Goal: Task Accomplishment & Management: Manage account settings

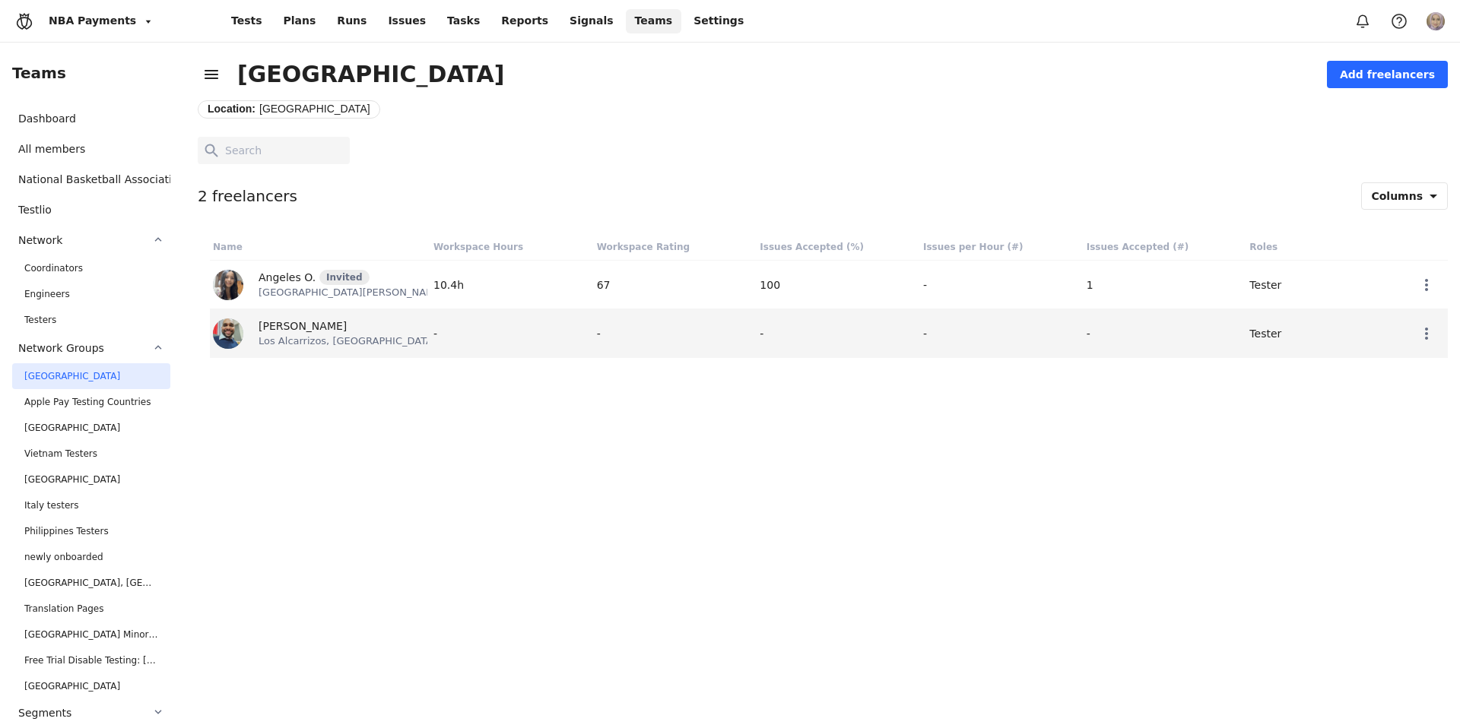
click at [463, 347] on div "-" at bounding box center [511, 333] width 163 height 48
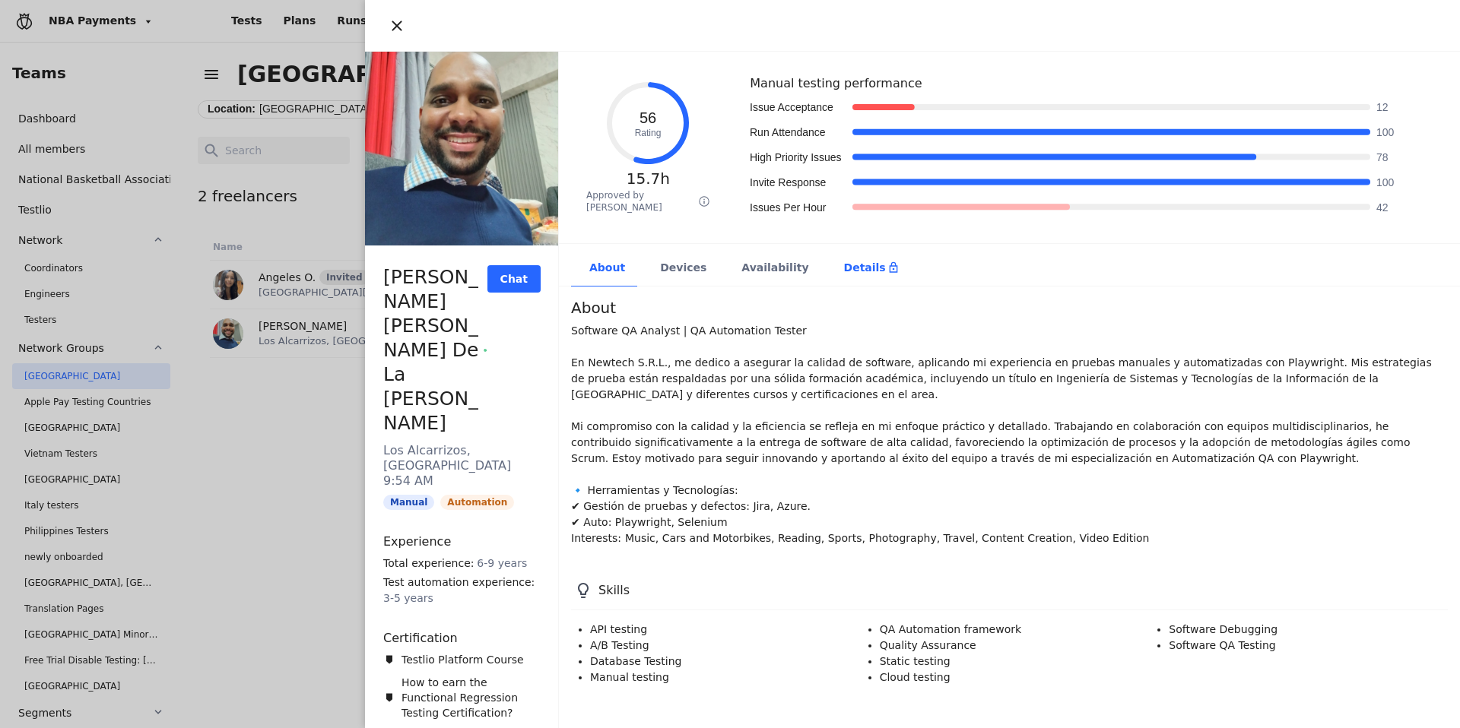
click at [855, 255] on div "Details" at bounding box center [871, 268] width 90 height 37
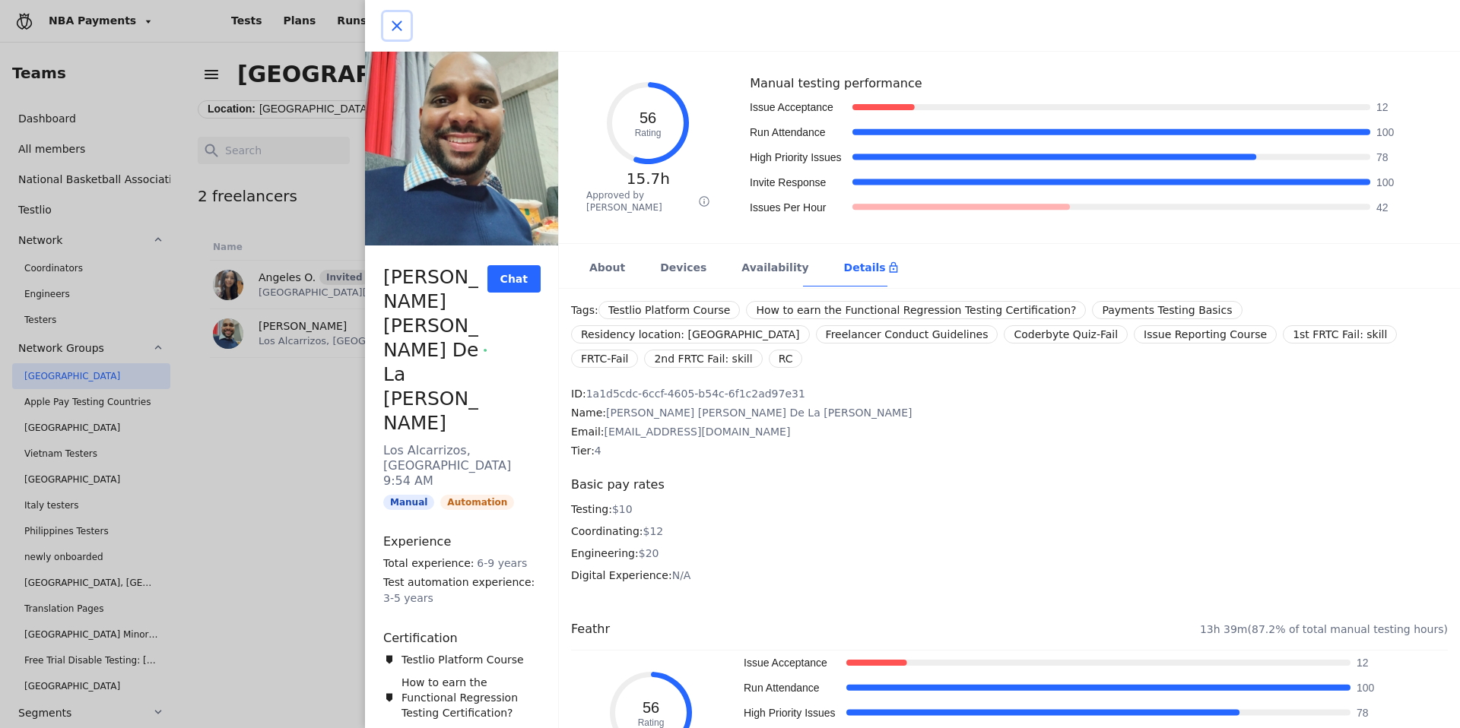
click at [392, 27] on icon "button" at bounding box center [397, 26] width 18 height 18
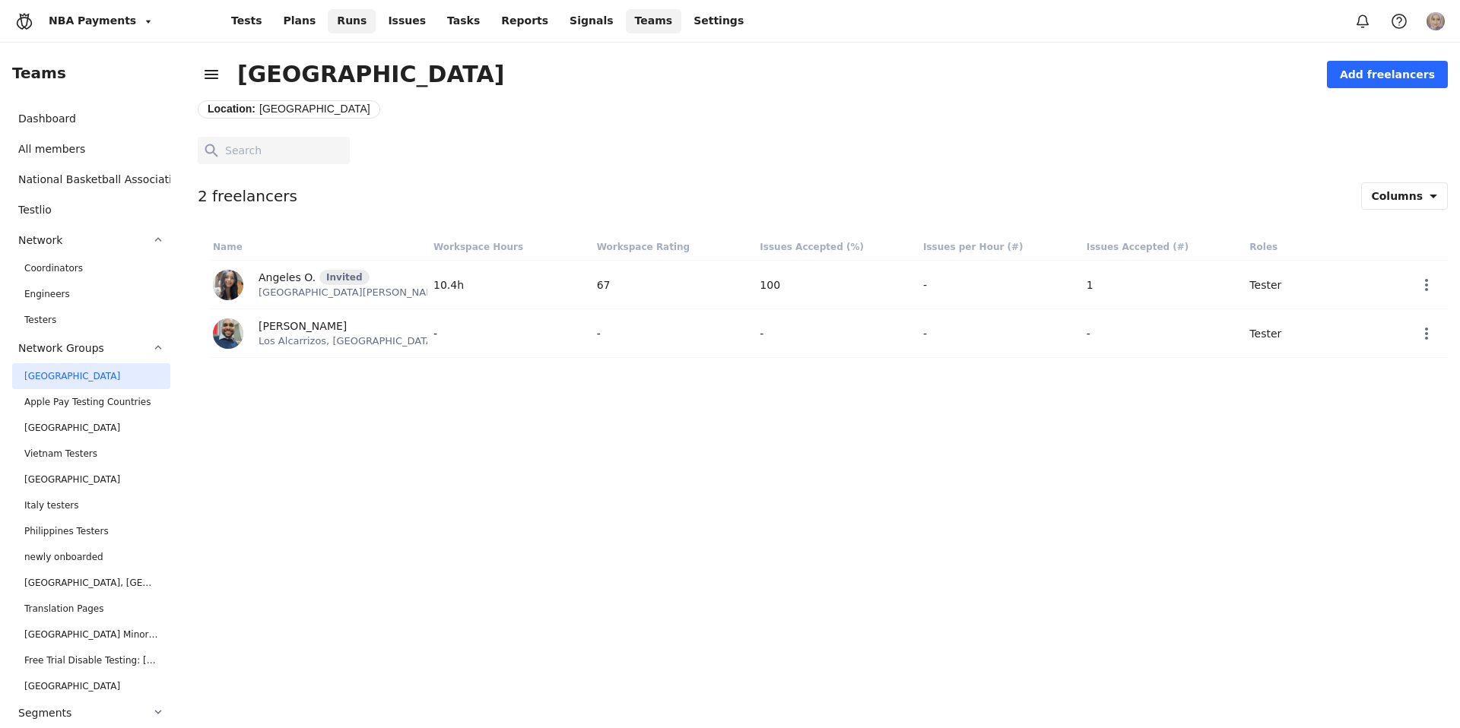
click at [337, 22] on span "Runs" at bounding box center [352, 20] width 30 height 13
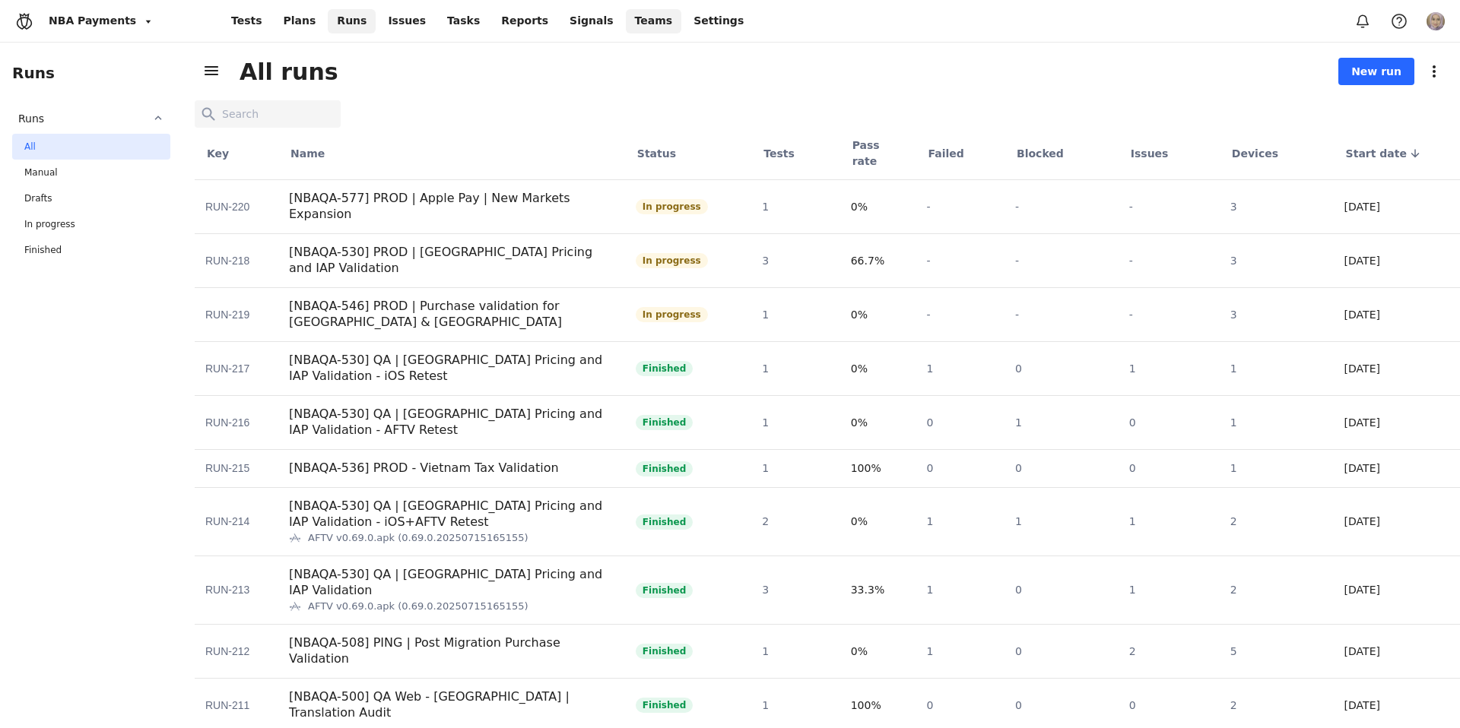
click at [635, 18] on span "Teams" at bounding box center [654, 20] width 38 height 13
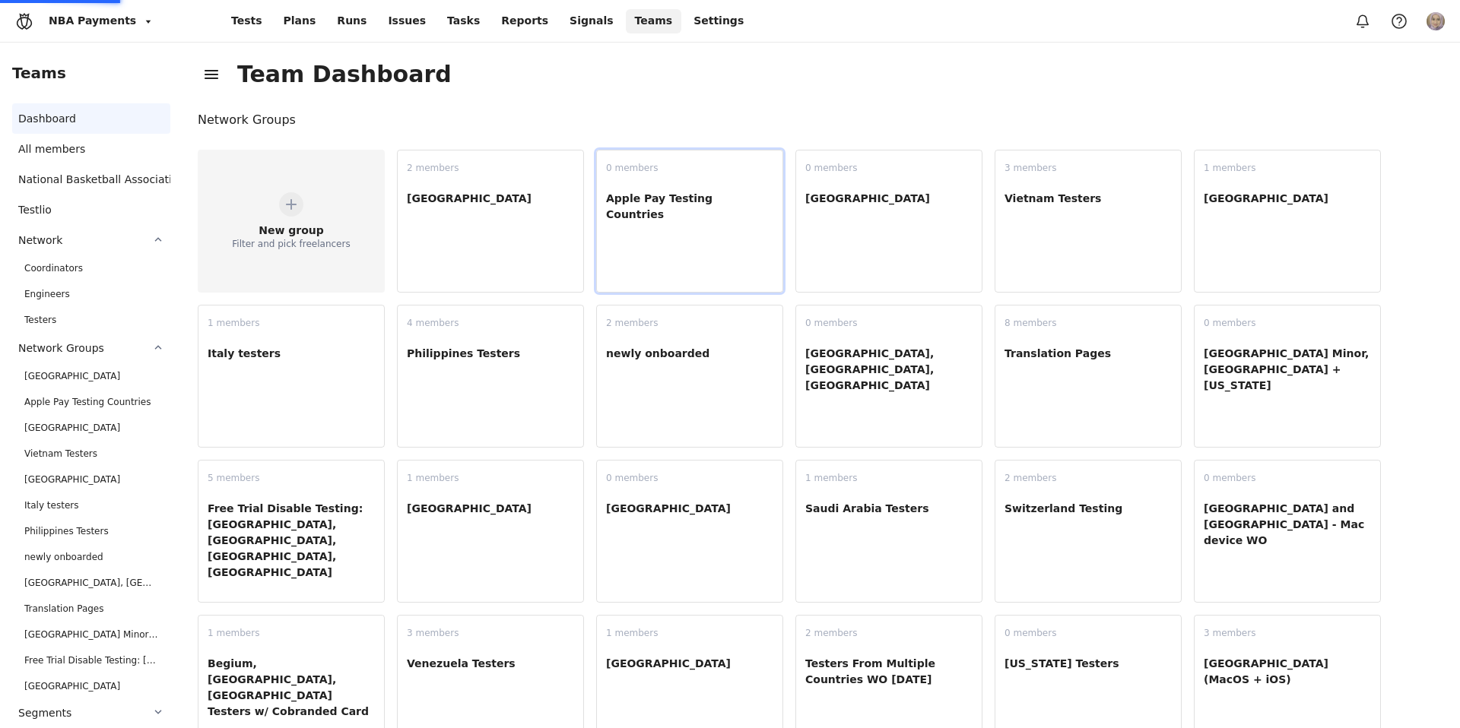
click at [653, 254] on div "Apple Pay Testing Countries" at bounding box center [689, 234] width 185 height 116
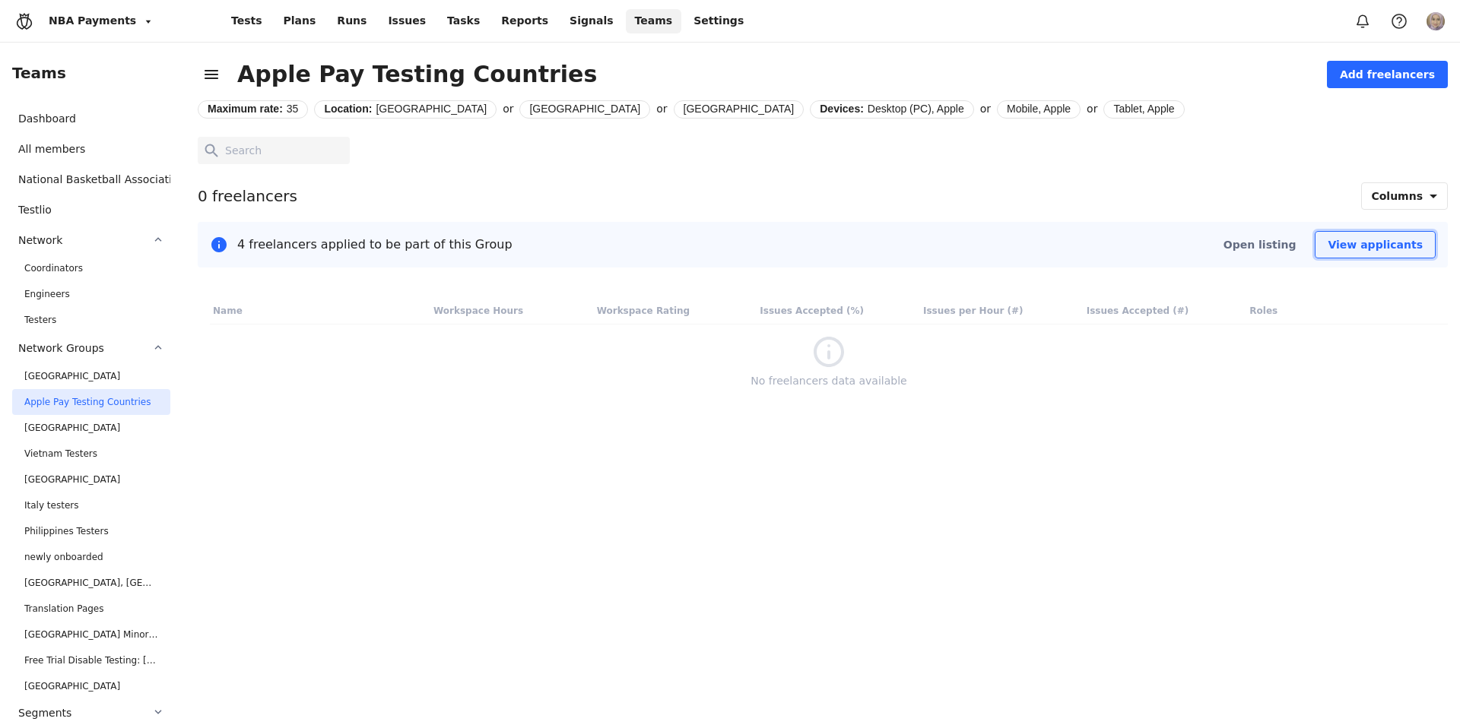
click at [1384, 250] on span "View applicants" at bounding box center [1374, 244] width 95 height 15
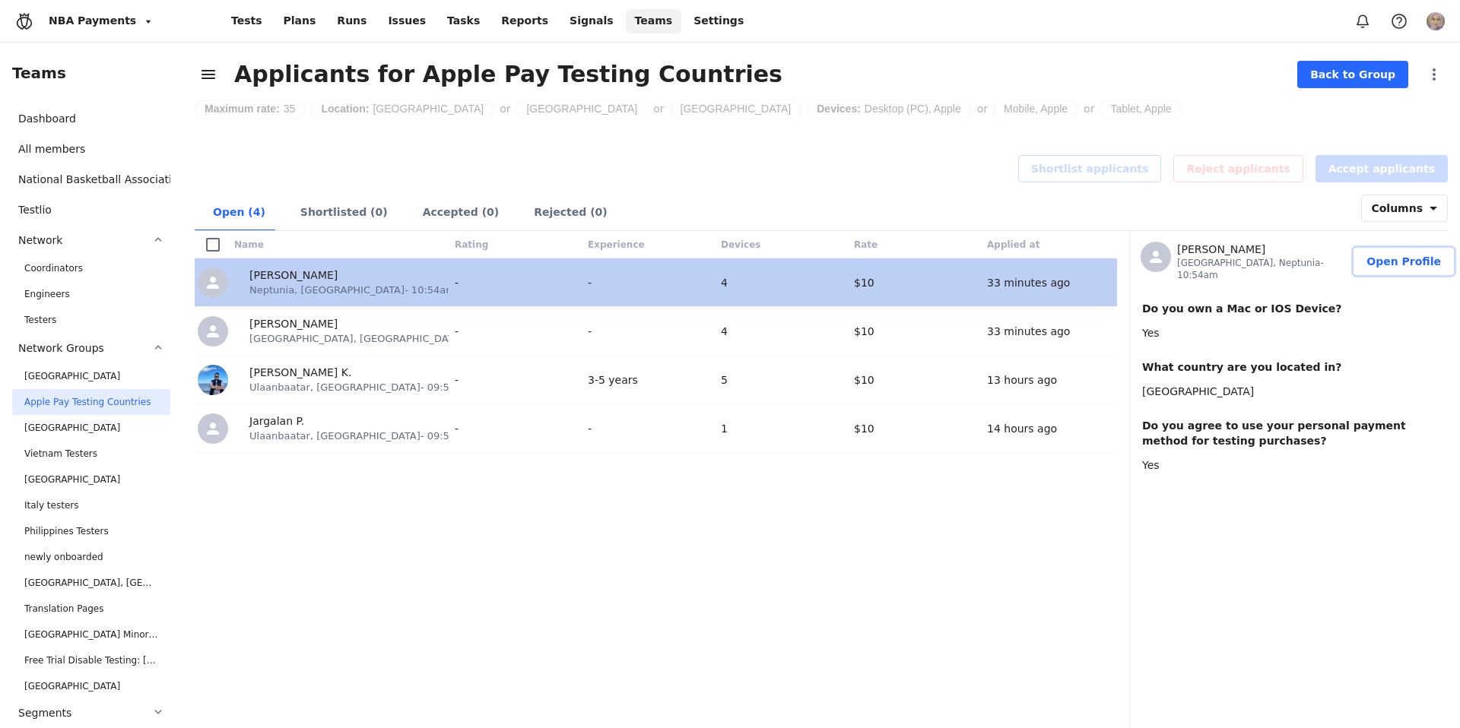
click at [1378, 258] on span "Open Profile" at bounding box center [1403, 261] width 75 height 15
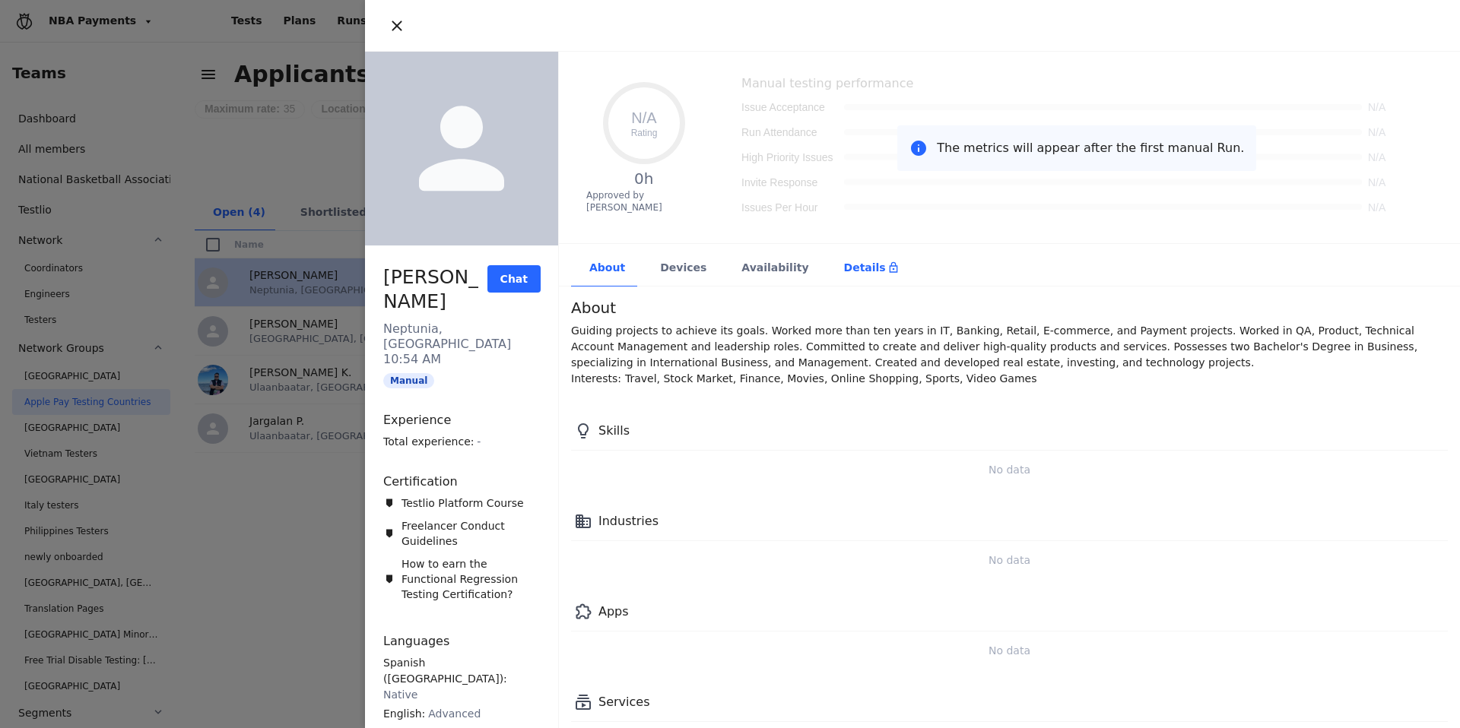
click at [851, 268] on div "Details" at bounding box center [871, 267] width 55 height 15
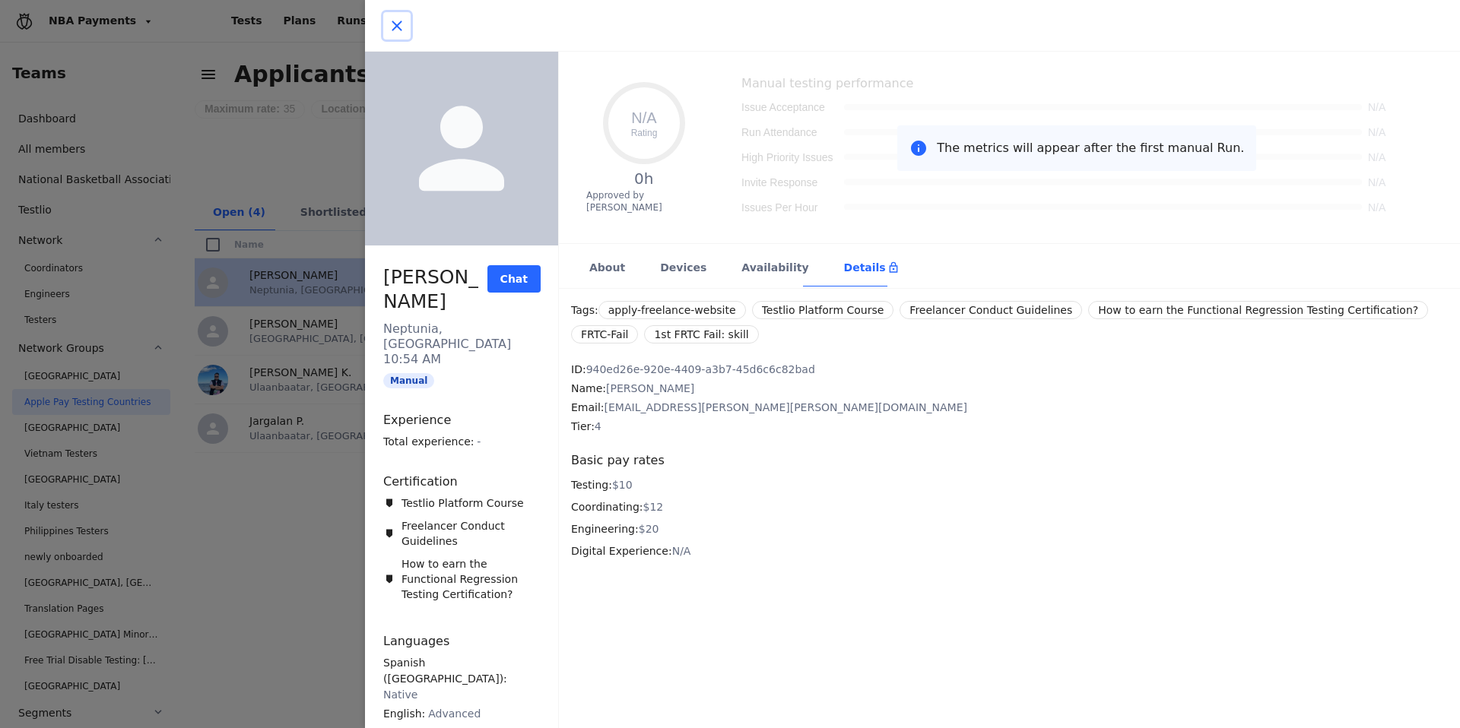
click at [389, 24] on icon "button" at bounding box center [397, 26] width 18 height 18
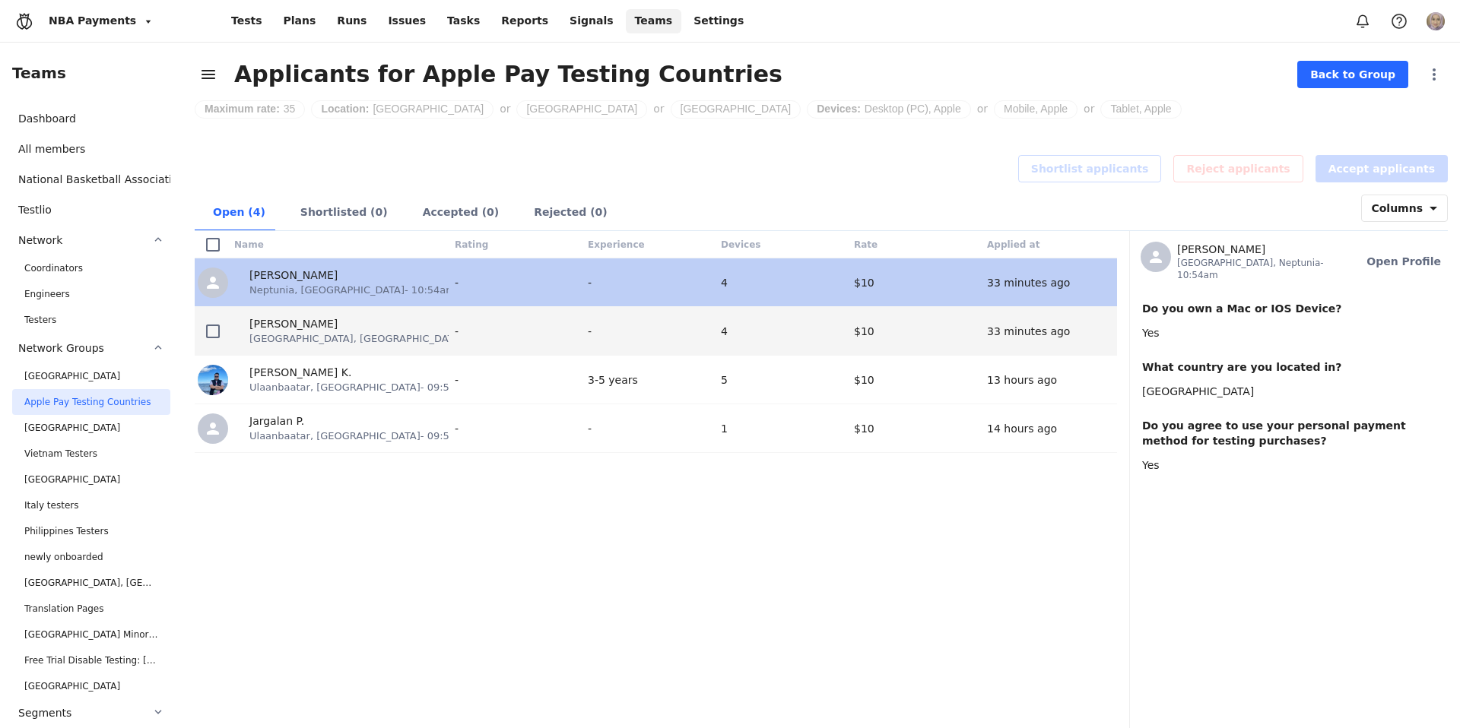
click at [401, 341] on div "[PERSON_NAME] [GEOGRAPHIC_DATA], [GEOGRAPHIC_DATA] - 10:54am" at bounding box center [341, 331] width 214 height 30
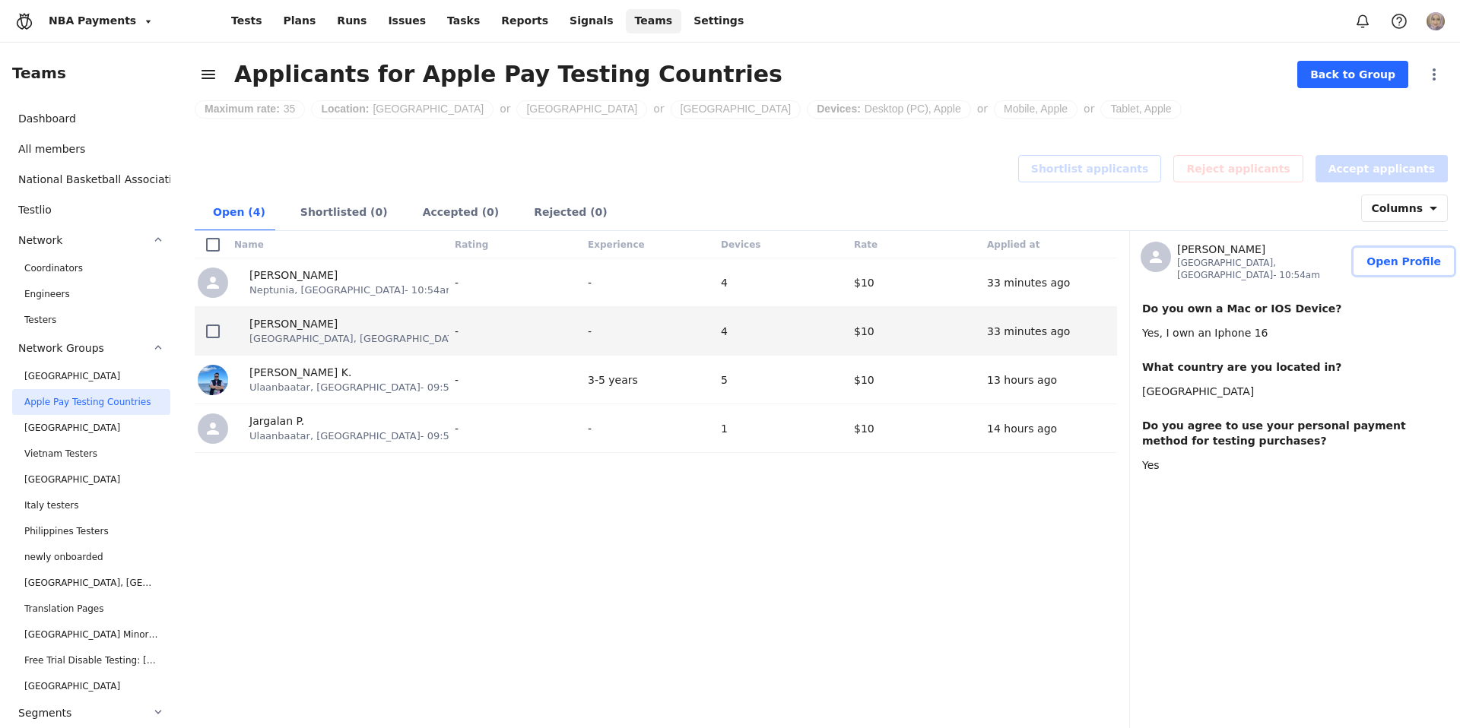
click at [1400, 260] on span "Open Profile" at bounding box center [1403, 261] width 75 height 15
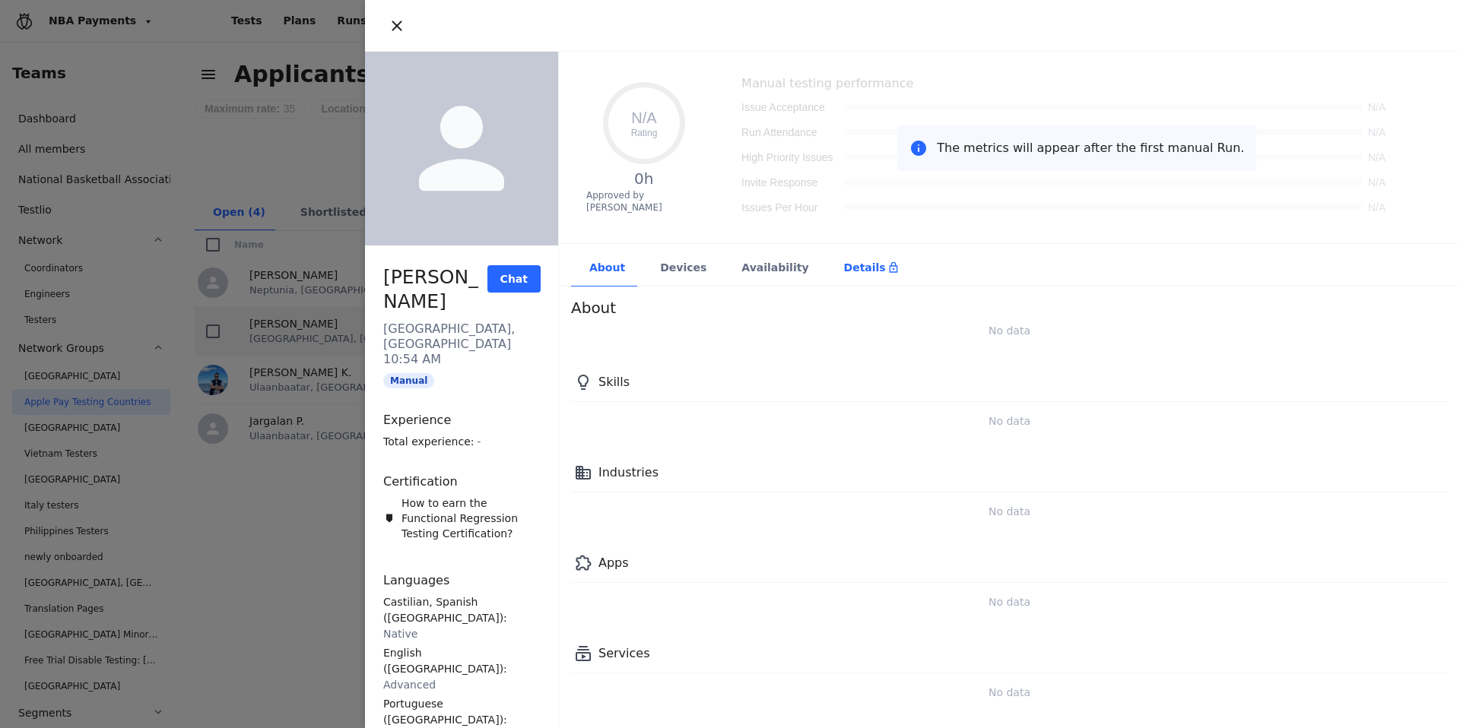
click at [829, 283] on div "Details" at bounding box center [871, 268] width 90 height 37
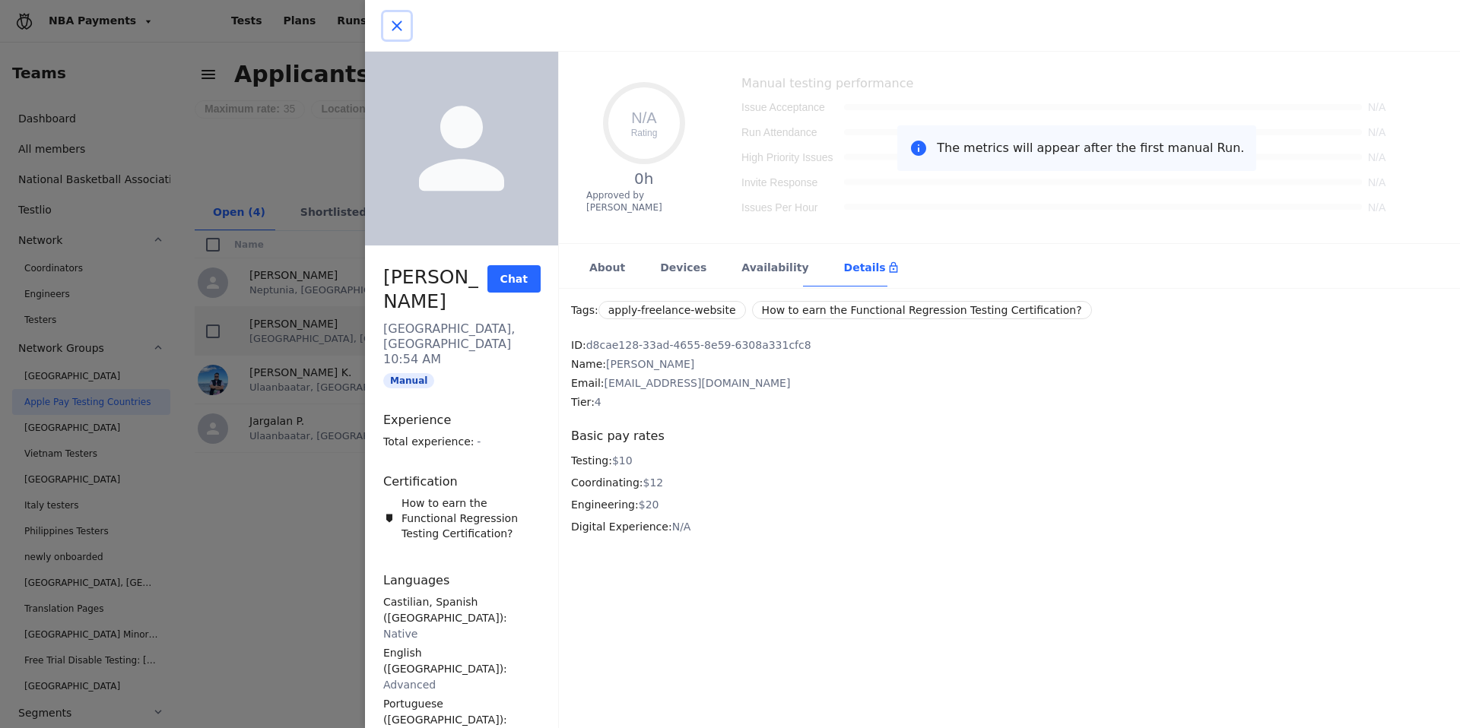
click at [403, 25] on icon "button" at bounding box center [397, 26] width 18 height 18
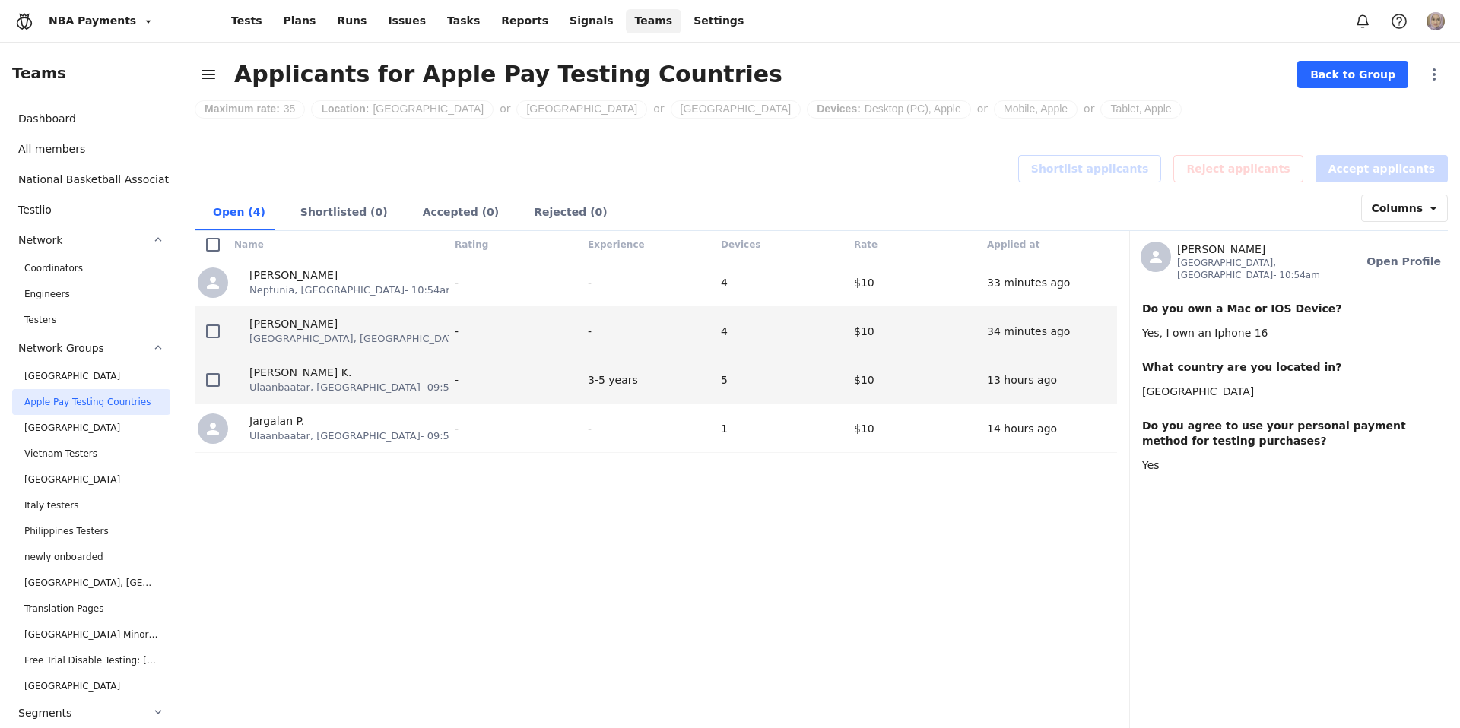
click at [258, 398] on div "[PERSON_NAME] K. Ulaanbaatar, [GEOGRAPHIC_DATA] - 09:54pm" at bounding box center [341, 380] width 220 height 48
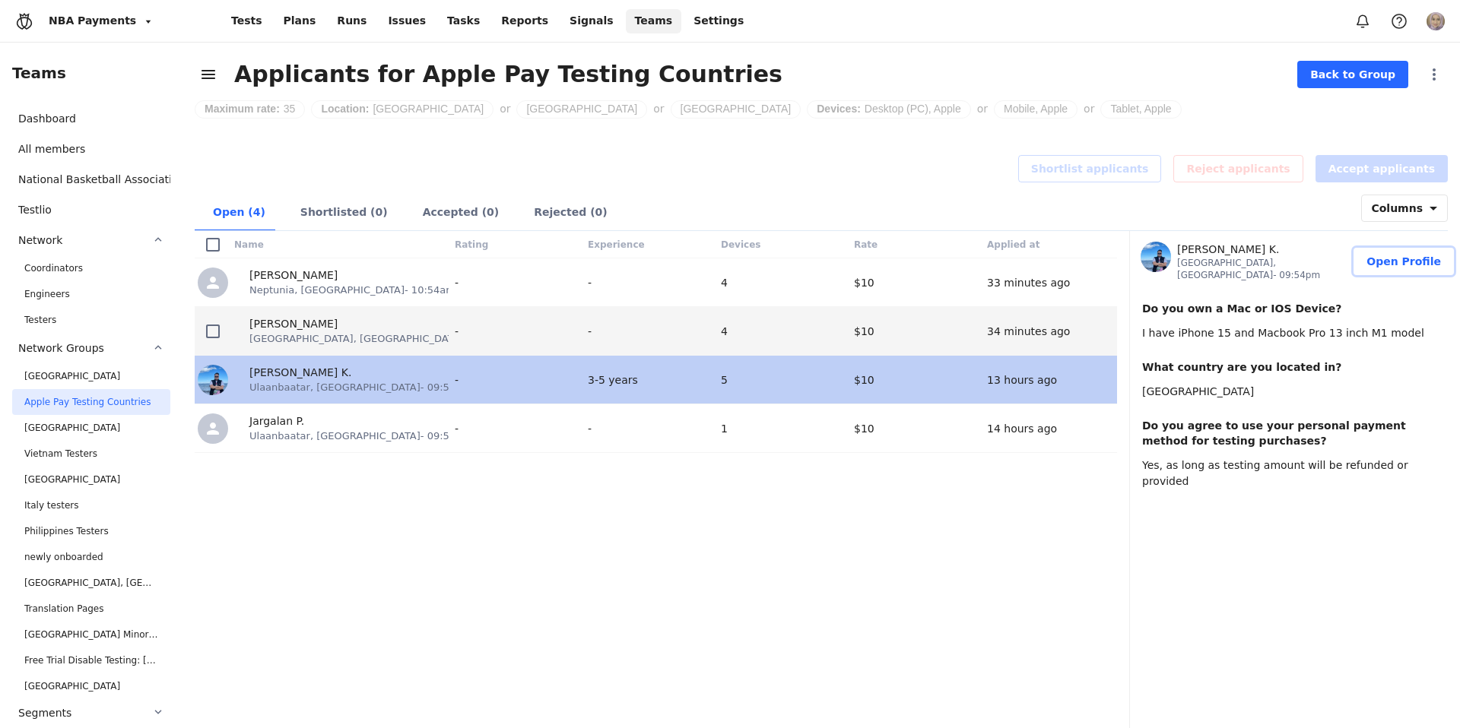
click at [1404, 262] on span "Open Profile" at bounding box center [1403, 261] width 75 height 15
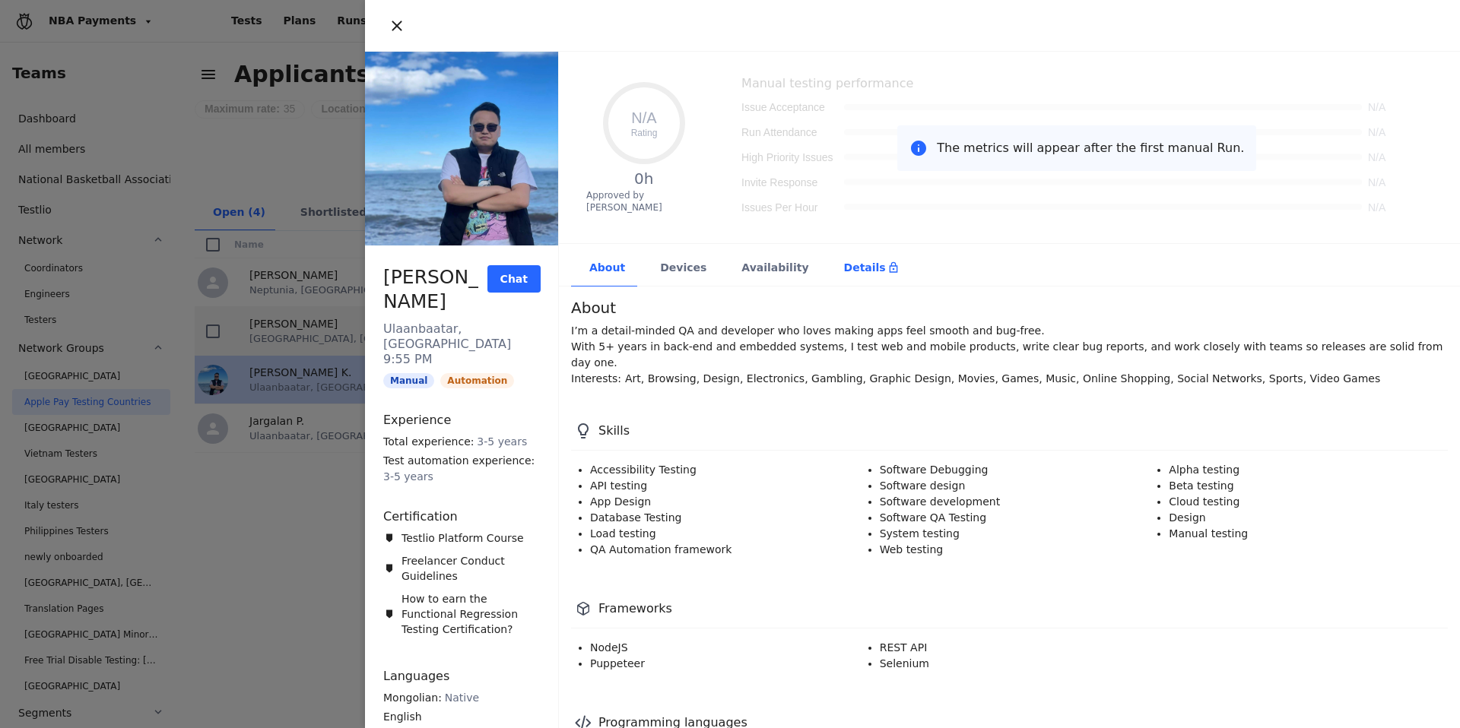
click at [844, 268] on div "Details" at bounding box center [871, 267] width 55 height 15
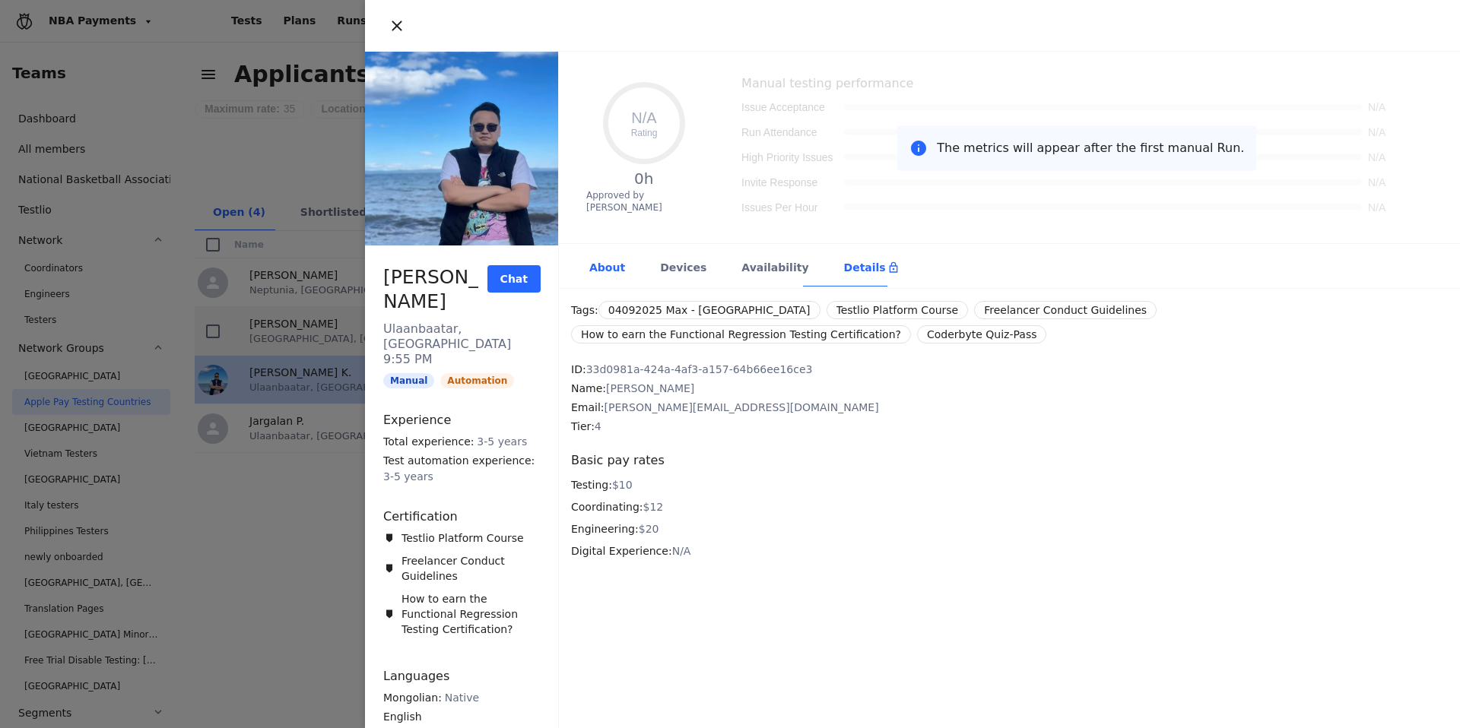
click at [604, 268] on div "About" at bounding box center [606, 268] width 71 height 37
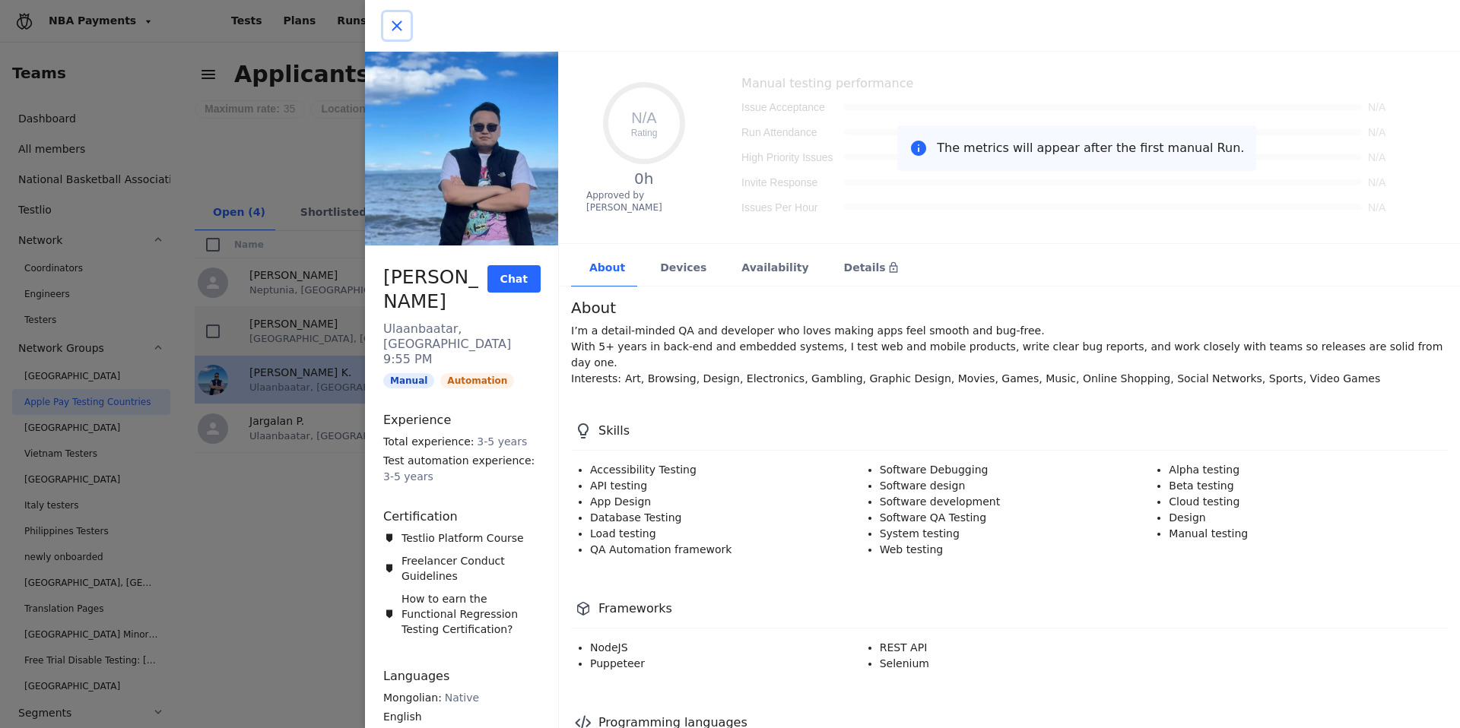
click at [392, 26] on icon "button" at bounding box center [397, 26] width 18 height 18
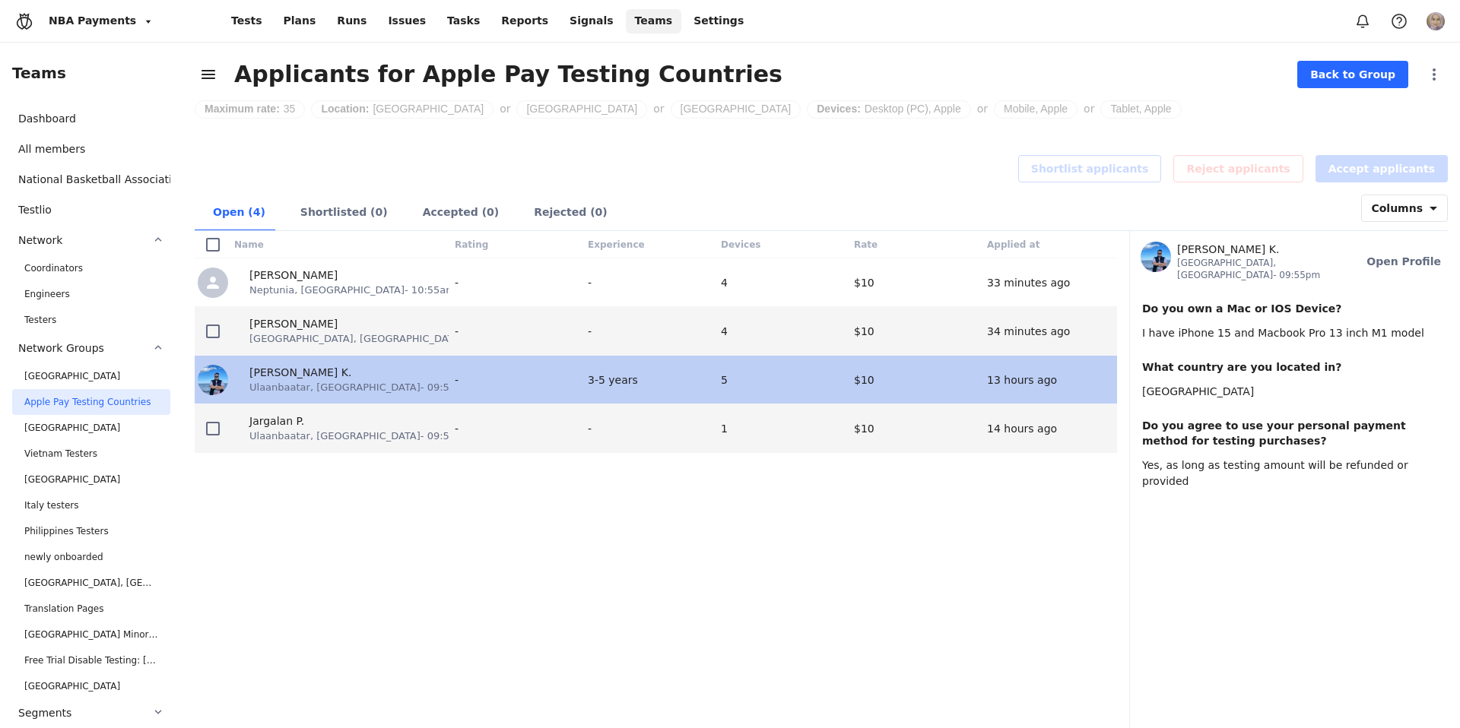
drag, startPoint x: 346, startPoint y: 439, endPoint x: 508, endPoint y: 431, distance: 162.1
click at [346, 439] on span "Ulaanbaatar, [GEOGRAPHIC_DATA] - 09:55pm" at bounding box center [360, 436] width 222 height 14
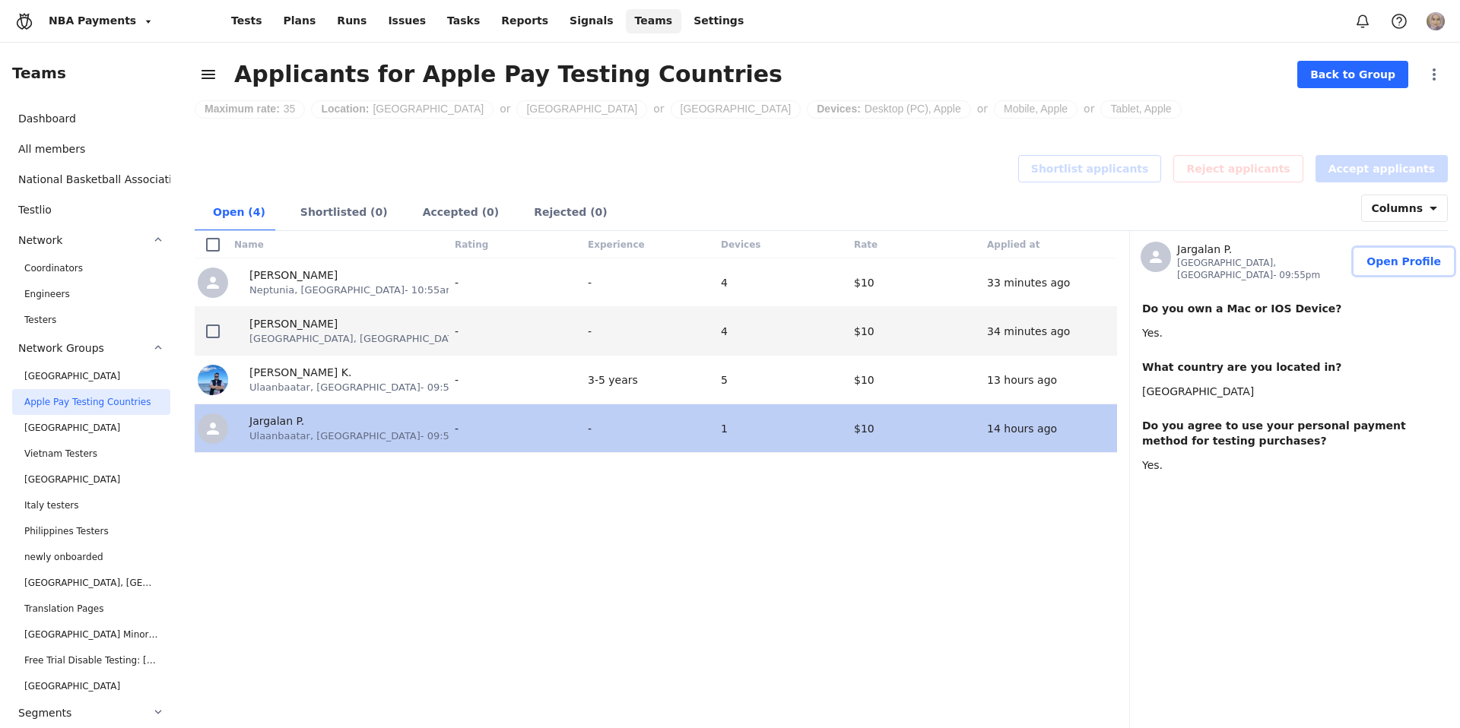
click at [1408, 263] on span "Open Profile" at bounding box center [1403, 261] width 75 height 15
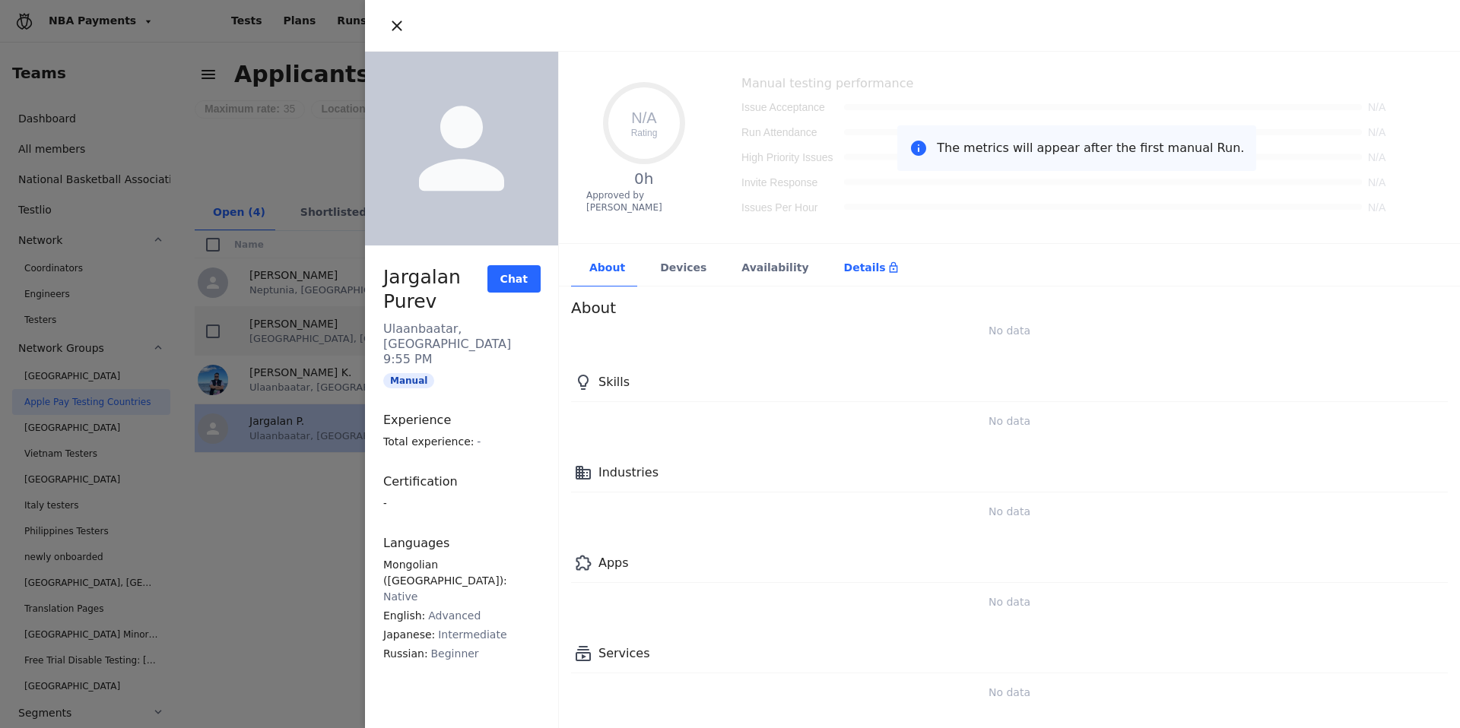
click at [844, 273] on div "Details" at bounding box center [871, 267] width 55 height 15
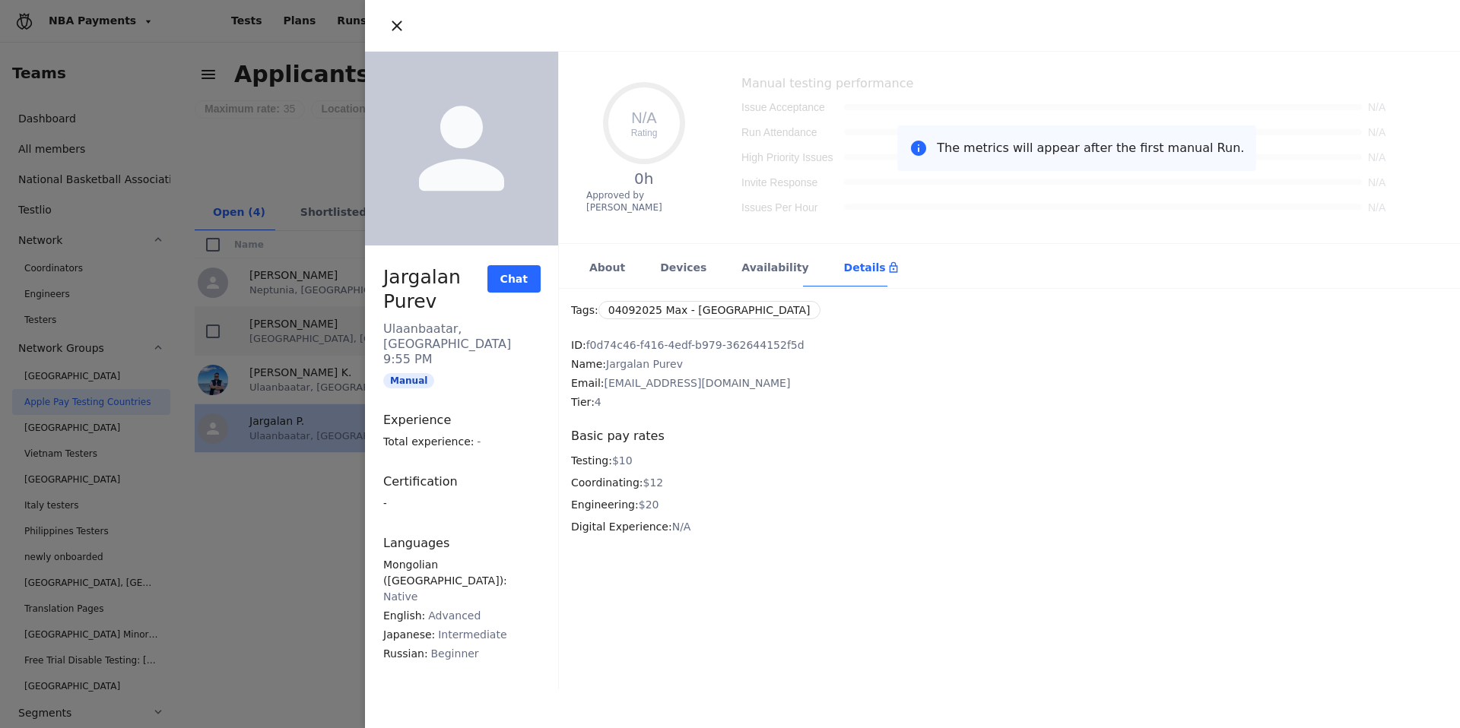
click at [381, 17] on div at bounding box center [912, 26] width 1095 height 52
click at [388, 19] on icon "button" at bounding box center [397, 26] width 18 height 18
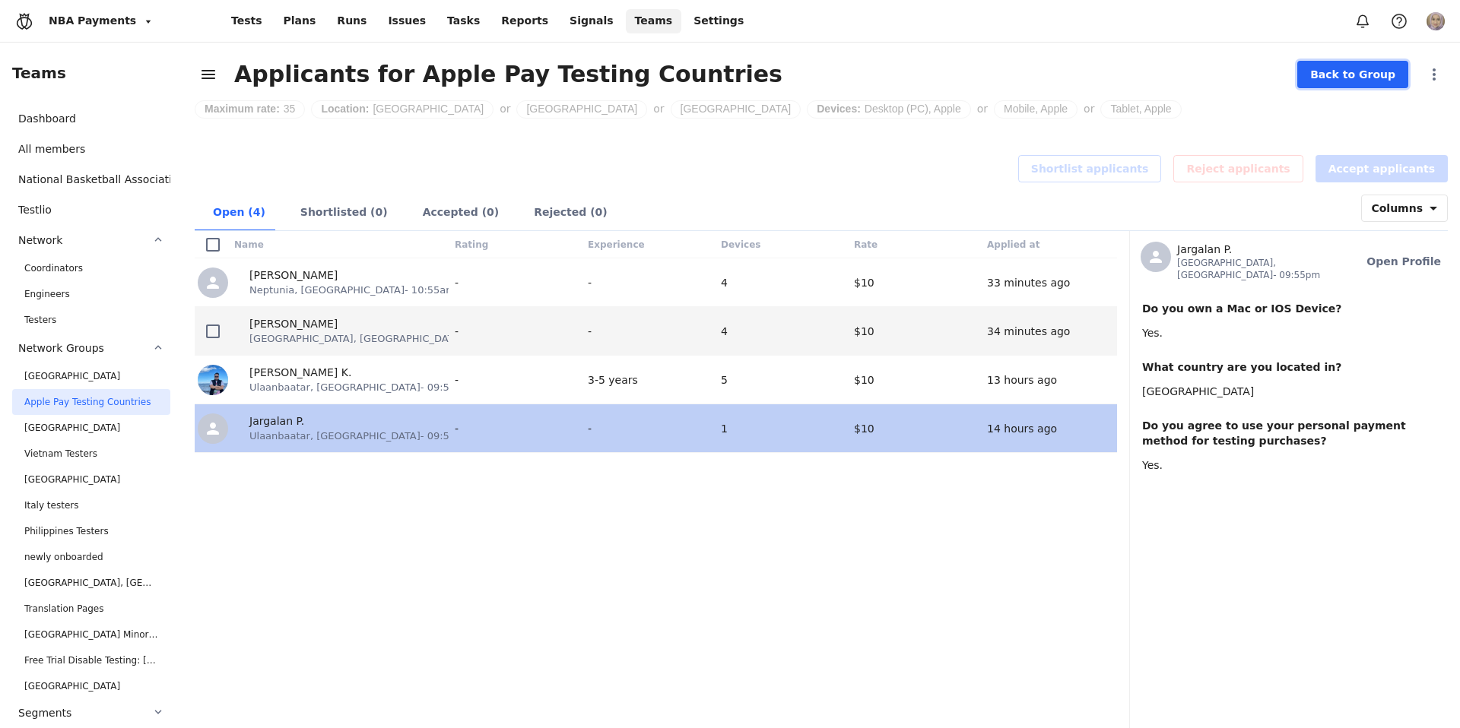
click at [1368, 70] on span "Back to Group" at bounding box center [1352, 74] width 85 height 15
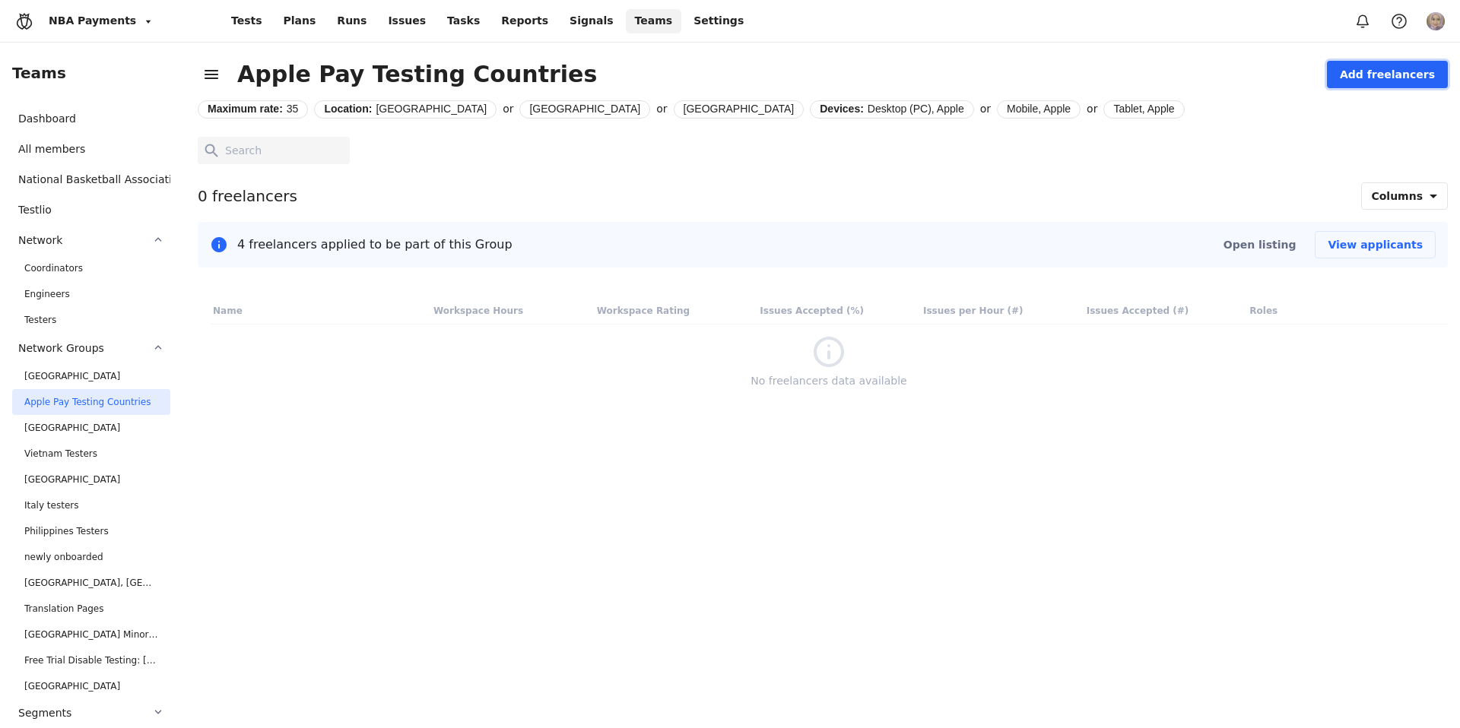
click at [1391, 78] on span "Add freelancers" at bounding box center [1387, 74] width 95 height 15
click at [1359, 142] on div "Search" at bounding box center [1381, 139] width 133 height 15
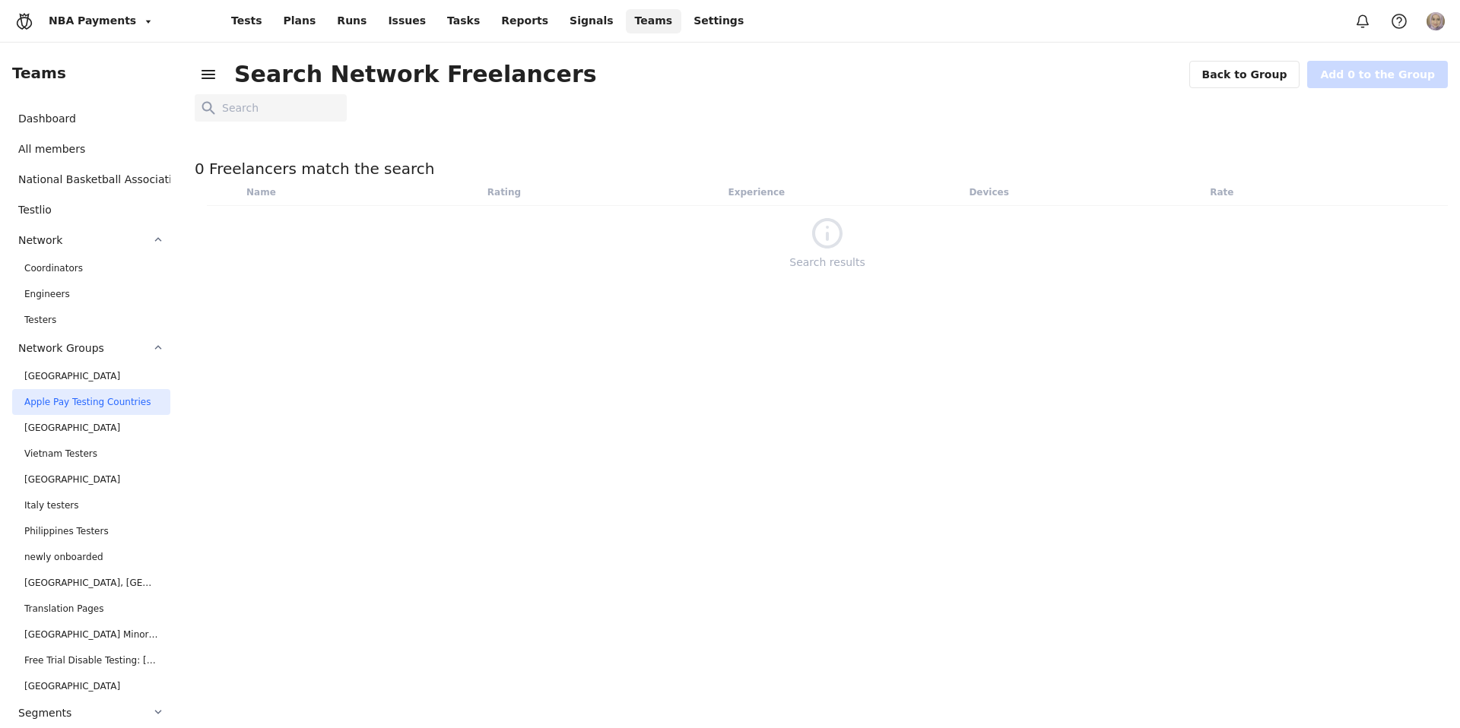
click at [328, 125] on div at bounding box center [827, 117] width 1265 height 46
paste input "aria [PERSON_NAME] [PERSON_NAME]"
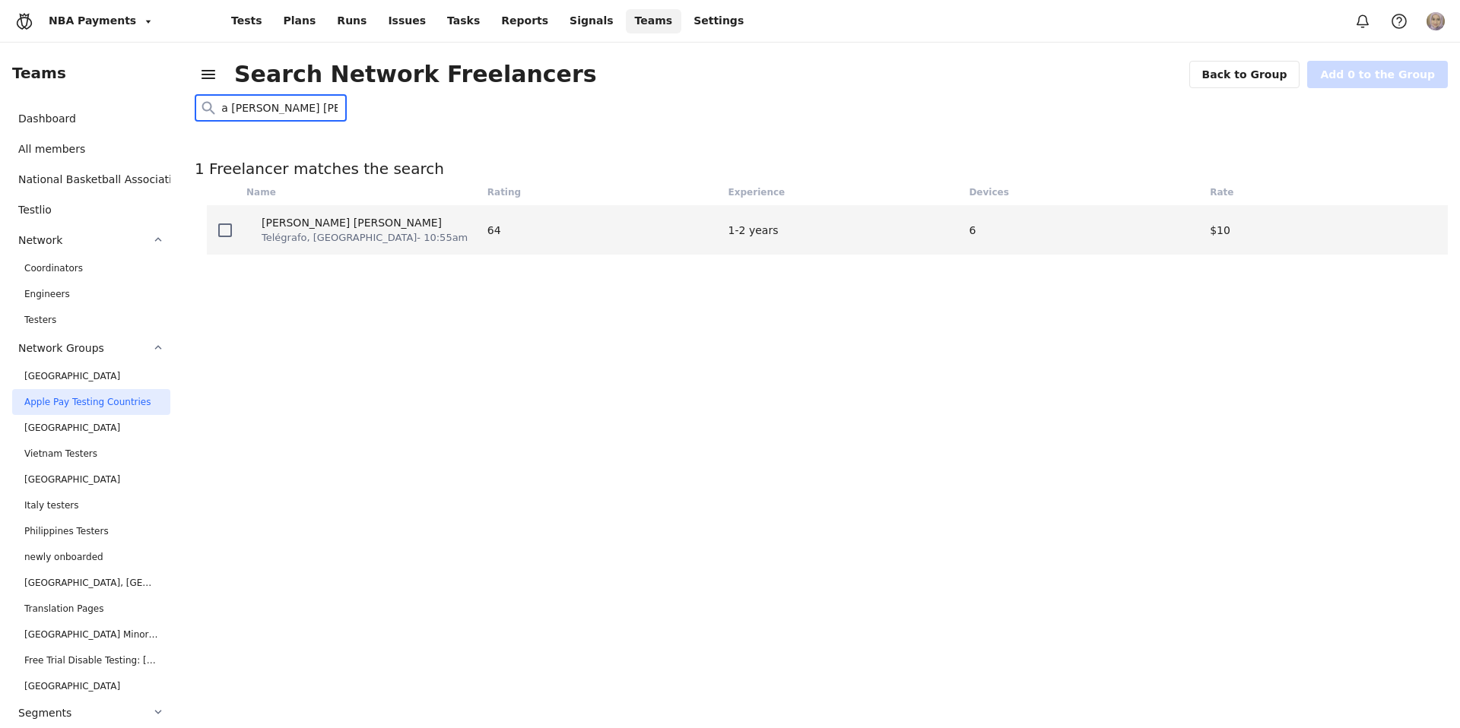
type input "aria [PERSON_NAME] [PERSON_NAME]"
click at [350, 226] on div "[PERSON_NAME] [PERSON_NAME]" at bounding box center [365, 222] width 206 height 15
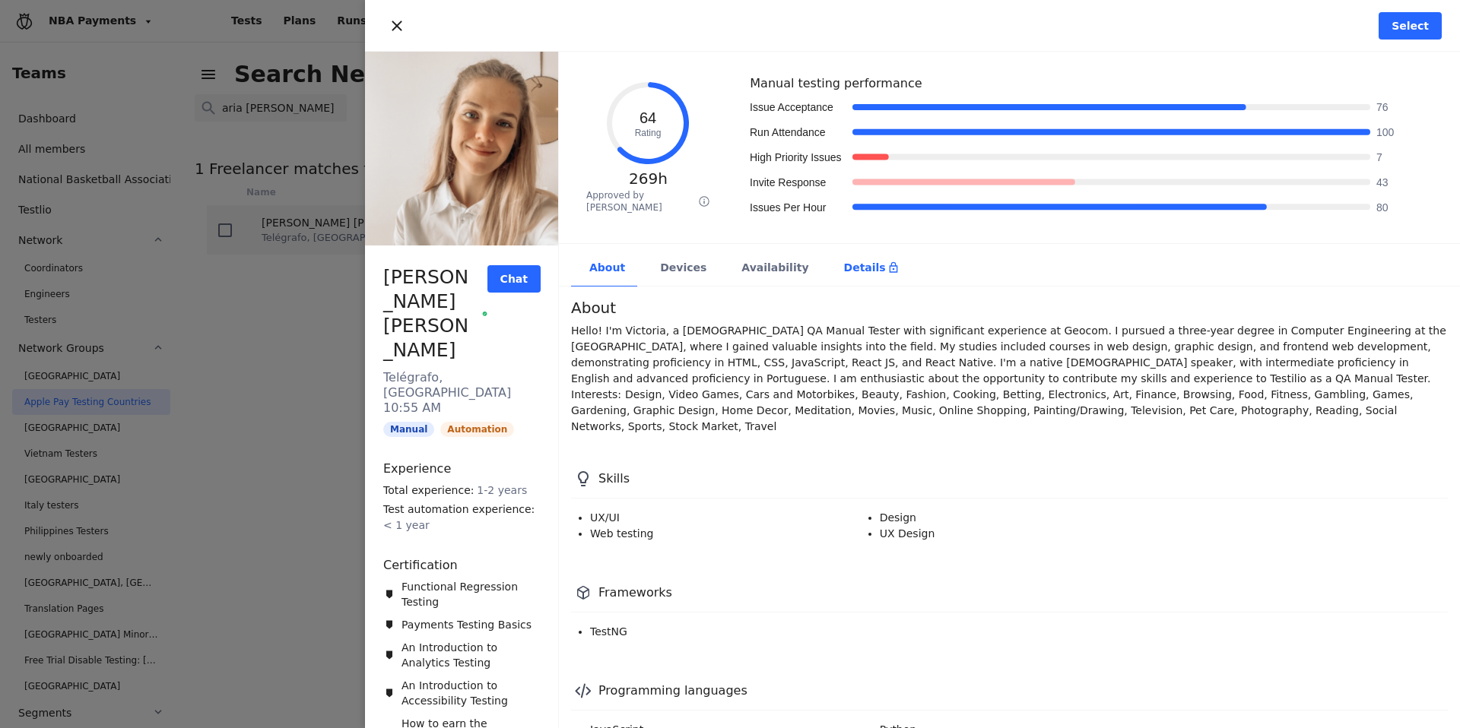
click at [847, 274] on div "Details" at bounding box center [871, 267] width 55 height 15
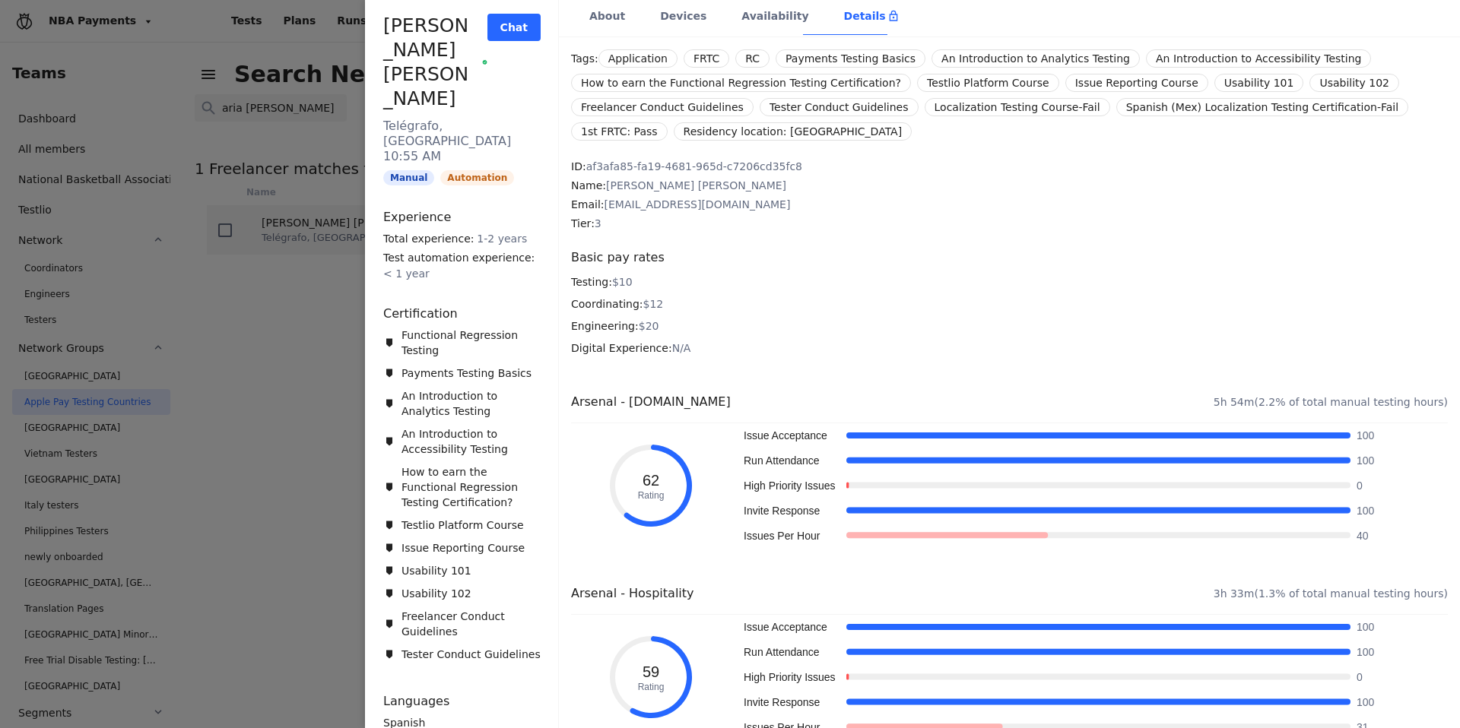
scroll to position [594, 0]
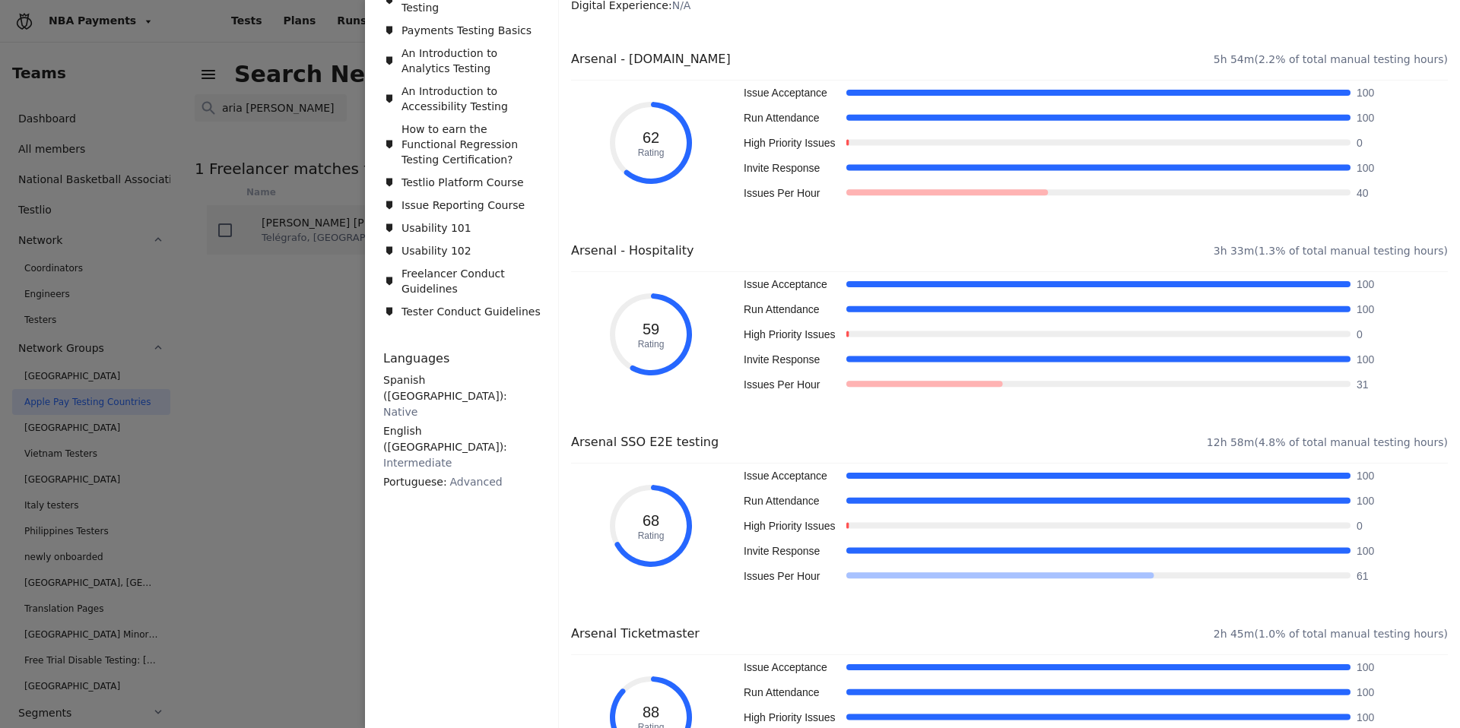
click at [404, 46] on span "An Introduction to Analytics Testing" at bounding box center [470, 61] width 139 height 30
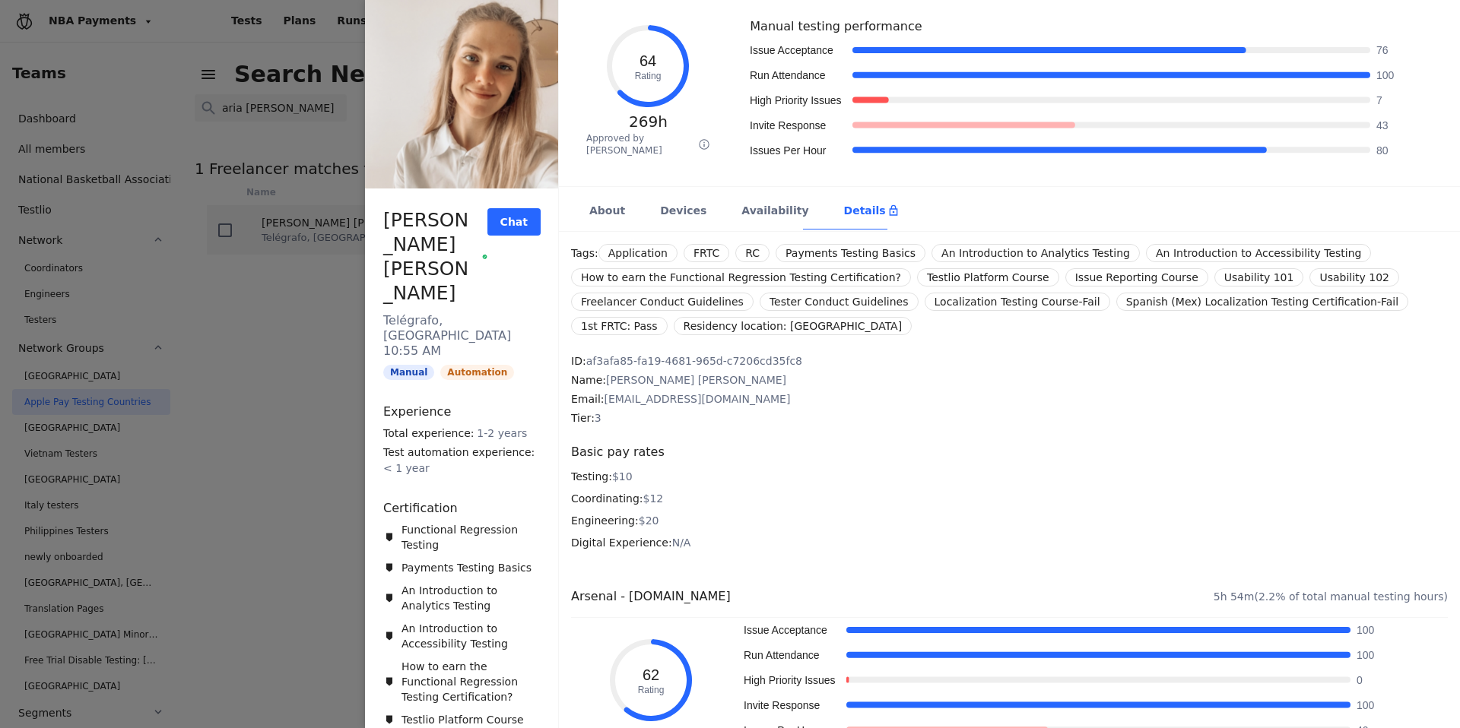
scroll to position [0, 0]
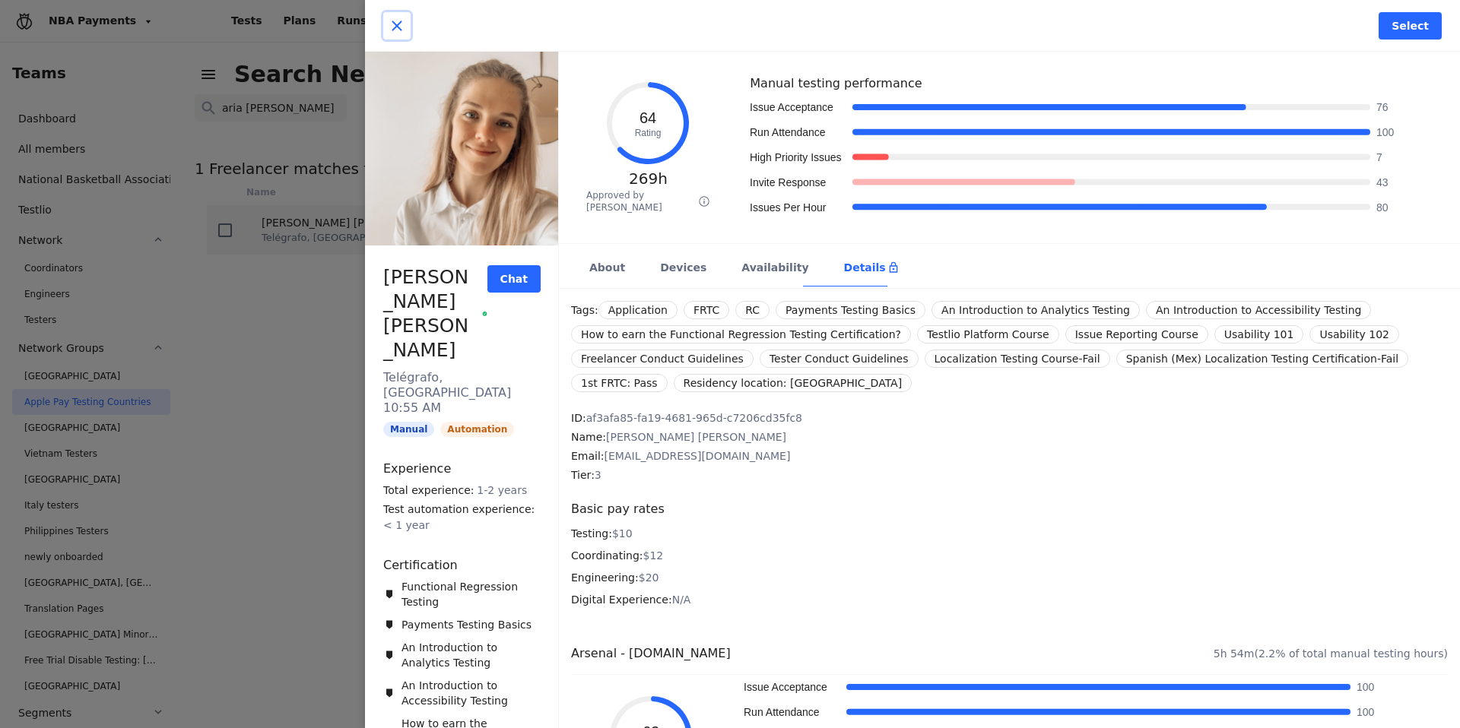
click at [398, 26] on icon "button" at bounding box center [397, 26] width 18 height 18
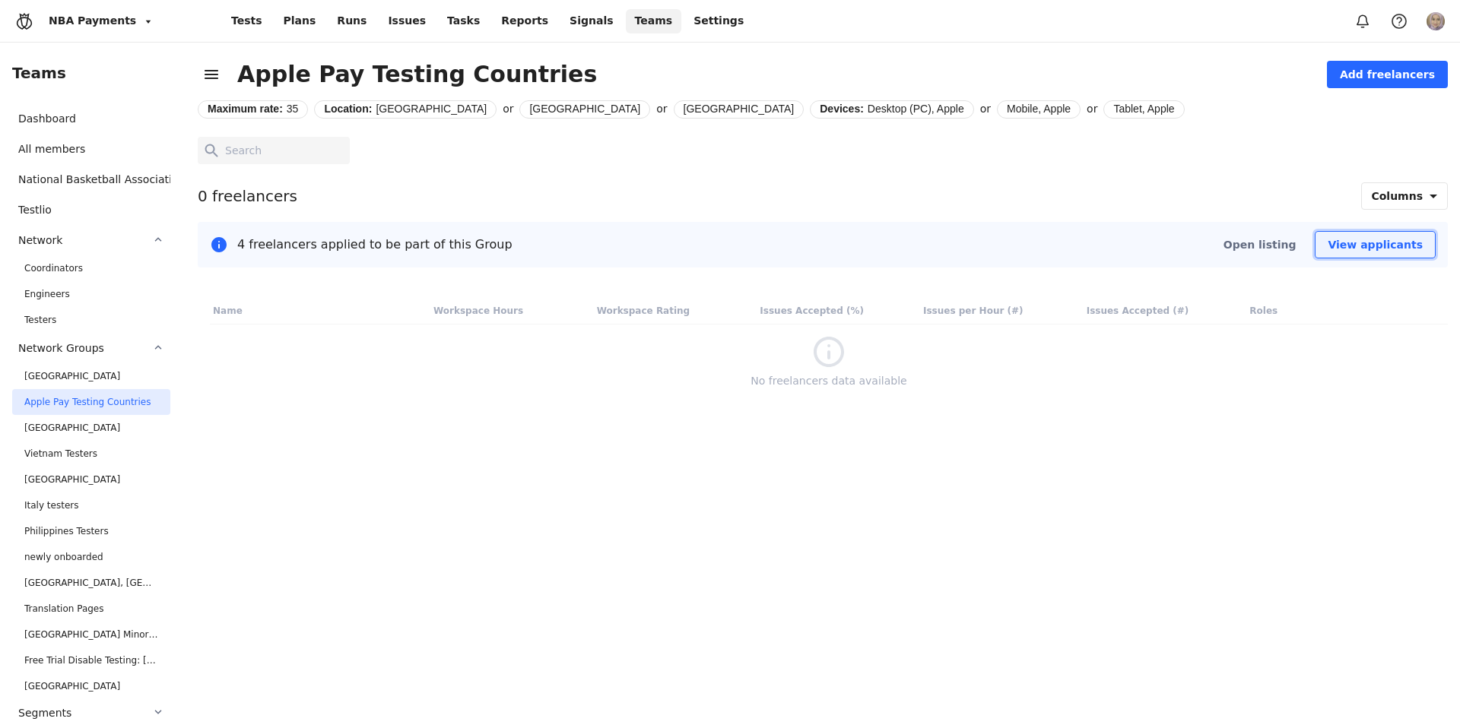
click at [1353, 239] on span "View applicants" at bounding box center [1374, 244] width 95 height 15
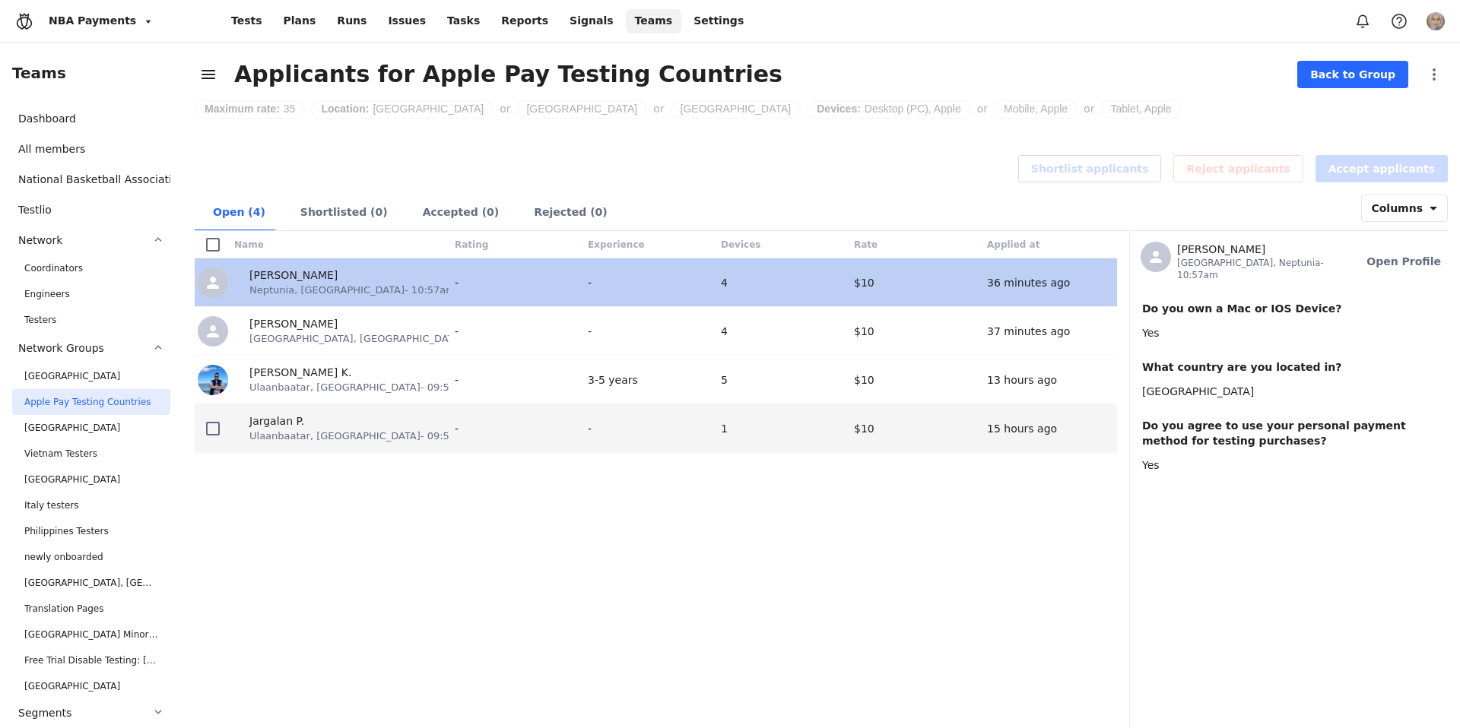
click at [984, 446] on div "15 hours ago" at bounding box center [1050, 428] width 133 height 48
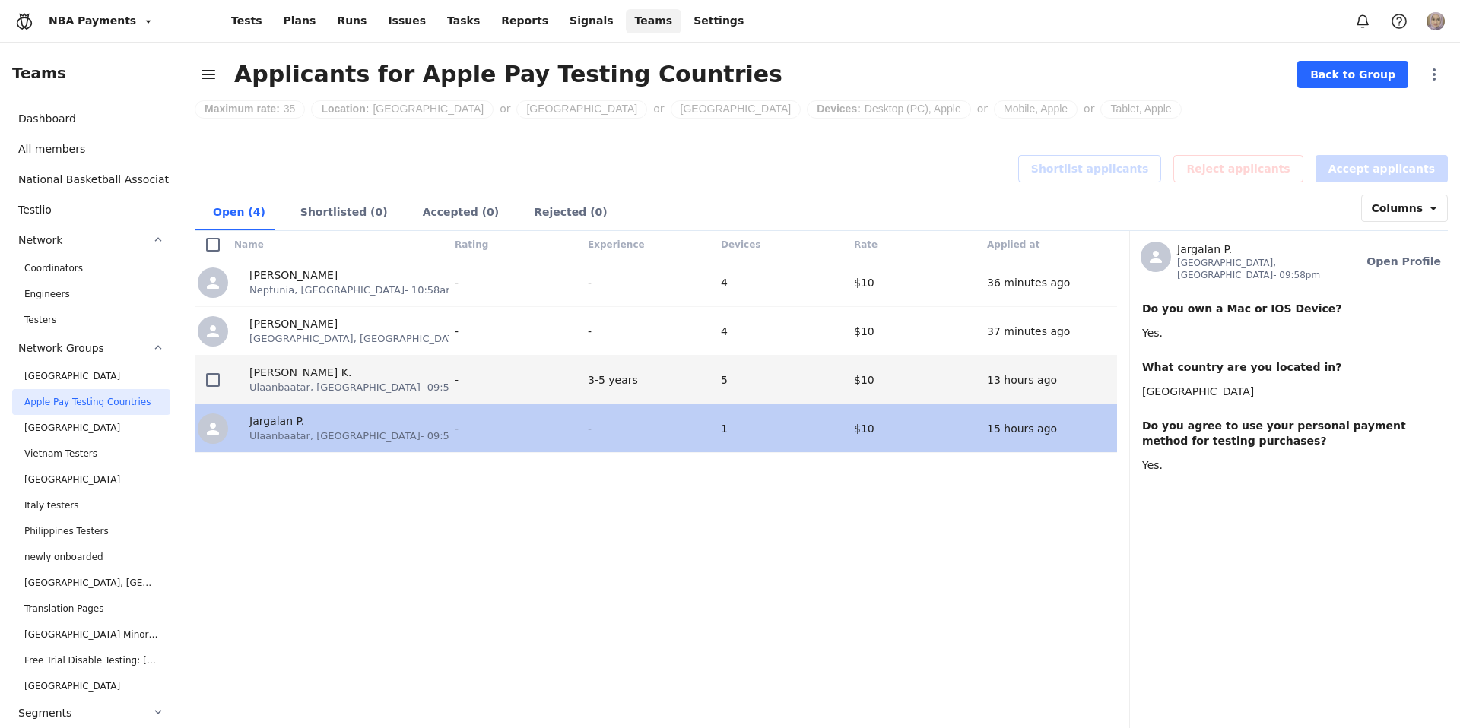
click at [987, 379] on span "13 hours ago" at bounding box center [1022, 380] width 70 height 12
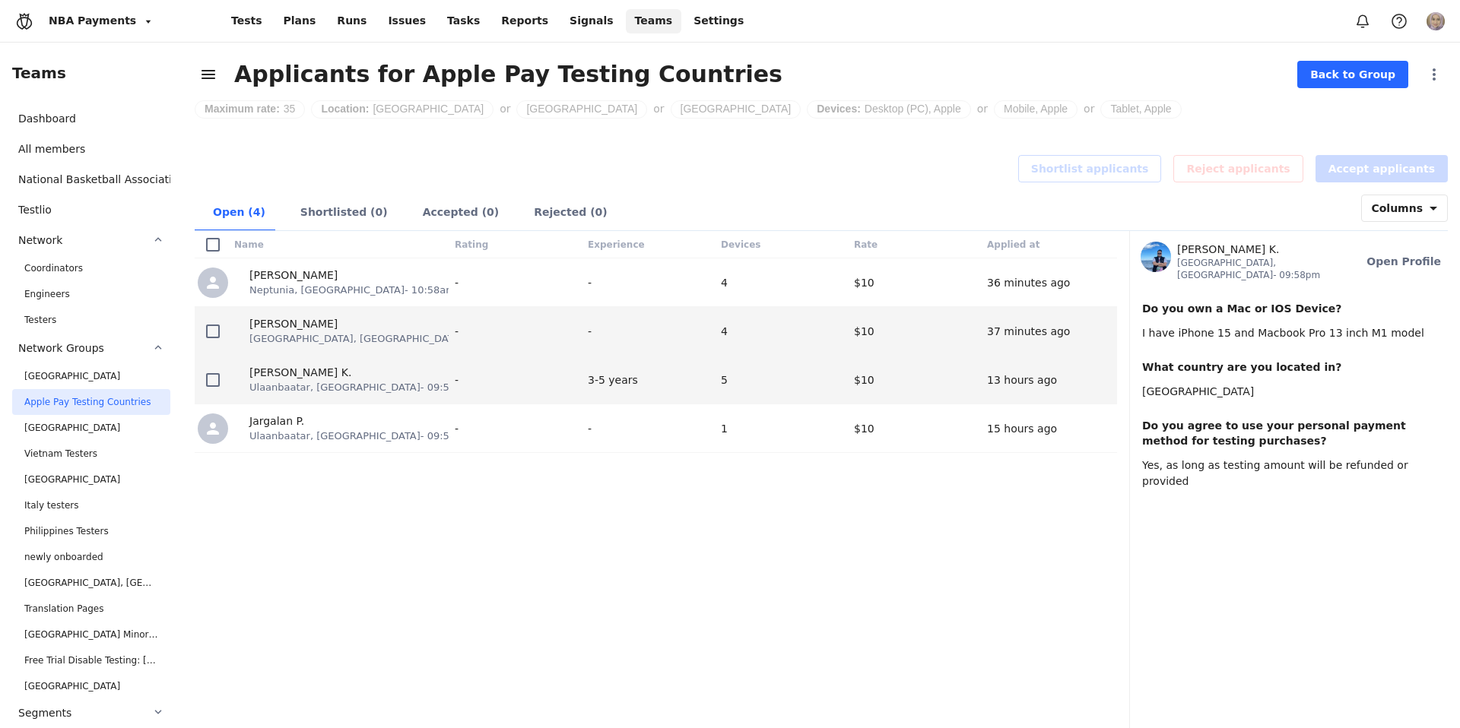
click at [996, 341] on div "37 minutes ago" at bounding box center [1050, 331] width 133 height 48
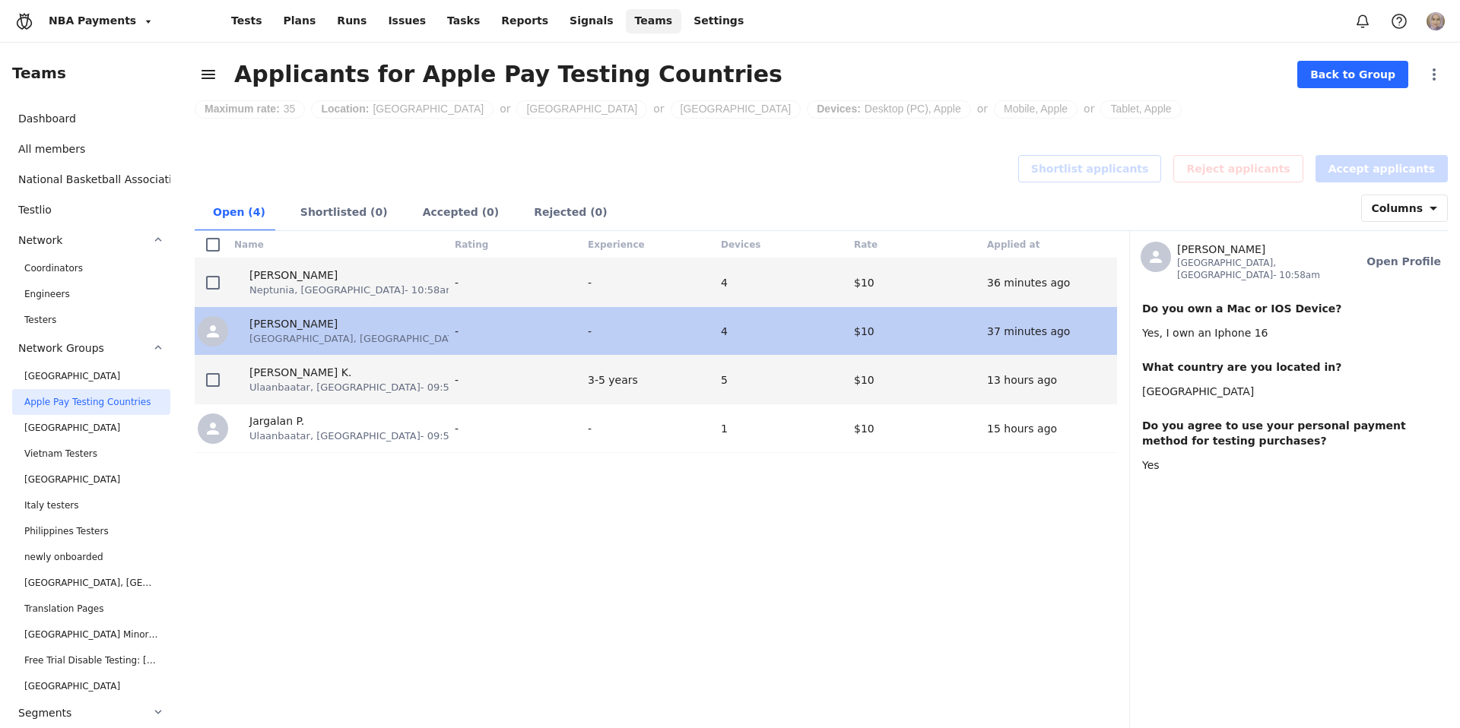
click at [999, 301] on div "36 minutes ago" at bounding box center [1050, 282] width 133 height 48
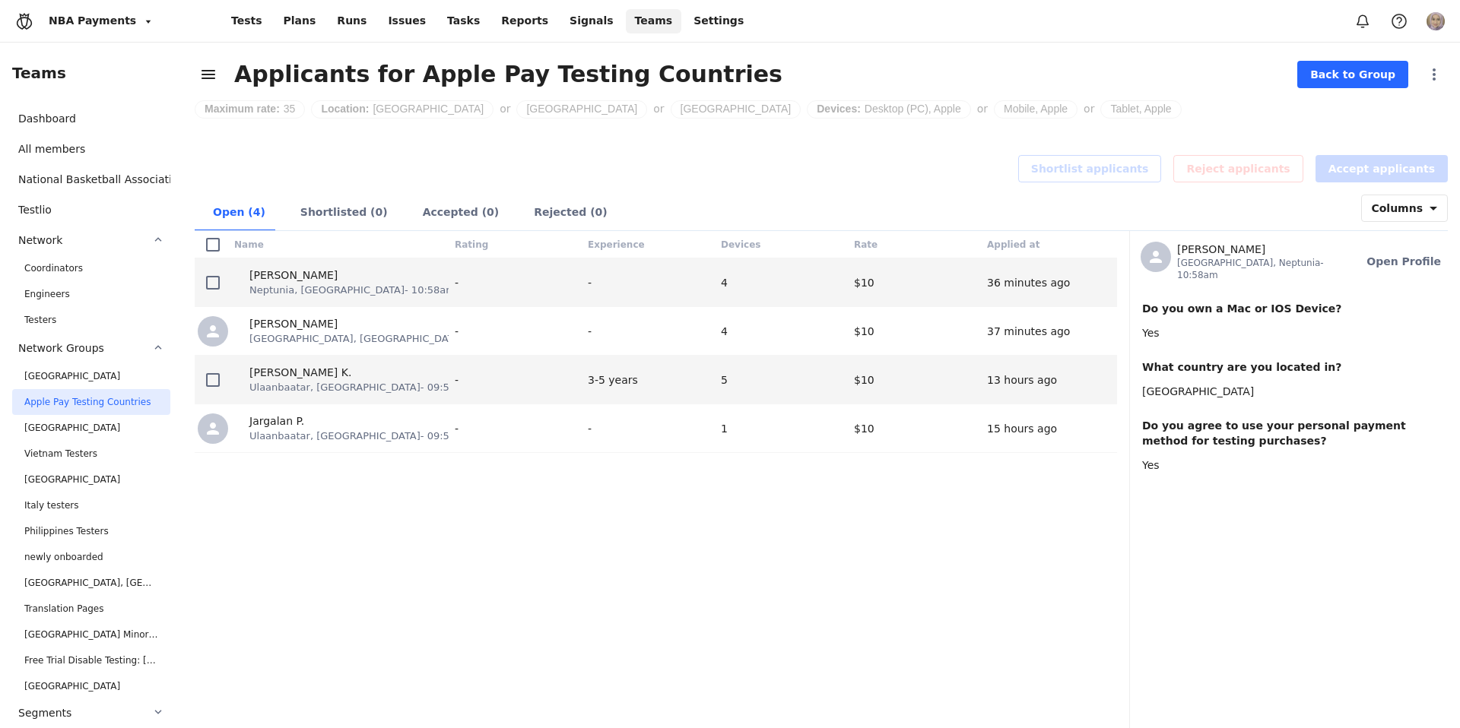
click at [1000, 267] on div "36 minutes ago" at bounding box center [1050, 282] width 133 height 48
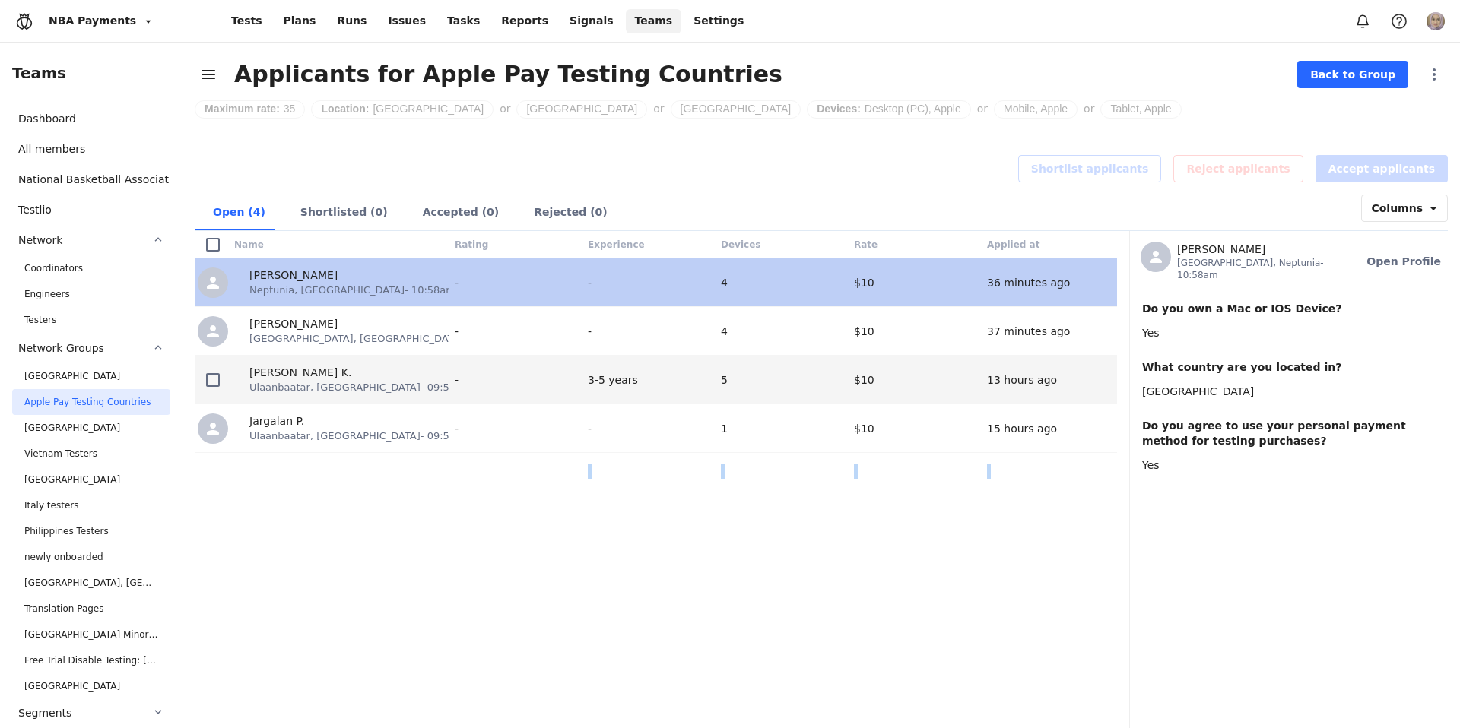
click at [482, 485] on div "Name Rating Experience Devices Rate Applied at [PERSON_NAME] Neptunia, [GEOGRAP…" at bounding box center [662, 479] width 934 height 497
click at [1336, 78] on span "Back to Group" at bounding box center [1352, 74] width 85 height 15
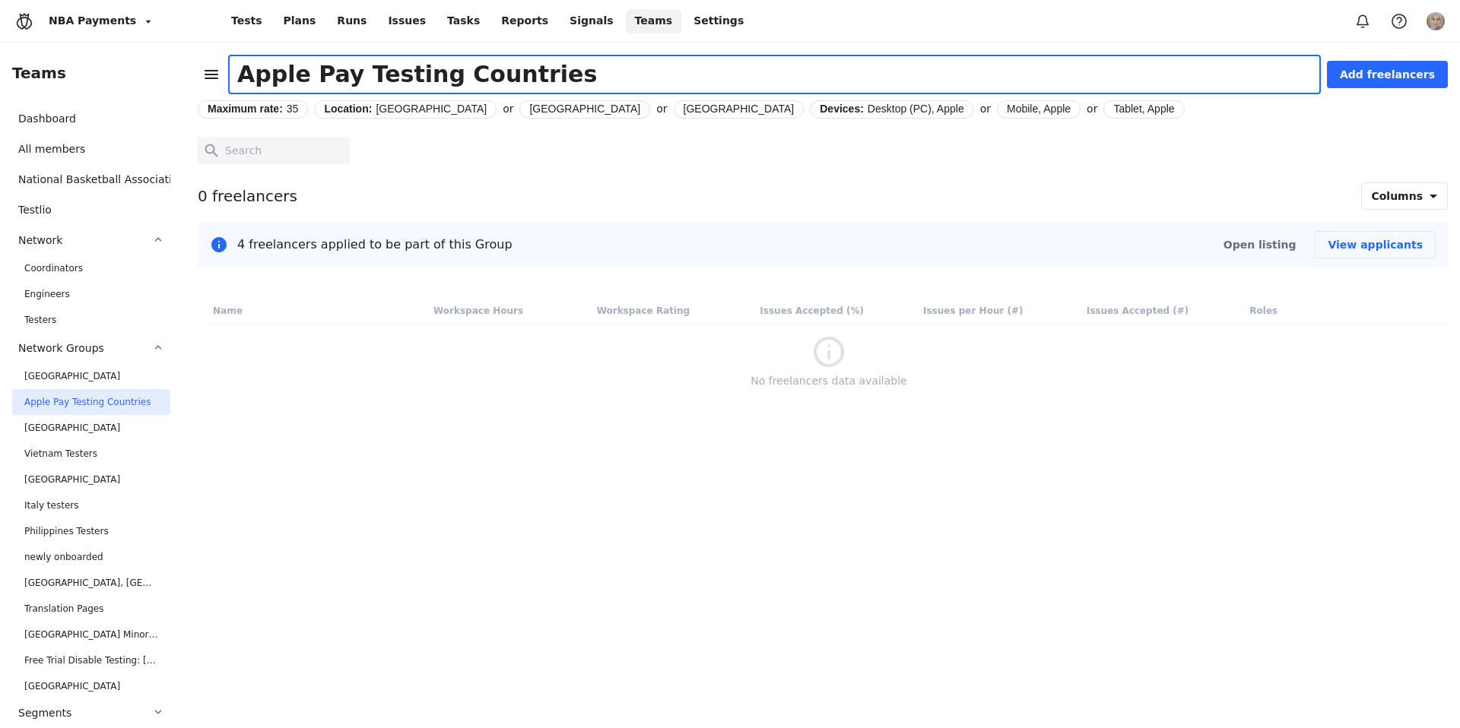
click at [417, 76] on input "Apple Pay Testing Countries" at bounding box center [774, 74] width 1074 height 39
click at [529, 103] on span "[GEOGRAPHIC_DATA]" at bounding box center [584, 109] width 111 height 16
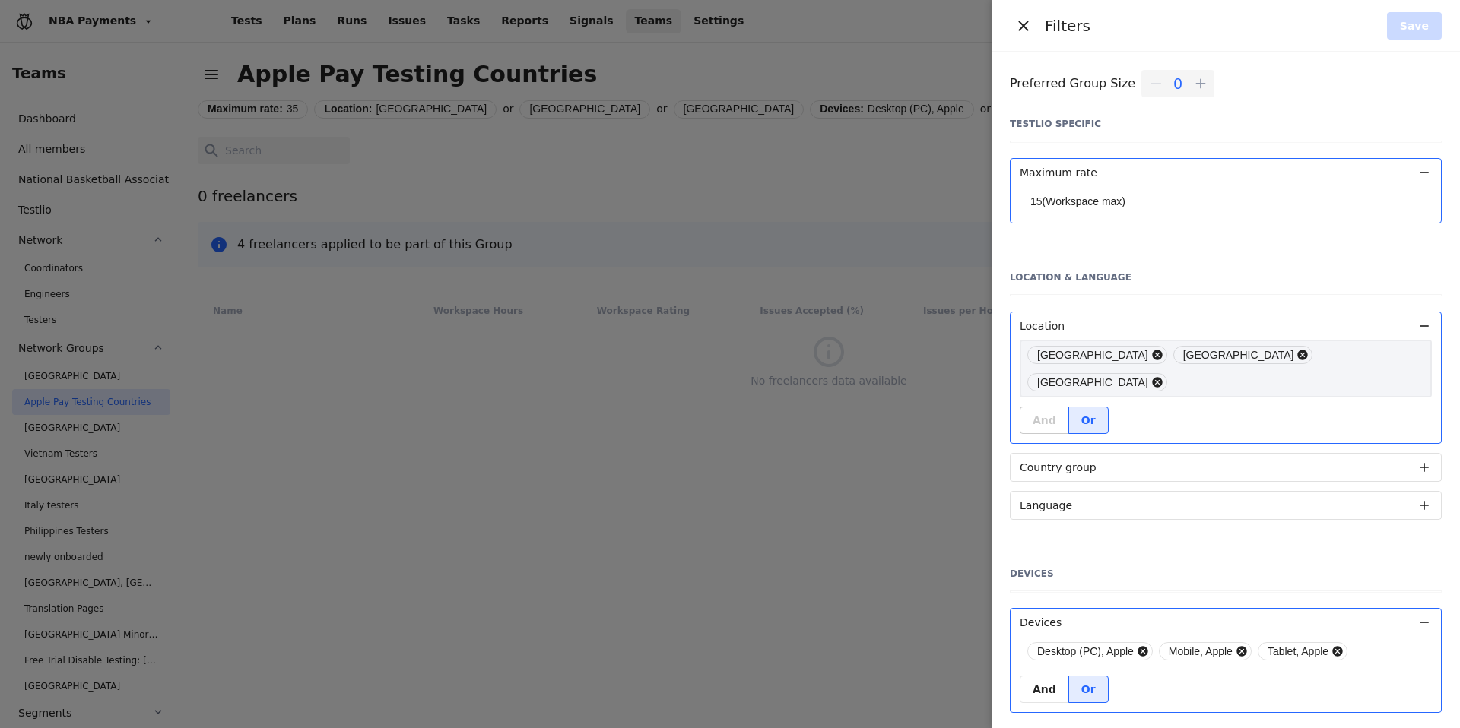
click at [1308, 354] on div "Bahamas [GEOGRAPHIC_DATA] [GEOGRAPHIC_DATA]" at bounding box center [1225, 369] width 412 height 58
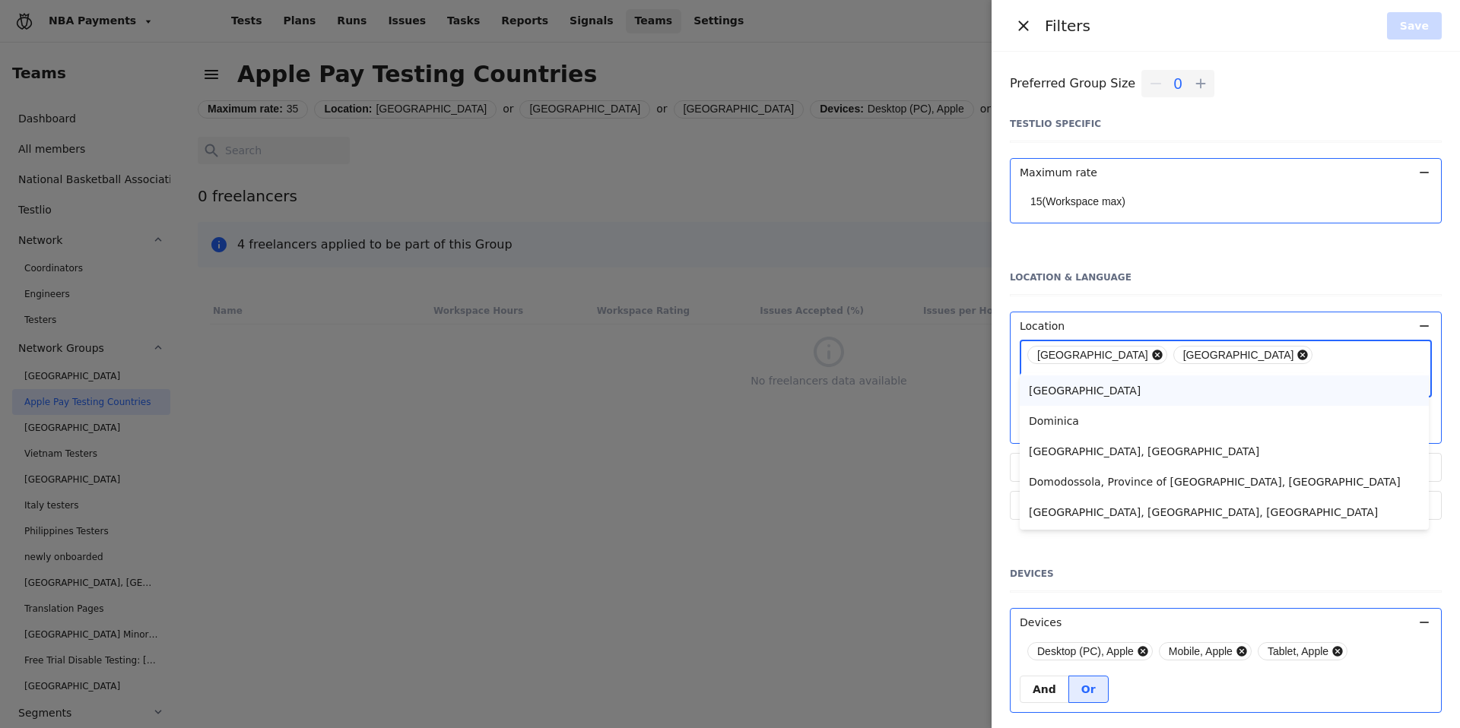
type input "dom"
click at [1193, 395] on div "[GEOGRAPHIC_DATA]" at bounding box center [1224, 390] width 391 height 15
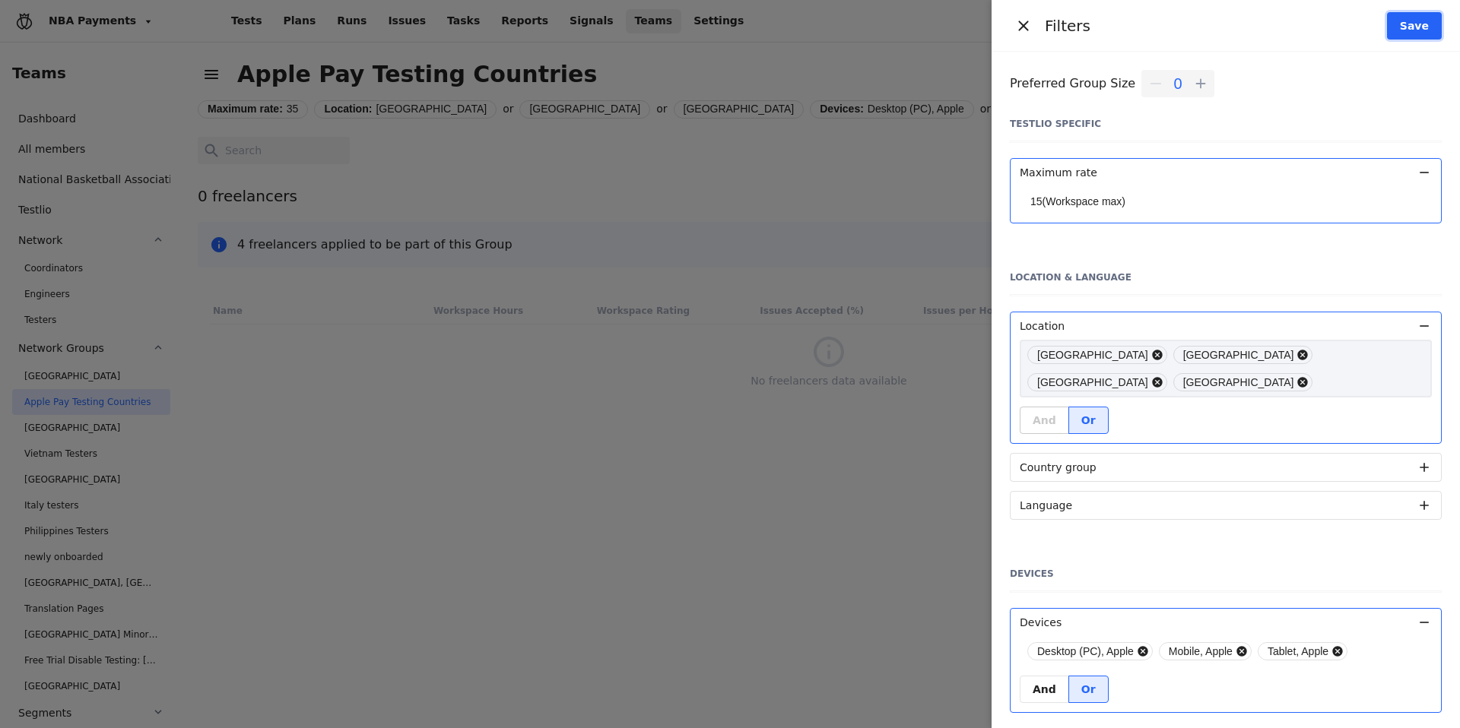
click at [1412, 29] on span "Save" at bounding box center [1414, 25] width 29 height 15
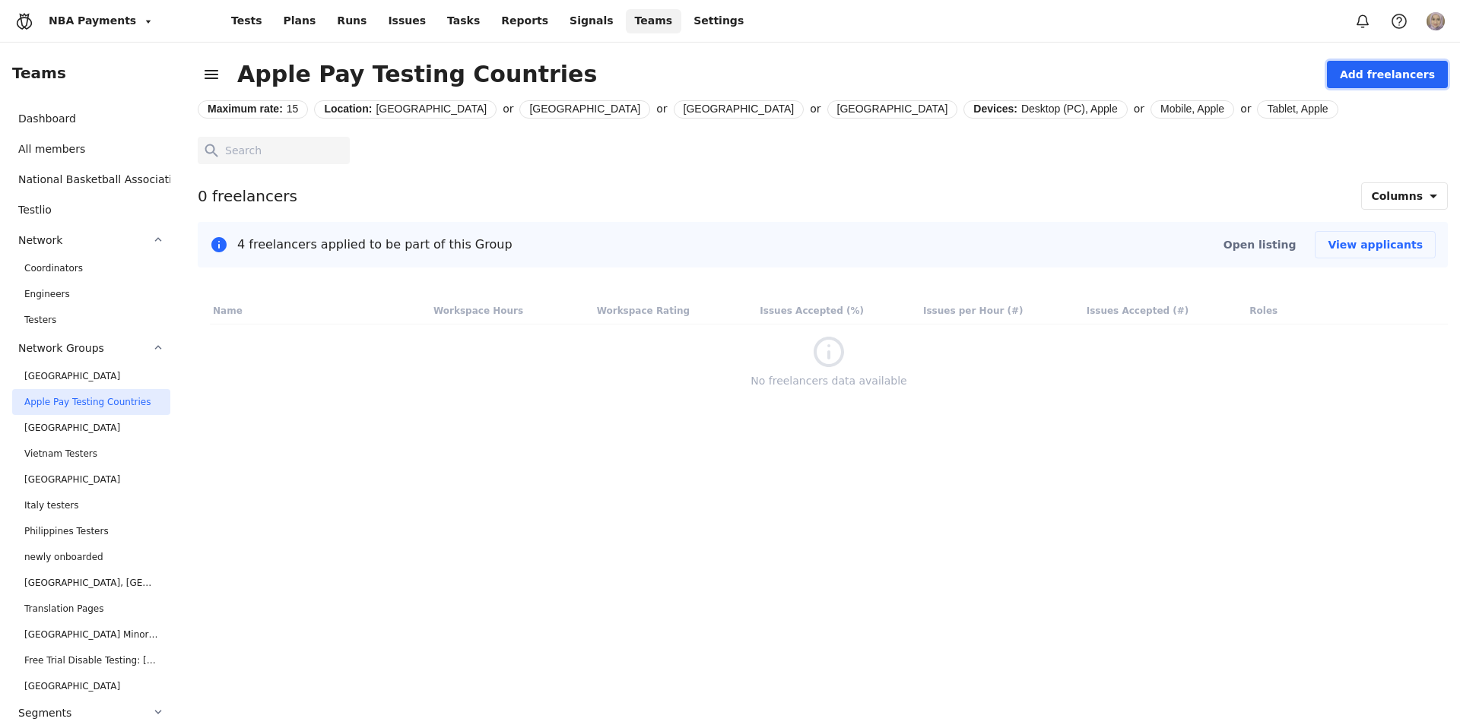
click at [1387, 80] on span "Add freelancers" at bounding box center [1387, 74] width 95 height 15
drag, startPoint x: 1149, startPoint y: 277, endPoint x: 1340, endPoint y: 259, distance: 190.9
click at [1151, 274] on div "Apple Pay Testing Countries Add freelancers Maximum rate: 15 Location: [GEOGRAP…" at bounding box center [829, 220] width 1262 height 355
click at [1367, 238] on span "View applicants" at bounding box center [1374, 244] width 95 height 15
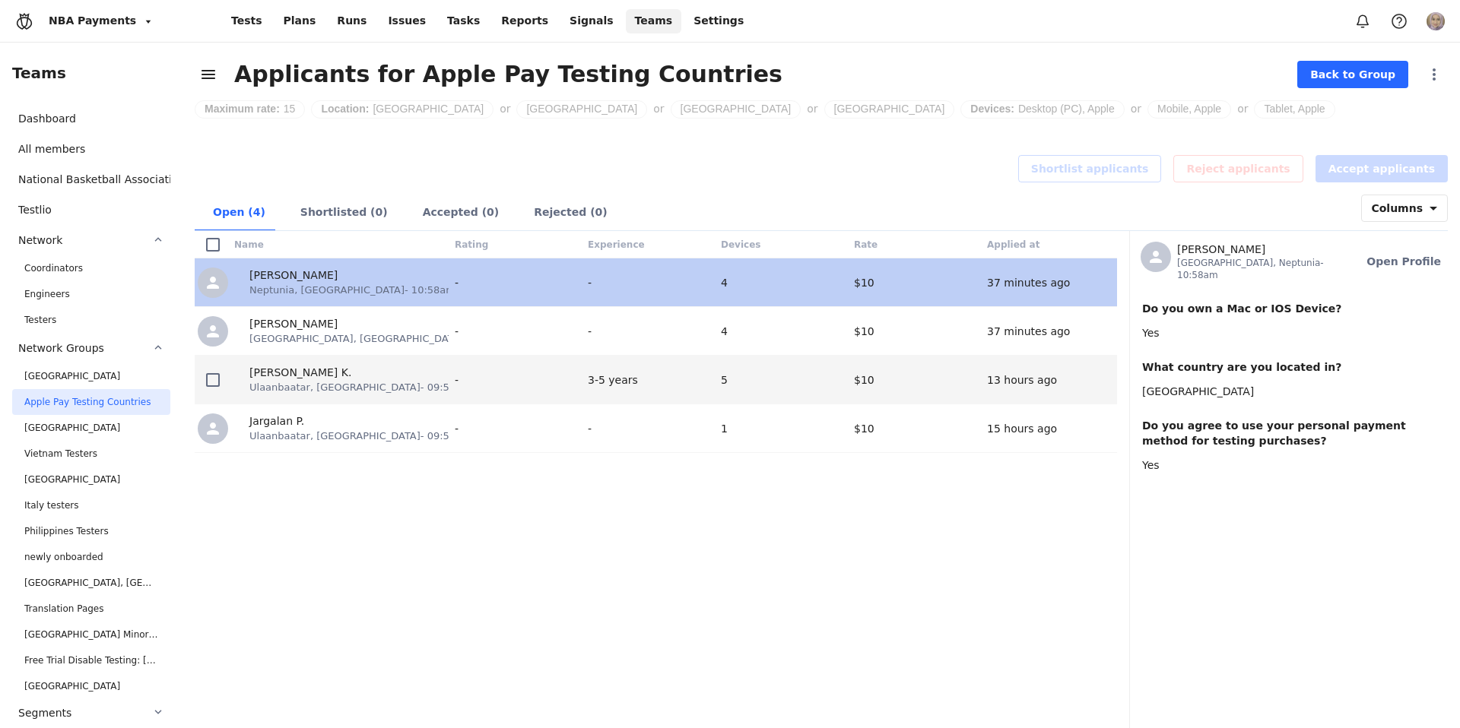
click at [775, 377] on span "5" at bounding box center [784, 380] width 127 height 15
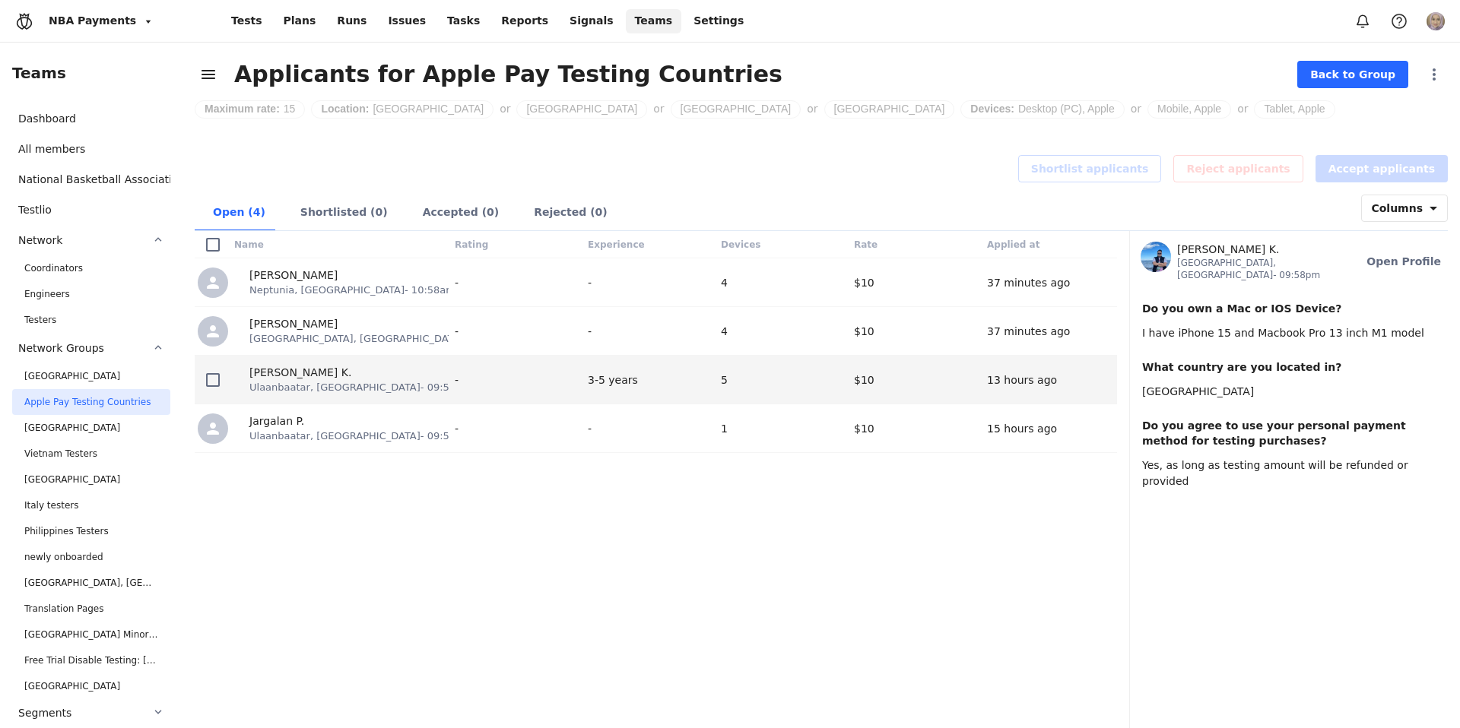
click at [373, 388] on span "Ulaanbaatar, [GEOGRAPHIC_DATA] - 09:58pm" at bounding box center [360, 387] width 222 height 14
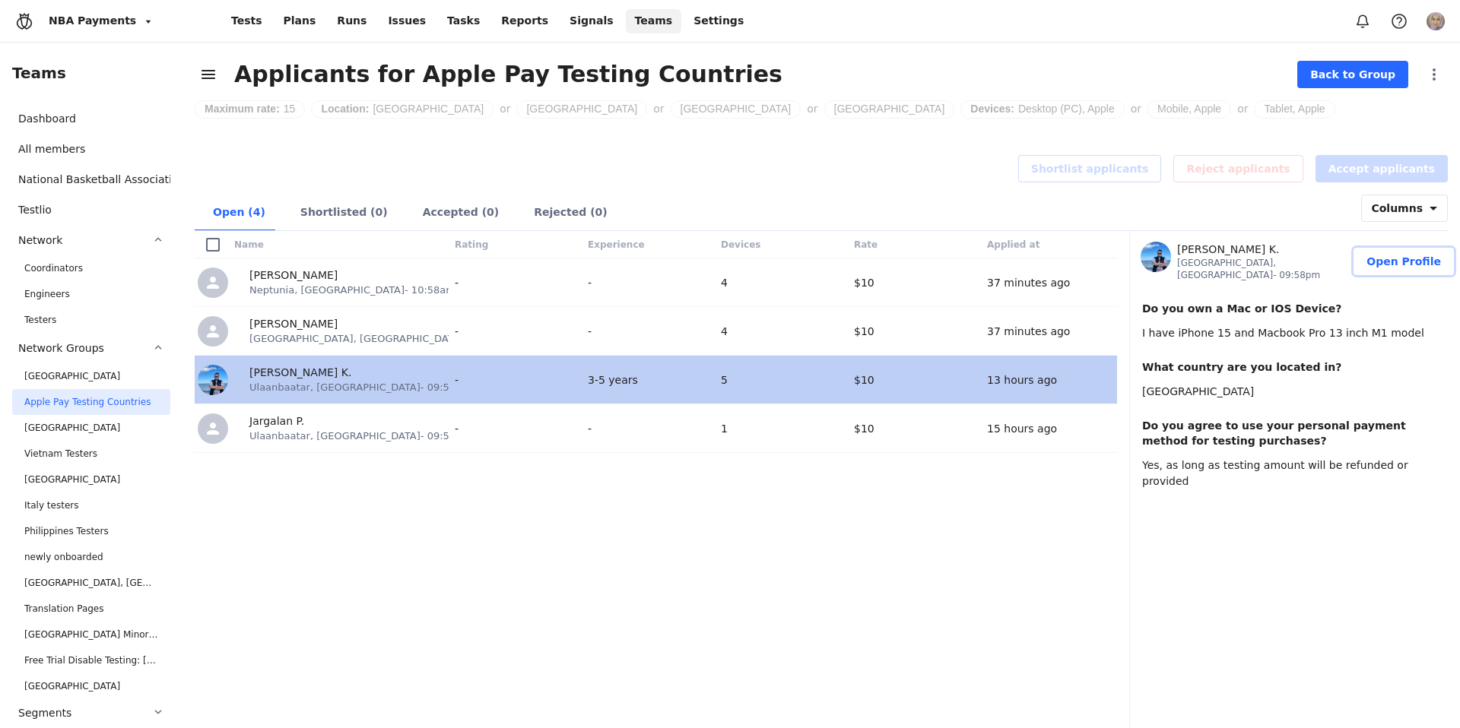
click at [1404, 254] on span "Open Profile" at bounding box center [1403, 261] width 75 height 15
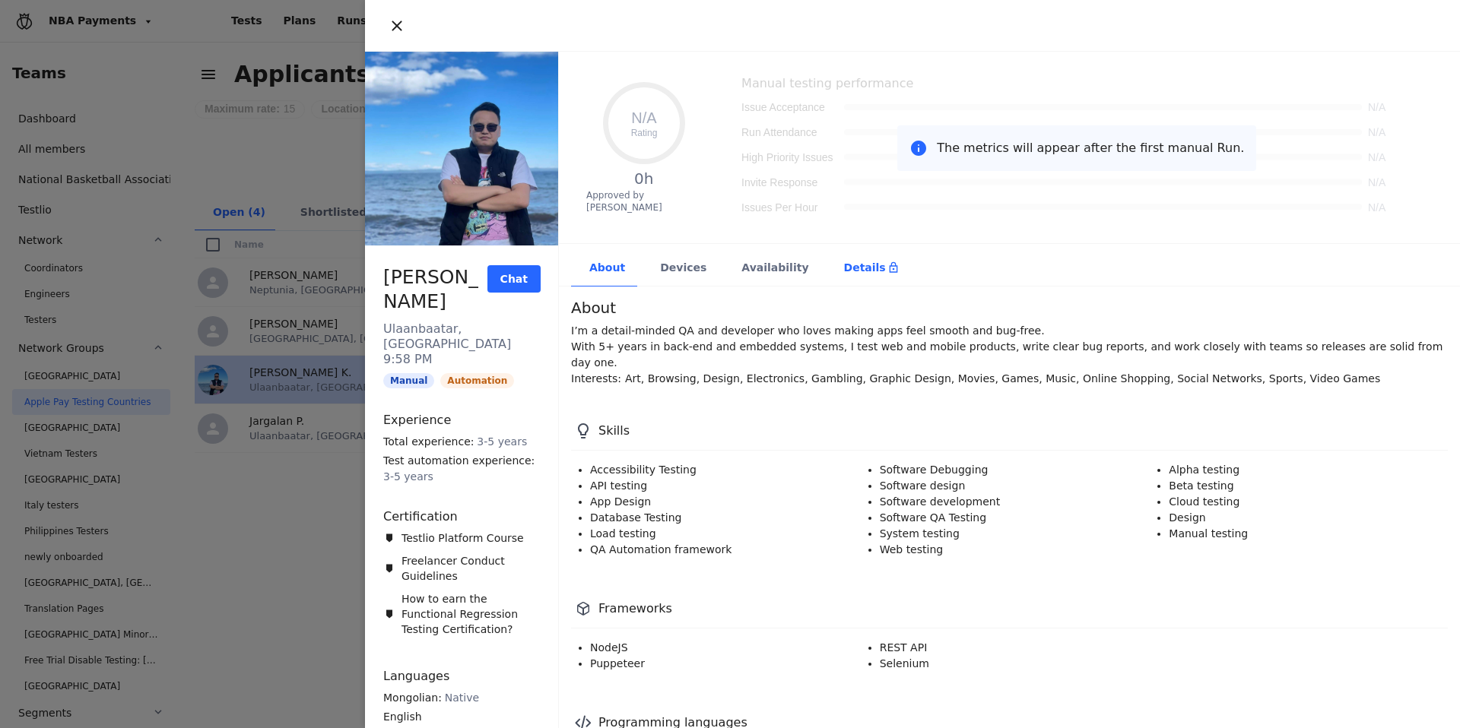
click at [844, 265] on div "Details" at bounding box center [871, 267] width 55 height 15
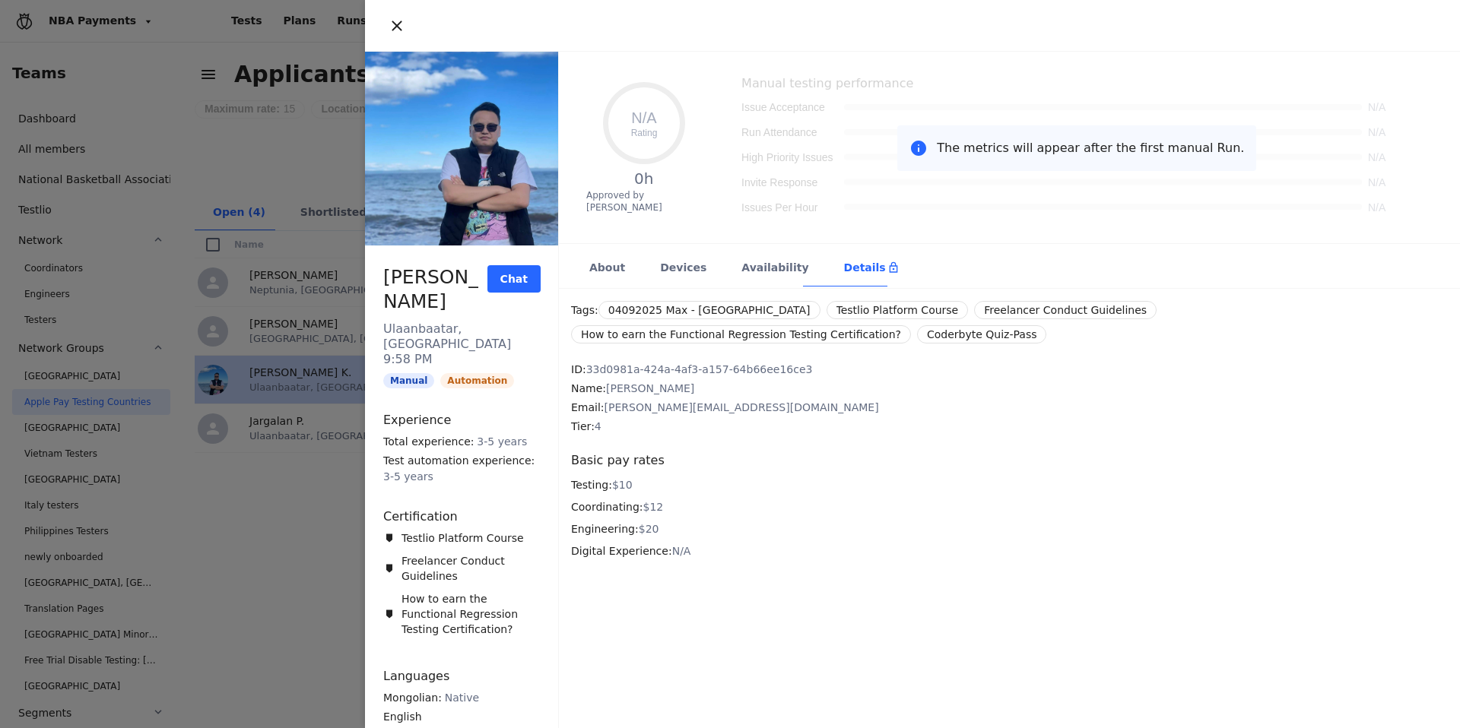
click at [437, 300] on span "[PERSON_NAME]" at bounding box center [435, 289] width 104 height 49
copy span "[PERSON_NAME]"
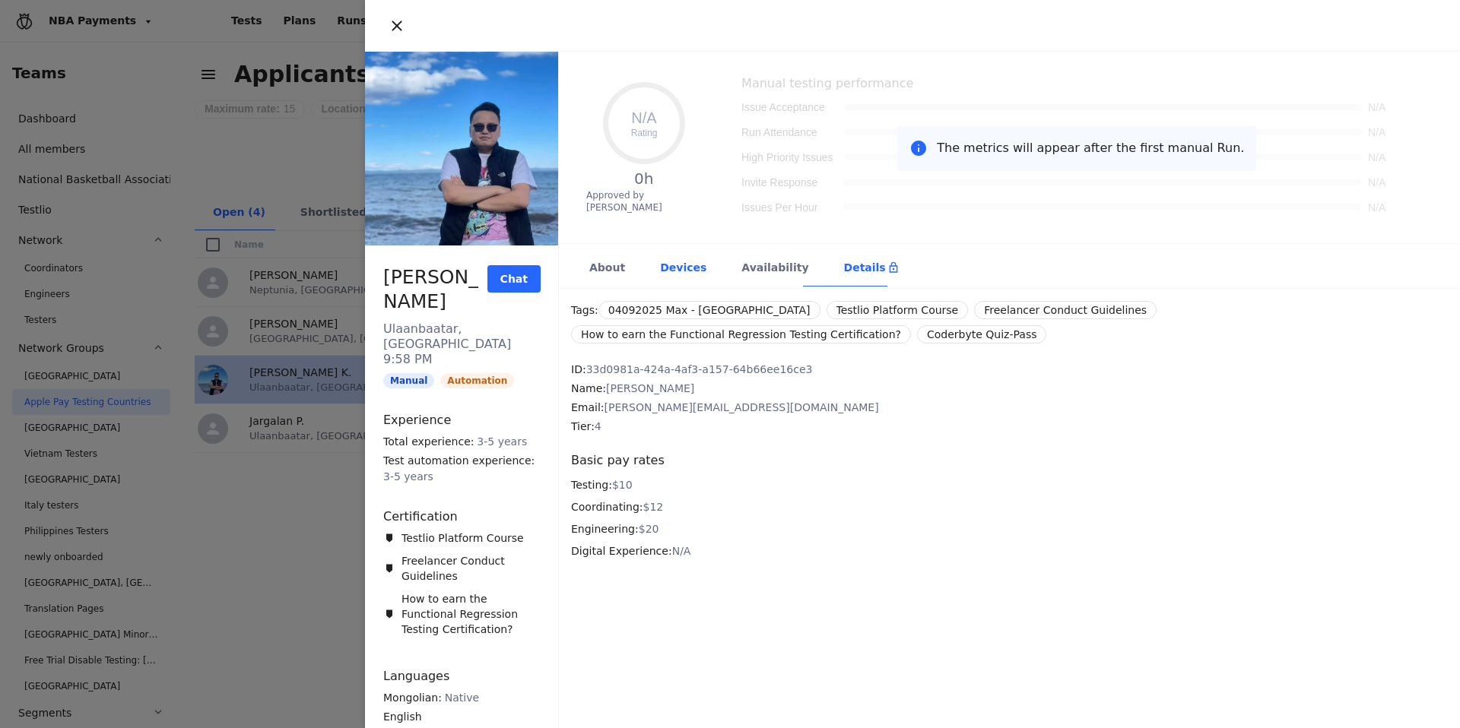
click at [653, 266] on div "Devices" at bounding box center [682, 268] width 81 height 37
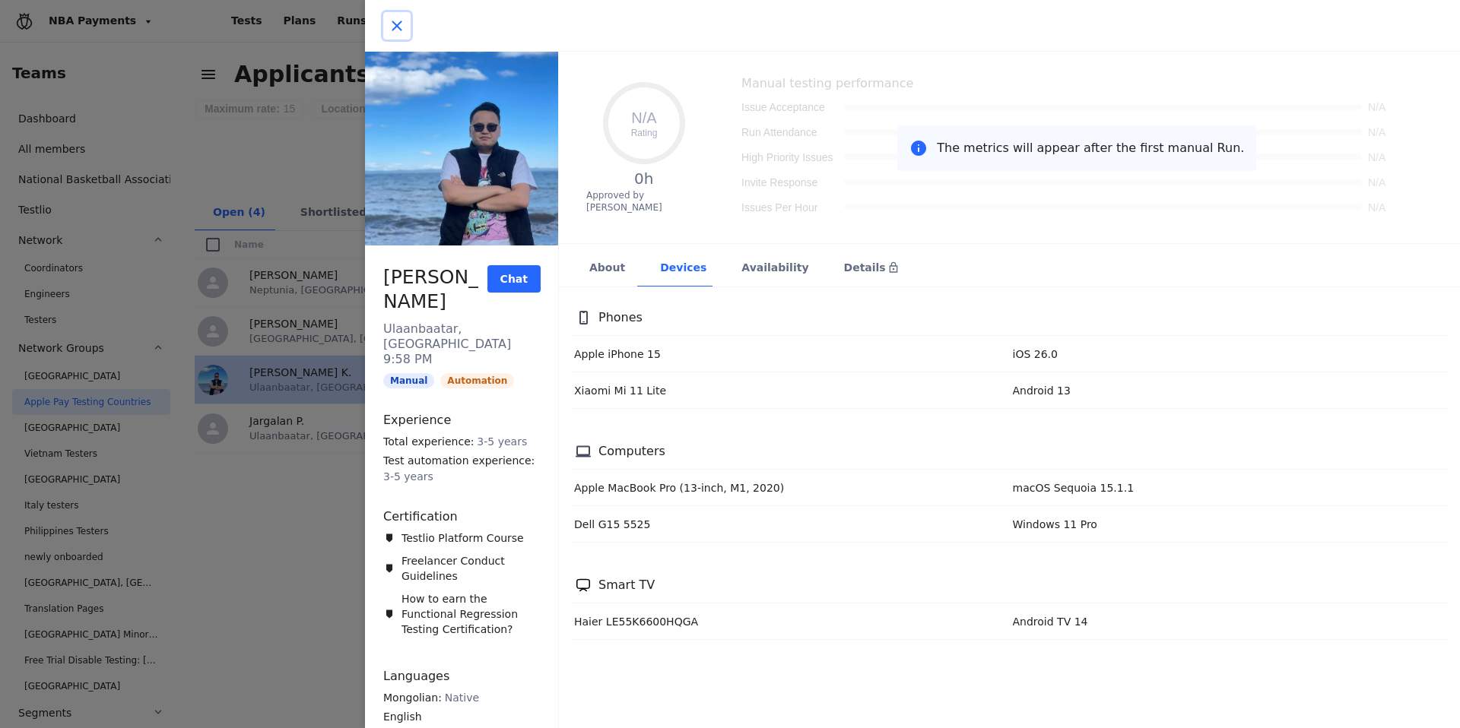
click at [404, 25] on icon "button" at bounding box center [397, 26] width 18 height 18
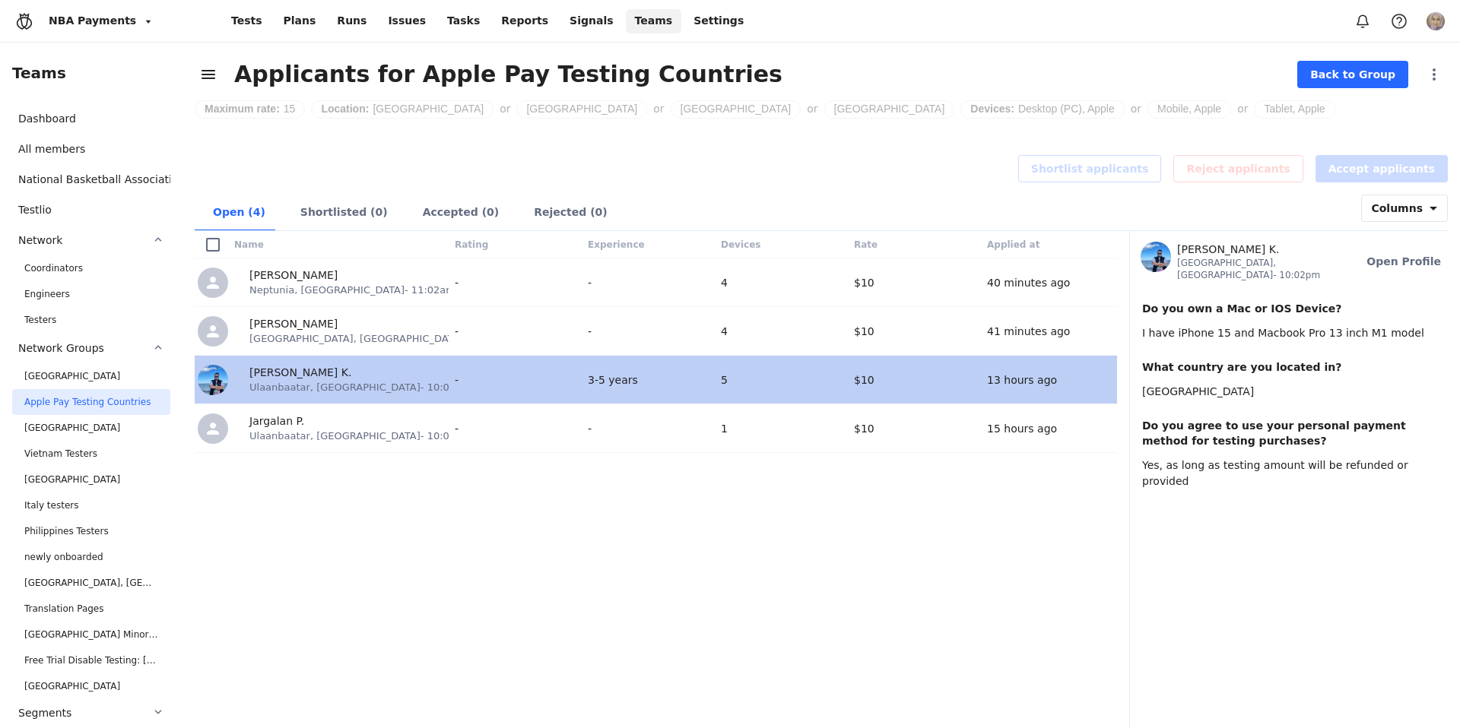
drag, startPoint x: 209, startPoint y: 375, endPoint x: 190, endPoint y: 357, distance: 25.8
click at [0, 0] on icon at bounding box center [0, 0] width 0 height 0
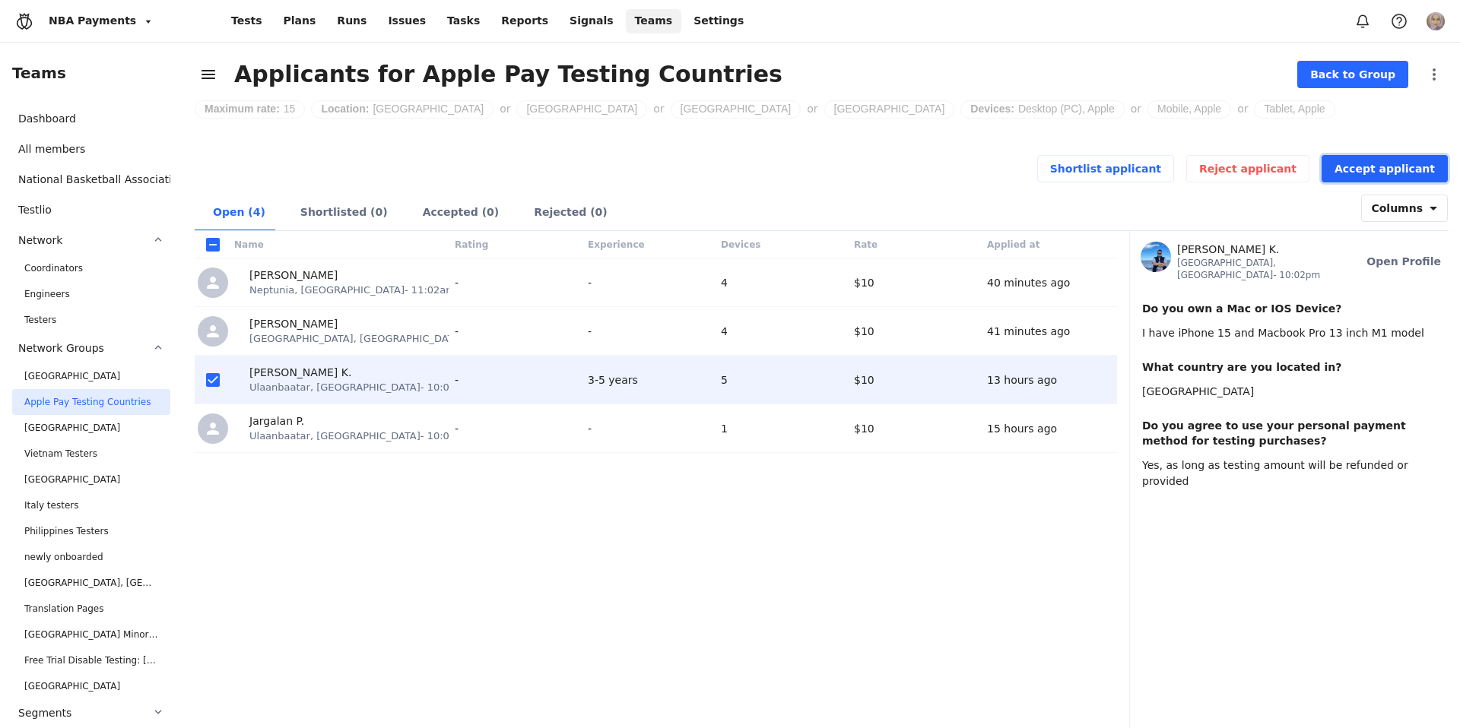
click at [1374, 168] on span "Accept applicant" at bounding box center [1384, 168] width 100 height 15
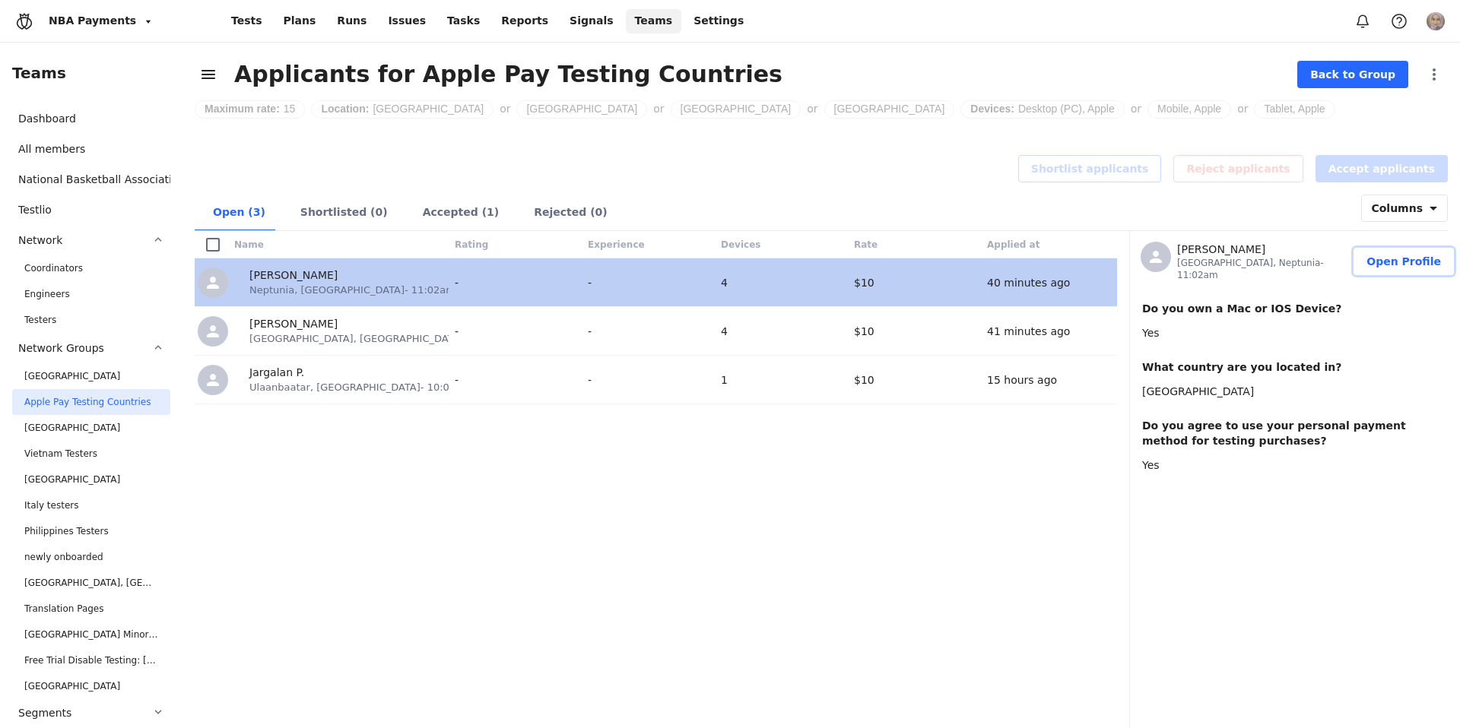
click at [1397, 258] on span "Open Profile" at bounding box center [1403, 261] width 75 height 15
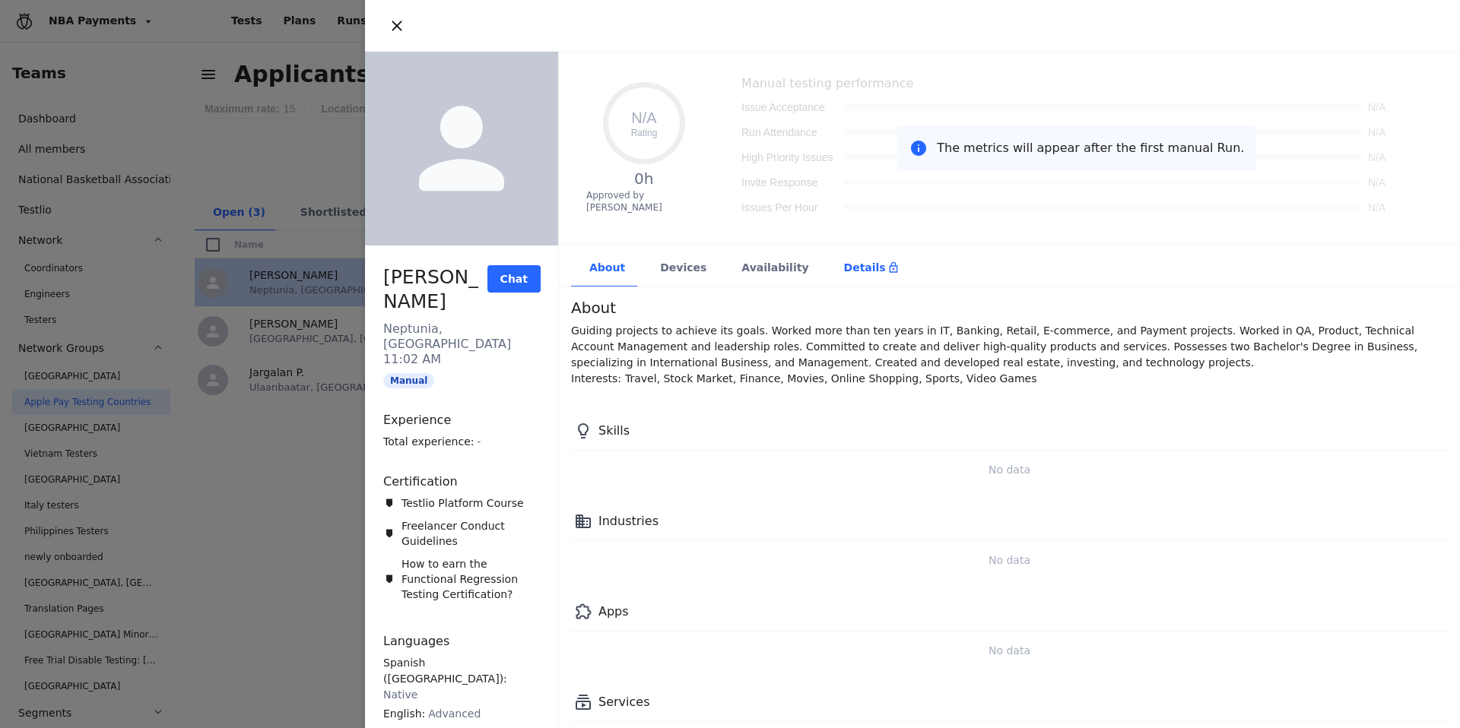
click at [856, 267] on div "Details" at bounding box center [871, 267] width 55 height 15
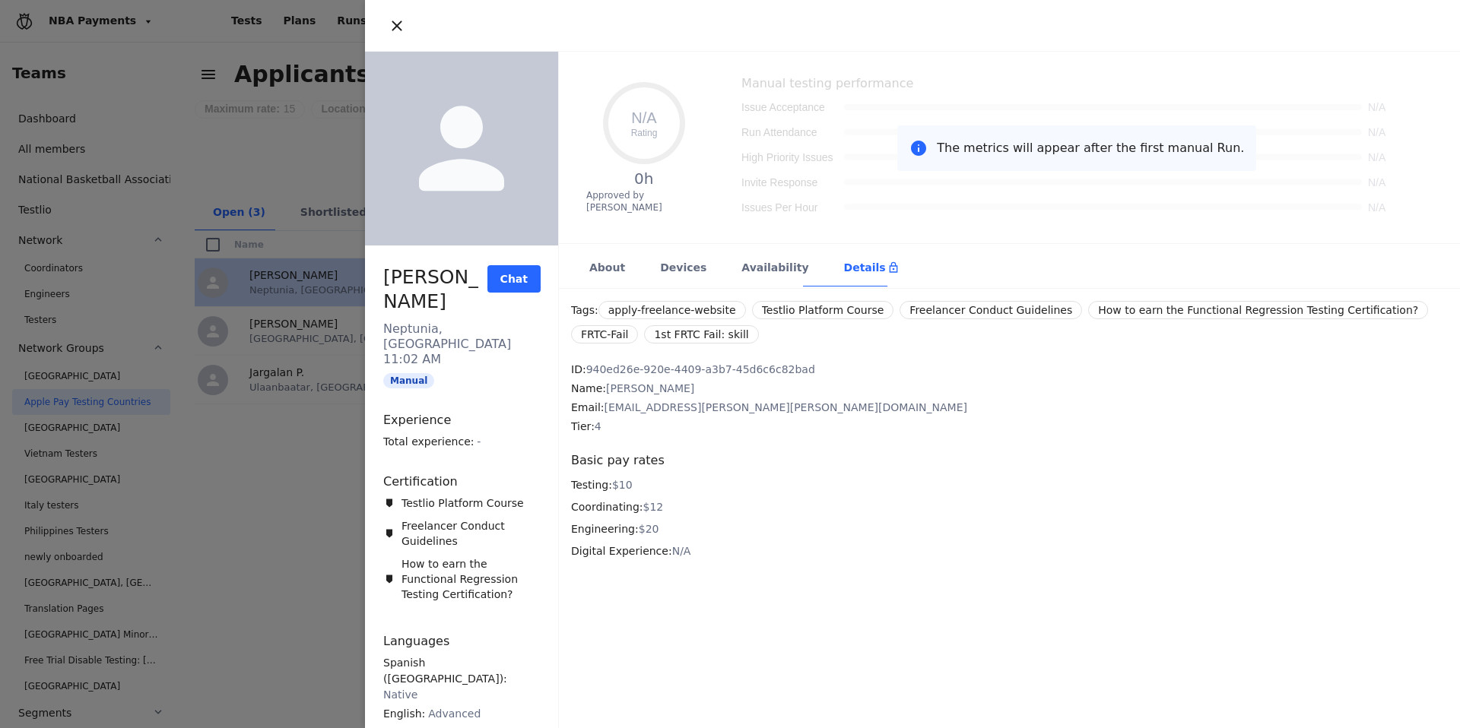
click at [436, 297] on span "[PERSON_NAME]" at bounding box center [435, 289] width 104 height 49
copy span "[PERSON_NAME]"
drag, startPoint x: 442, startPoint y: 323, endPoint x: 484, endPoint y: 322, distance: 42.6
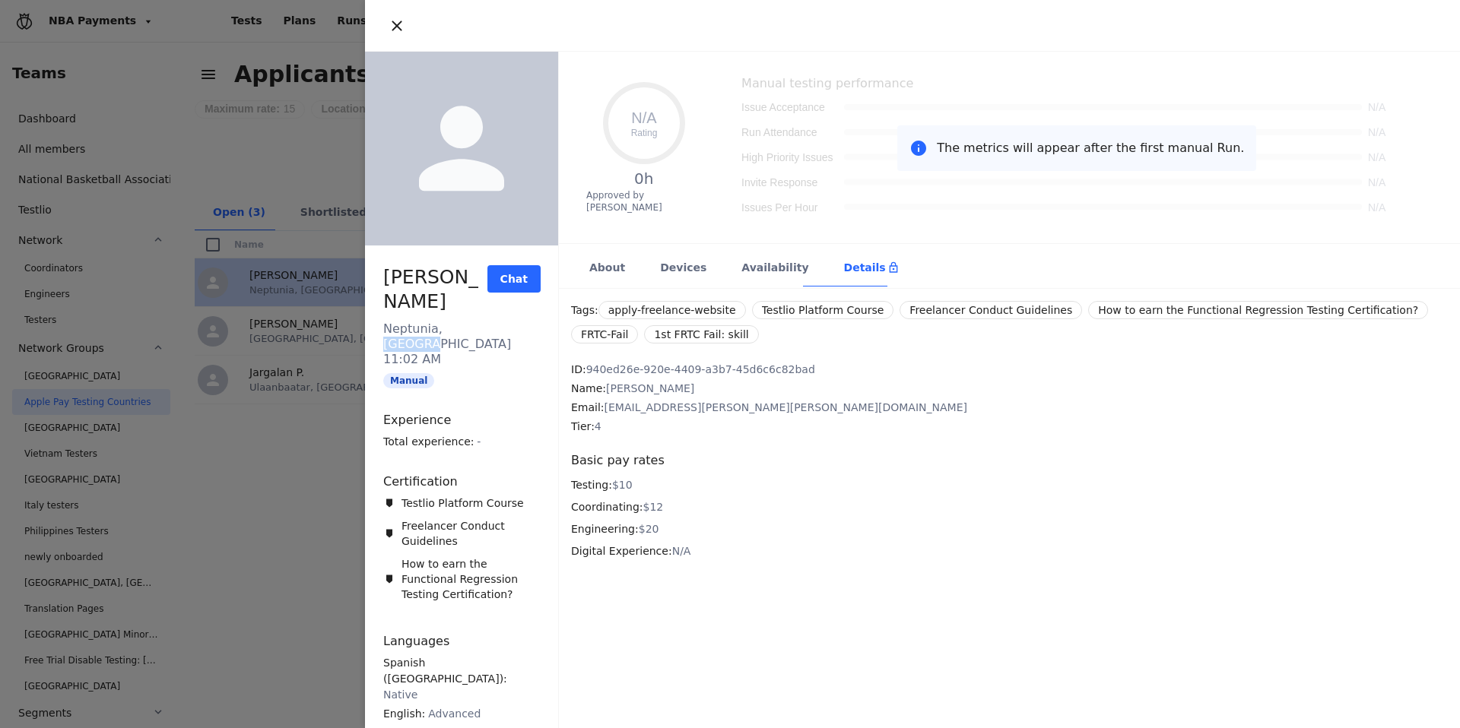
click at [484, 322] on div "Neptunia, [GEOGRAPHIC_DATA]" at bounding box center [461, 337] width 157 height 30
copy div "[GEOGRAPHIC_DATA]"
click at [679, 265] on div "Devices" at bounding box center [682, 268] width 81 height 37
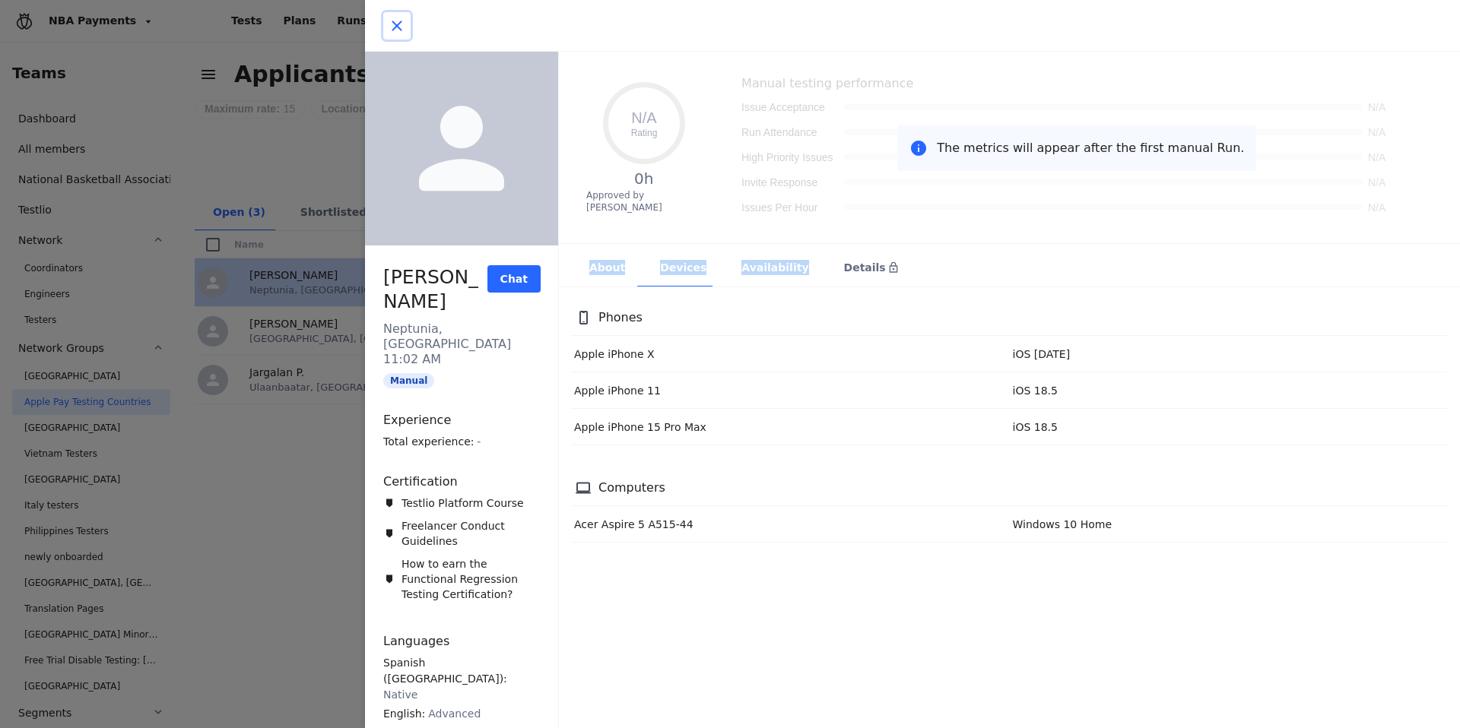
click at [403, 24] on icon "button" at bounding box center [397, 26] width 18 height 18
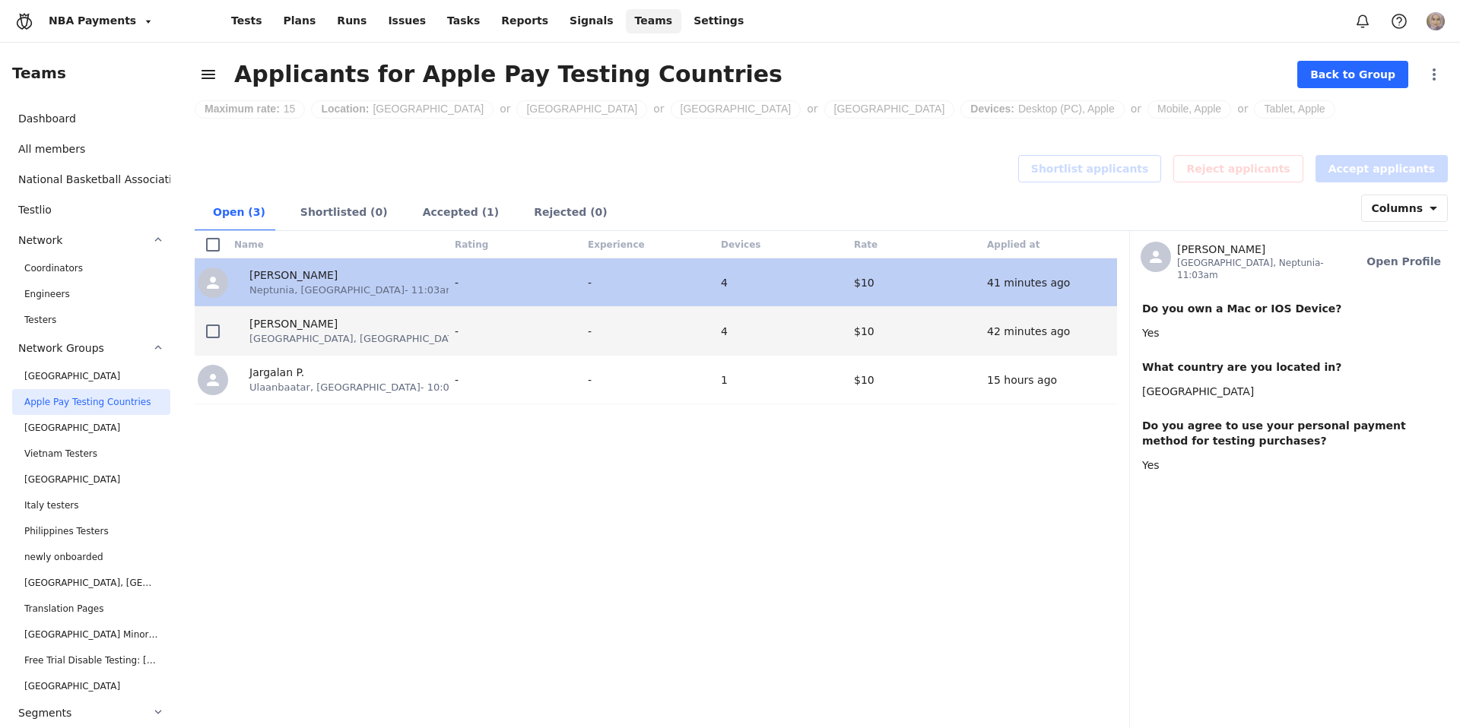
click at [864, 339] on div "$10" at bounding box center [917, 331] width 133 height 48
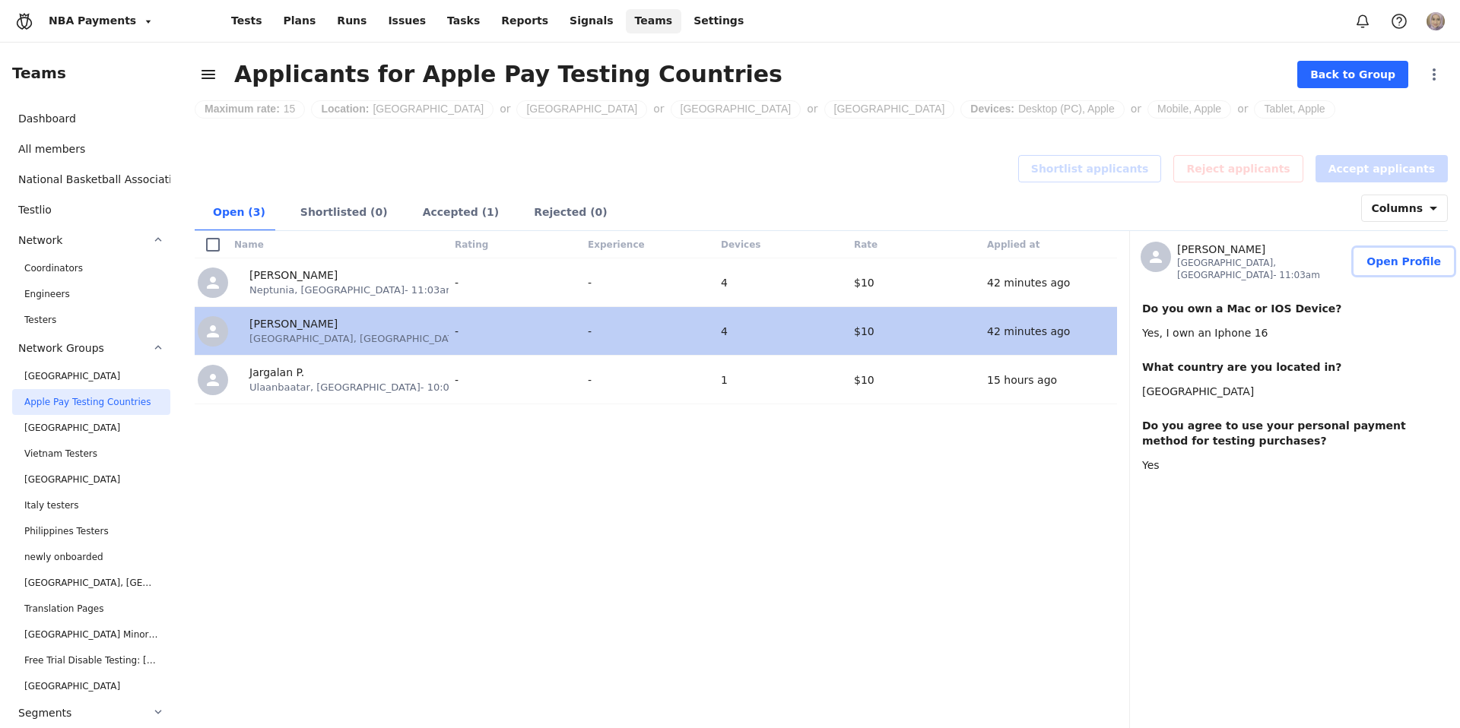
click at [1400, 254] on span "Open Profile" at bounding box center [1403, 261] width 75 height 15
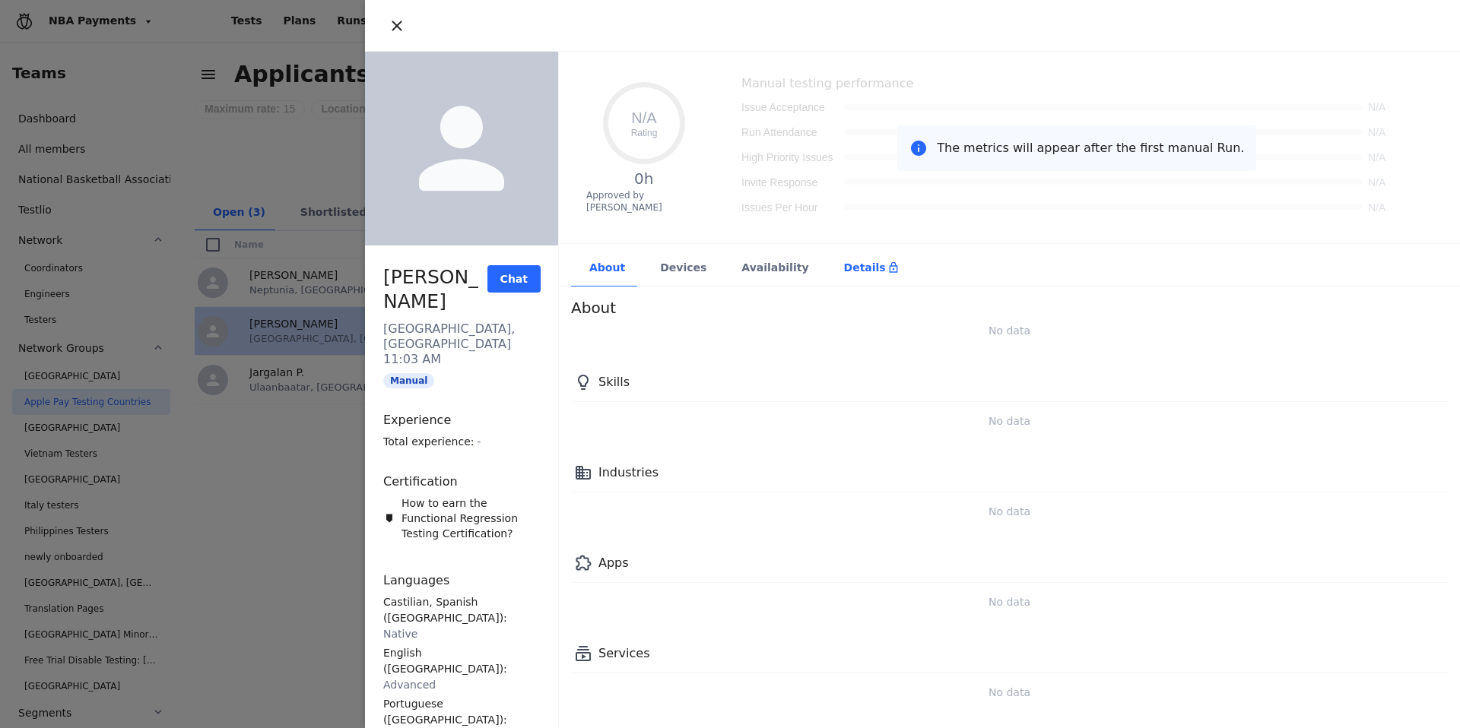
click at [844, 262] on div "Details" at bounding box center [871, 267] width 55 height 15
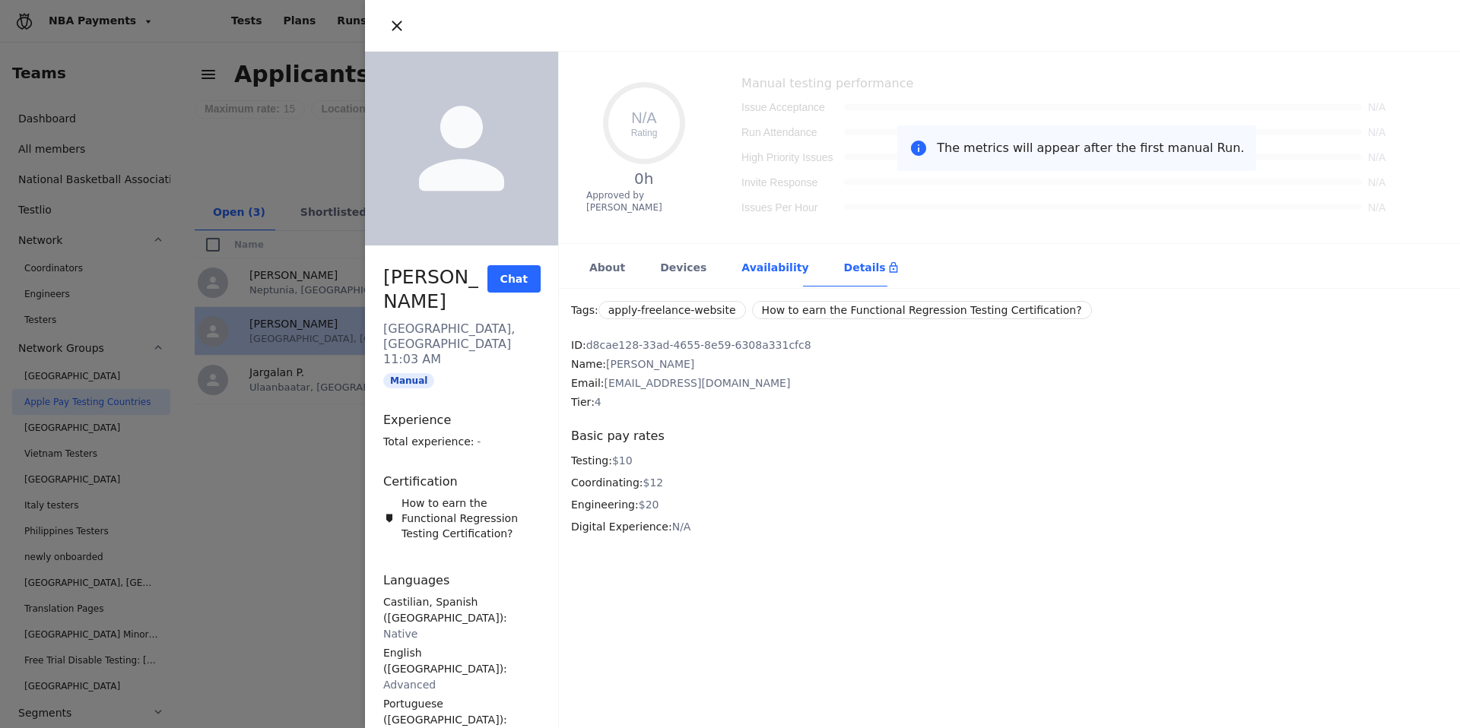
click at [734, 269] on div "Availability" at bounding box center [774, 268] width 102 height 37
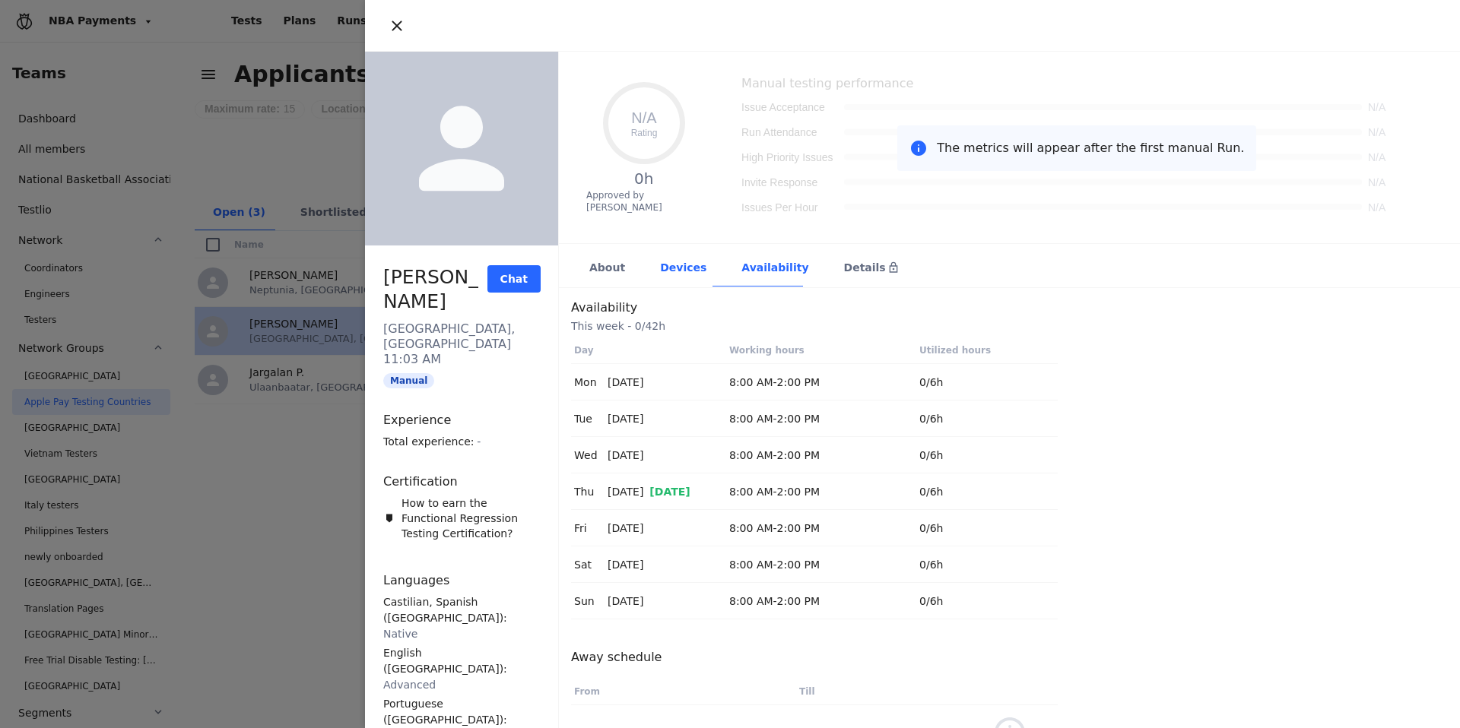
click at [691, 273] on div "Devices" at bounding box center [682, 268] width 81 height 37
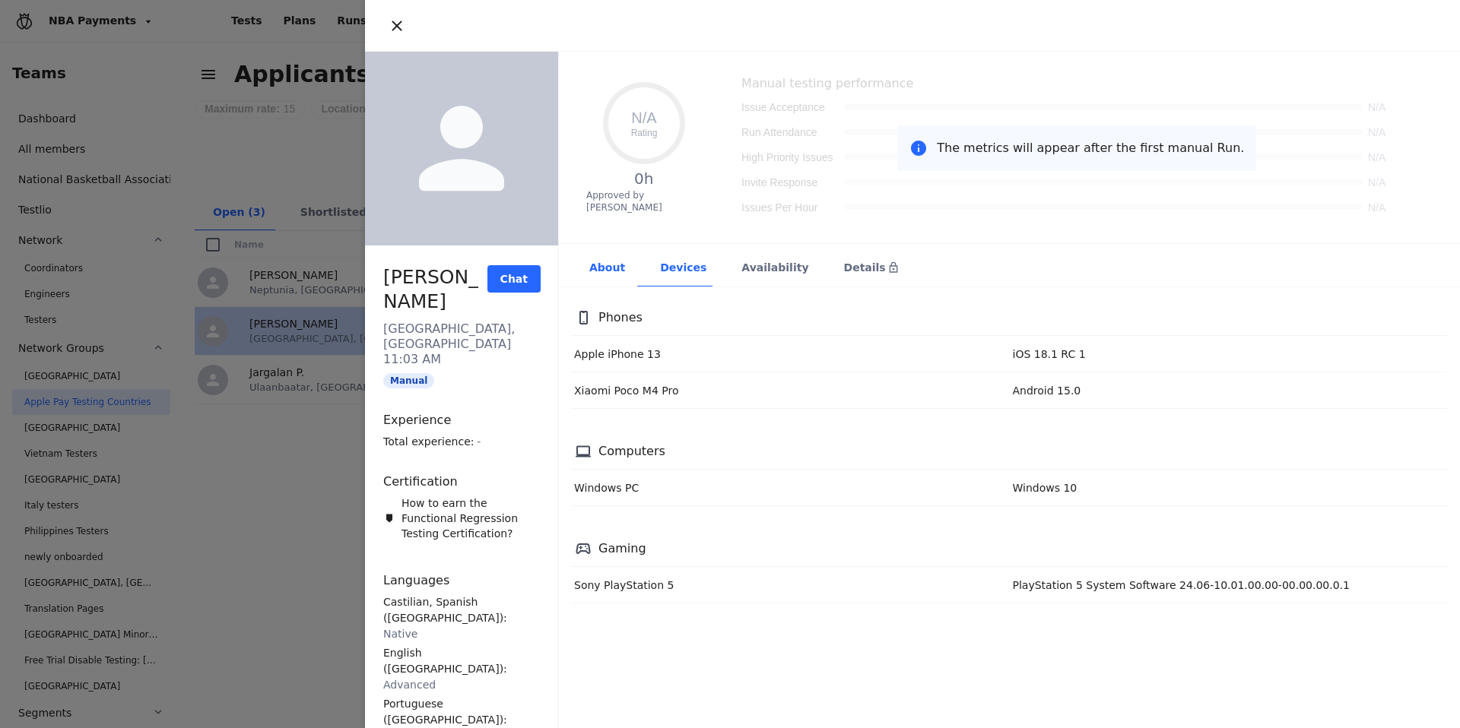
click at [593, 266] on div "About" at bounding box center [606, 268] width 71 height 37
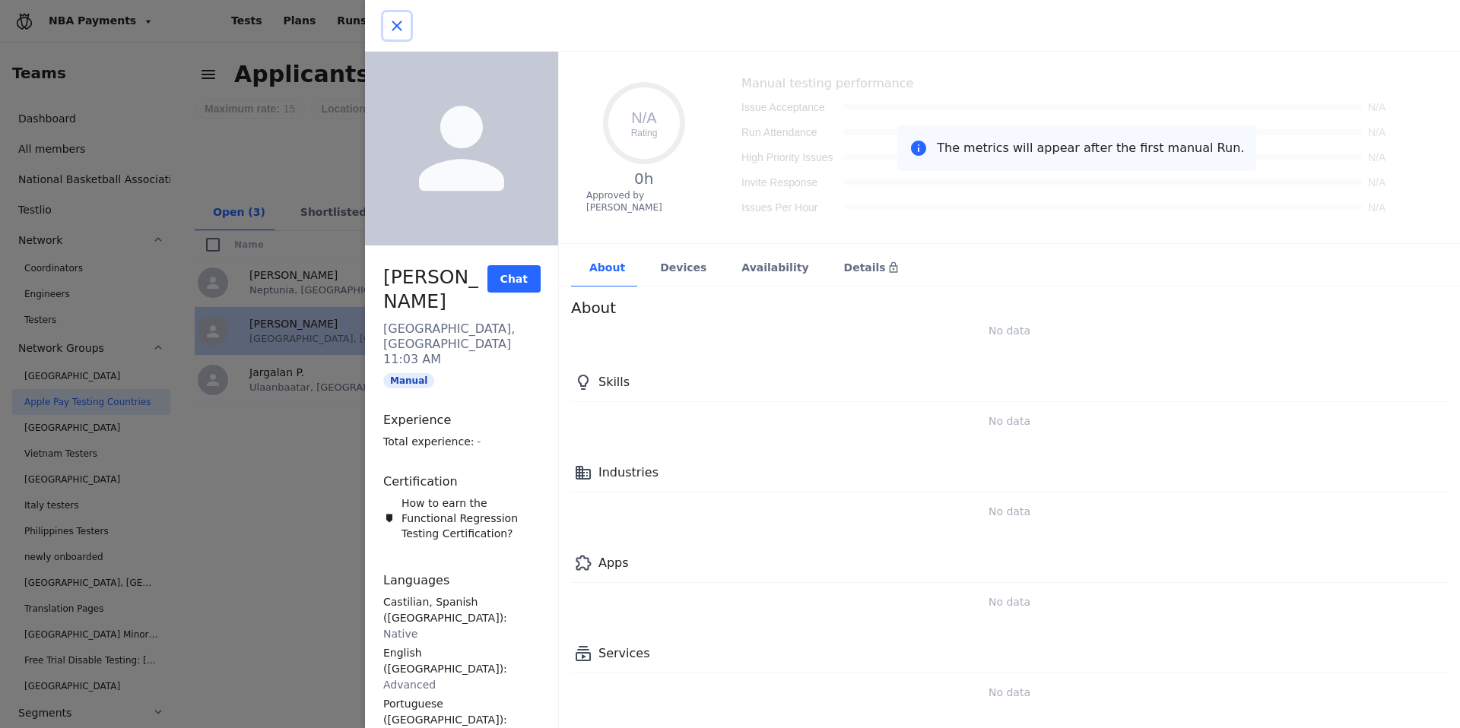
click at [401, 24] on icon "button" at bounding box center [397, 26] width 18 height 18
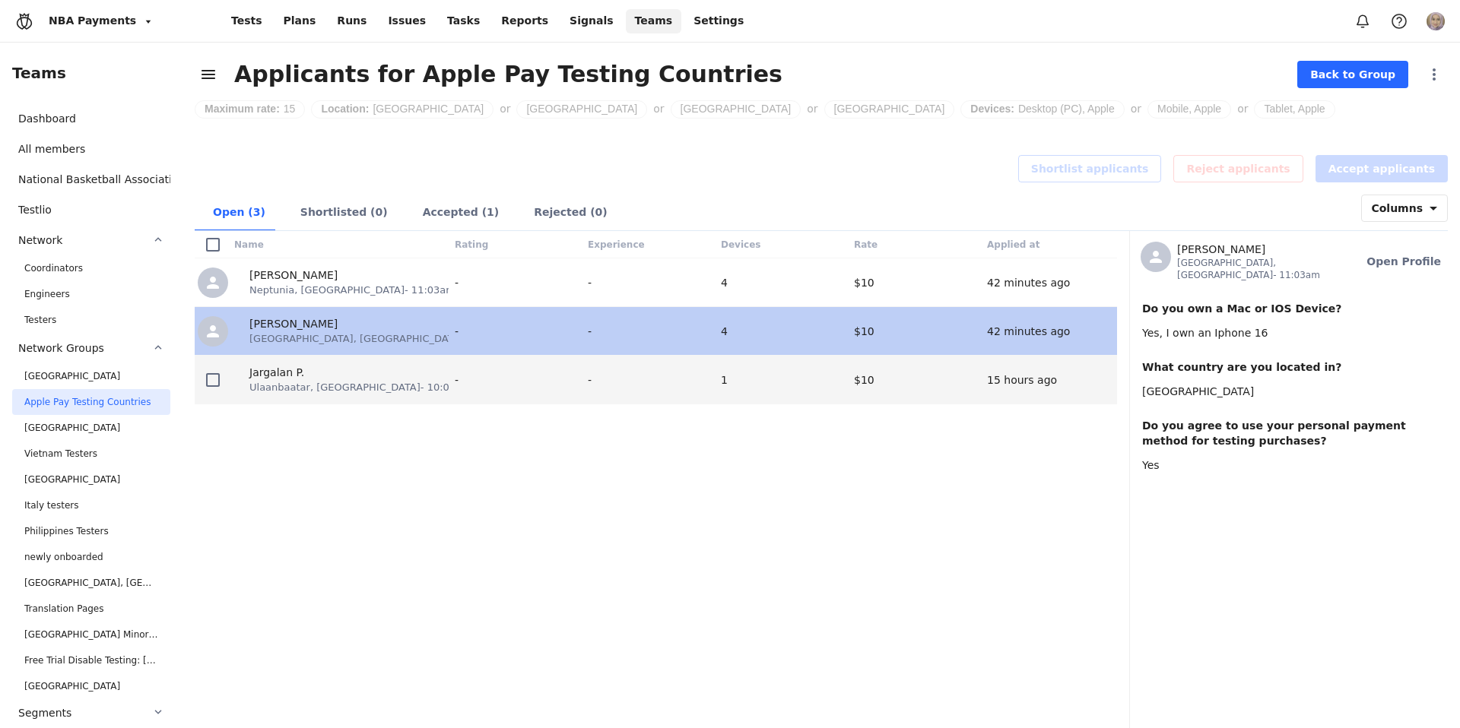
click at [280, 396] on div "Jargalan P. Ulaanbaatar, [GEOGRAPHIC_DATA] - 10:03pm" at bounding box center [341, 380] width 220 height 48
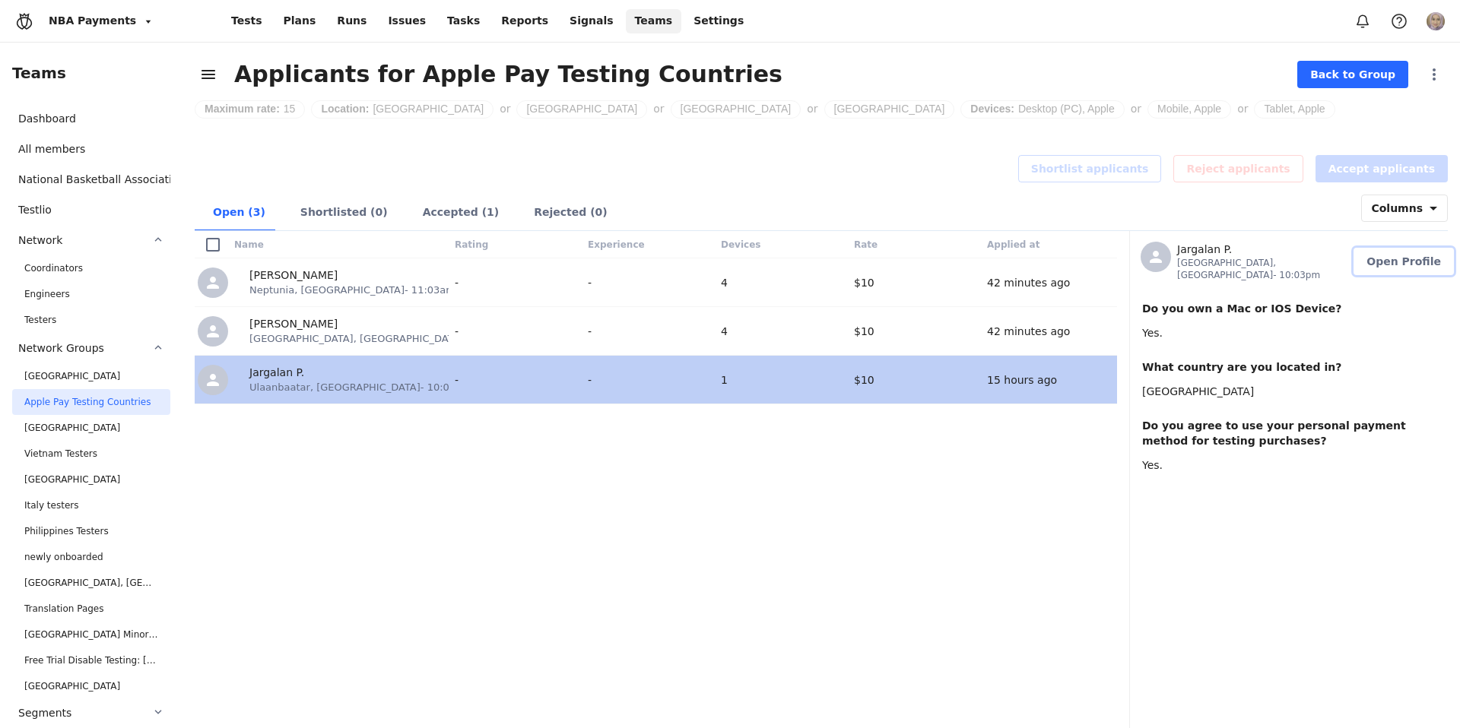
drag, startPoint x: 1390, startPoint y: 258, endPoint x: 1304, endPoint y: 303, distance: 97.6
click at [1390, 258] on span "Open Profile" at bounding box center [1403, 261] width 75 height 15
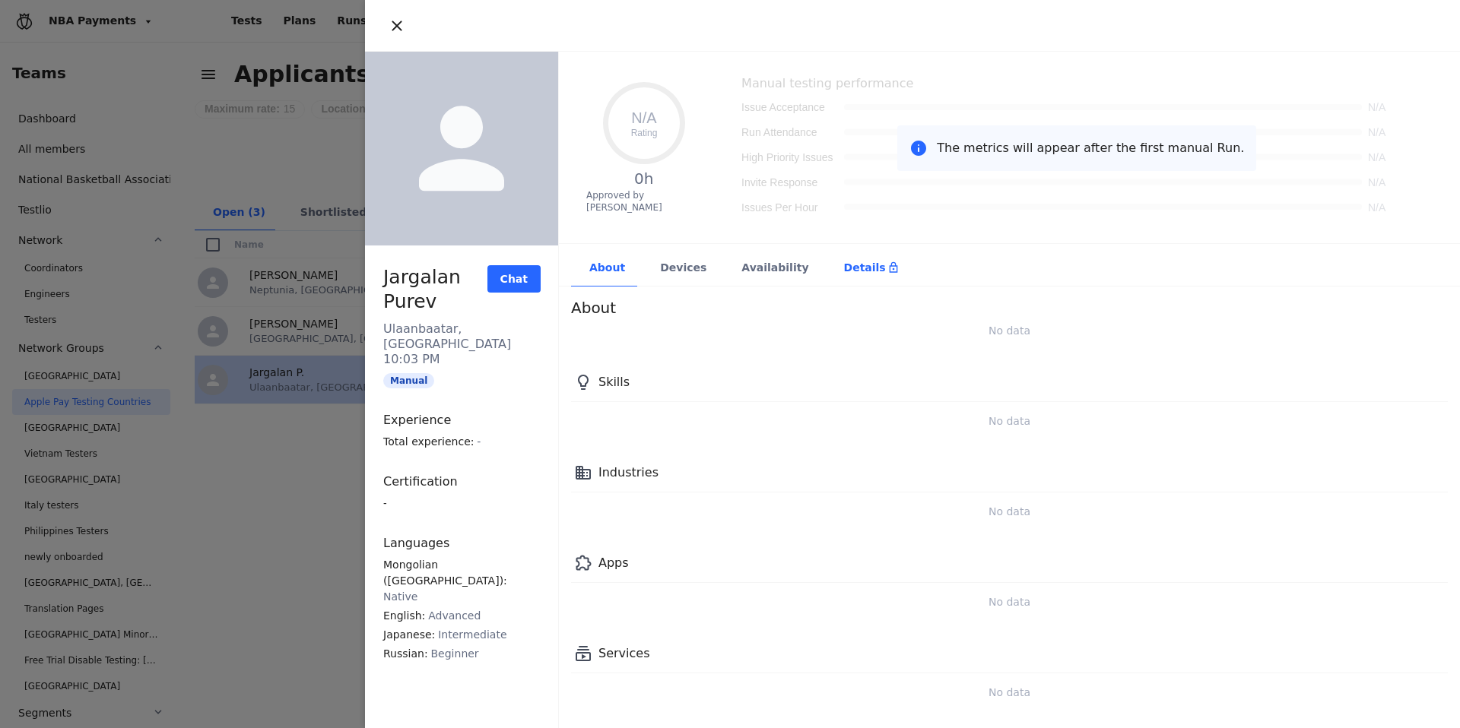
click at [826, 265] on div "Details" at bounding box center [871, 268] width 90 height 37
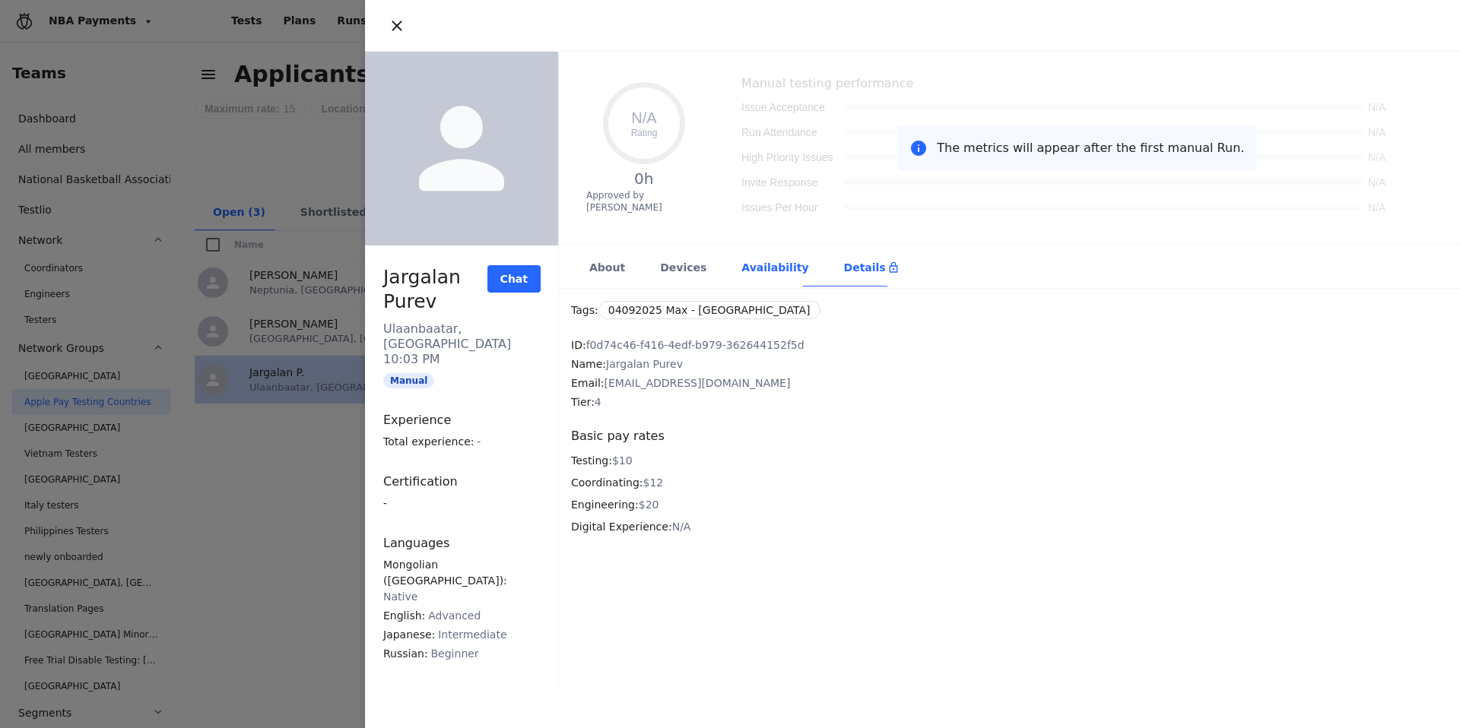
click at [758, 275] on div "Availability" at bounding box center [774, 268] width 102 height 37
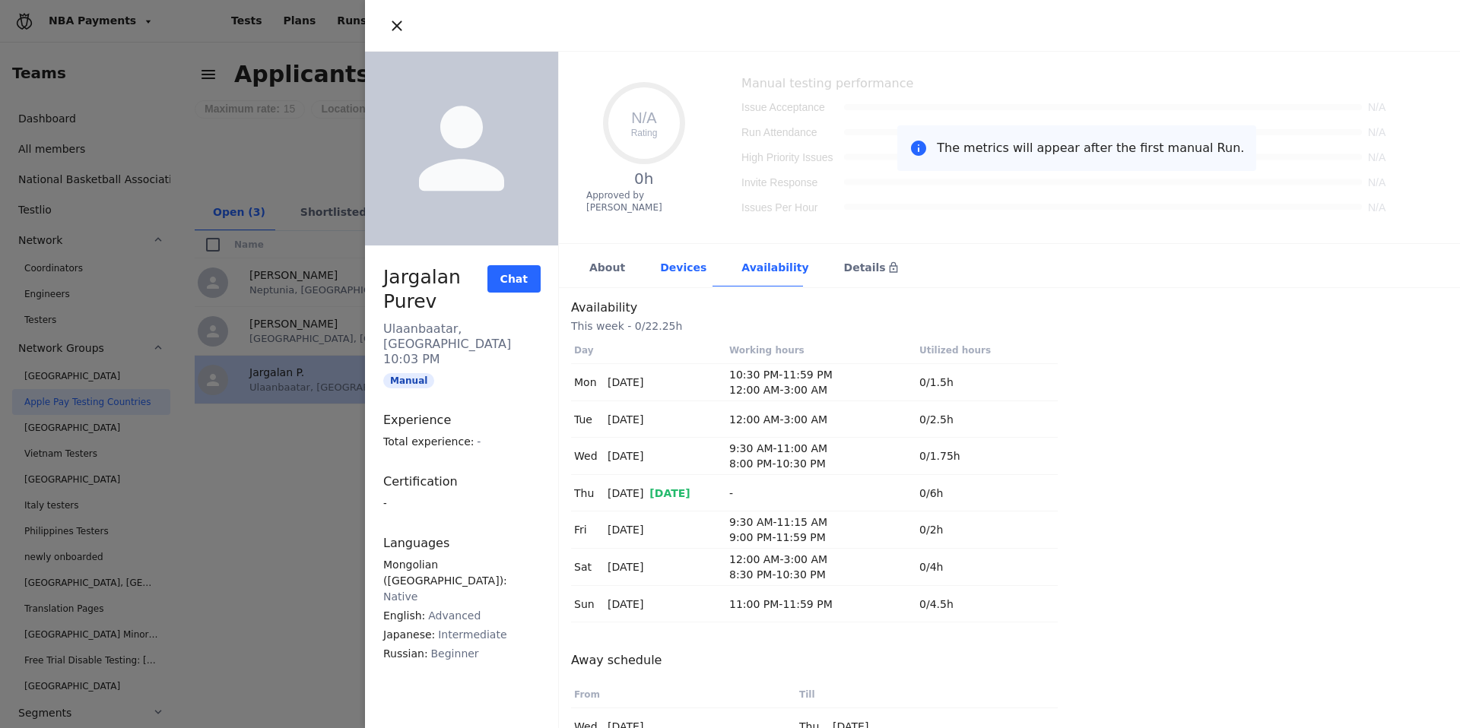
click at [678, 275] on div "Devices" at bounding box center [682, 268] width 81 height 37
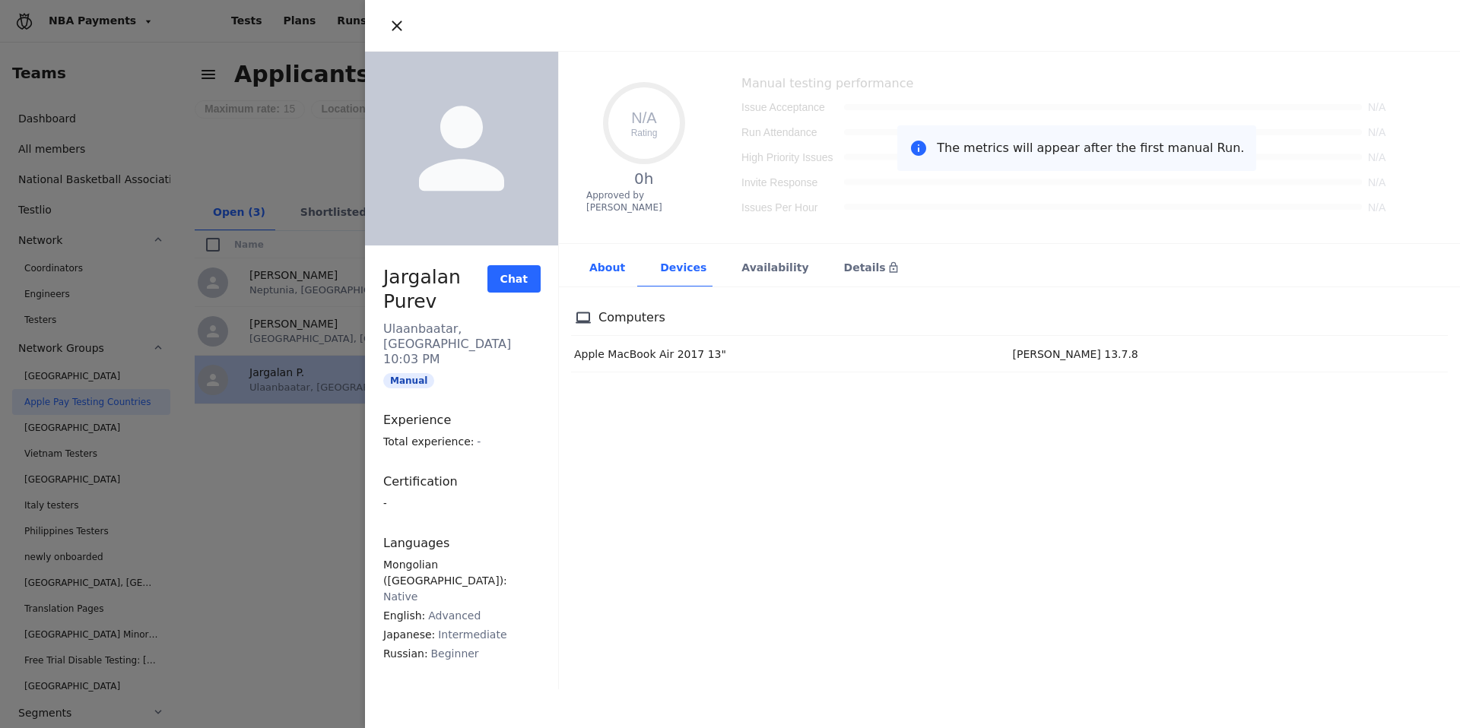
click at [606, 282] on div "About" at bounding box center [606, 268] width 71 height 37
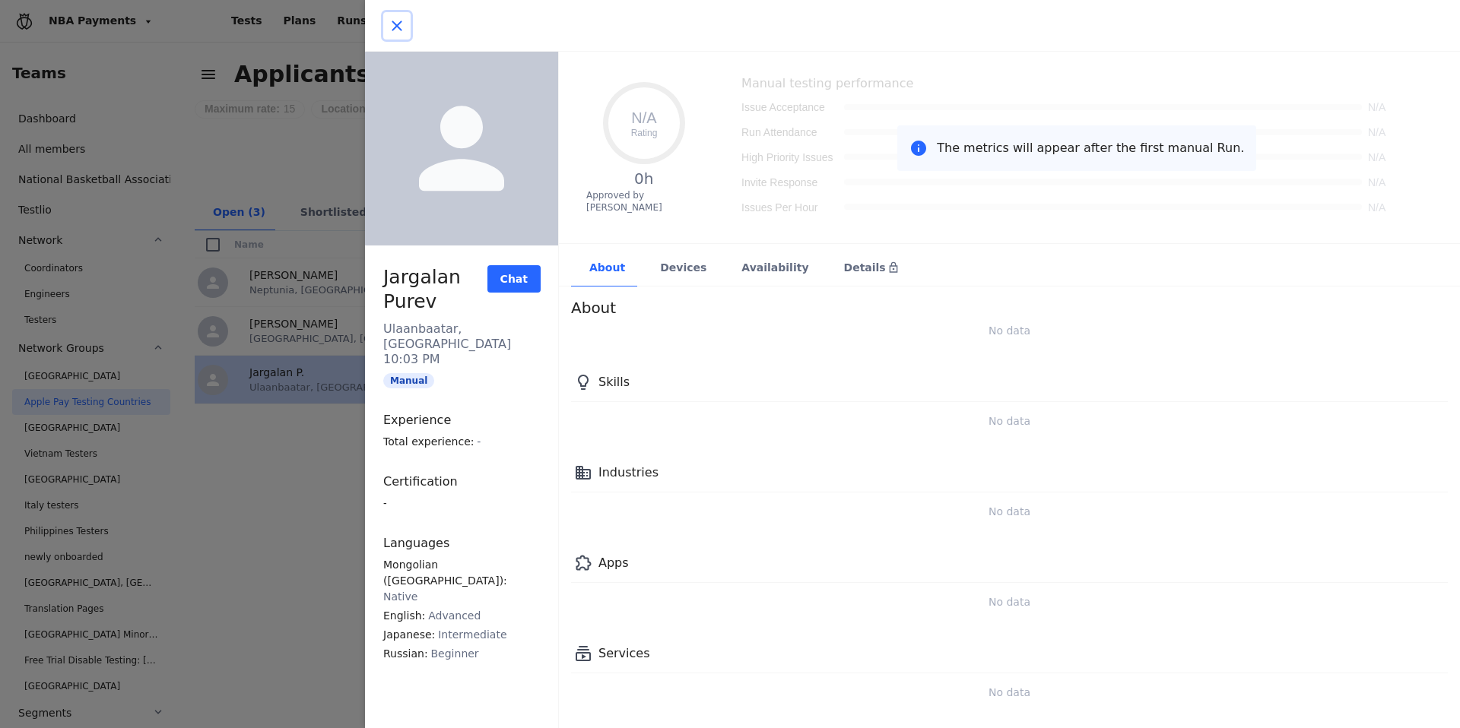
click at [389, 25] on icon "button" at bounding box center [397, 26] width 18 height 18
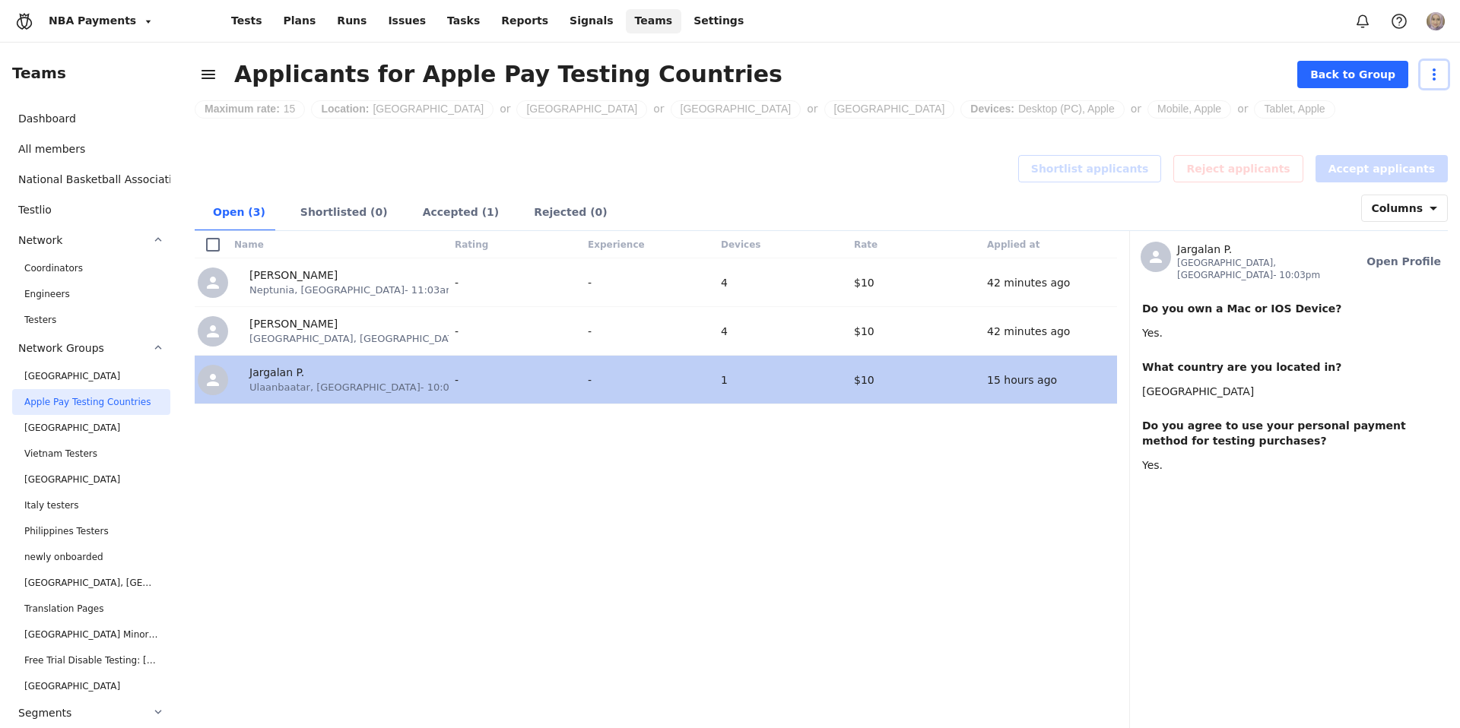
click at [1431, 71] on icon "button" at bounding box center [1434, 74] width 18 height 18
click at [1367, 108] on span "Edit opportunity" at bounding box center [1389, 108] width 86 height 15
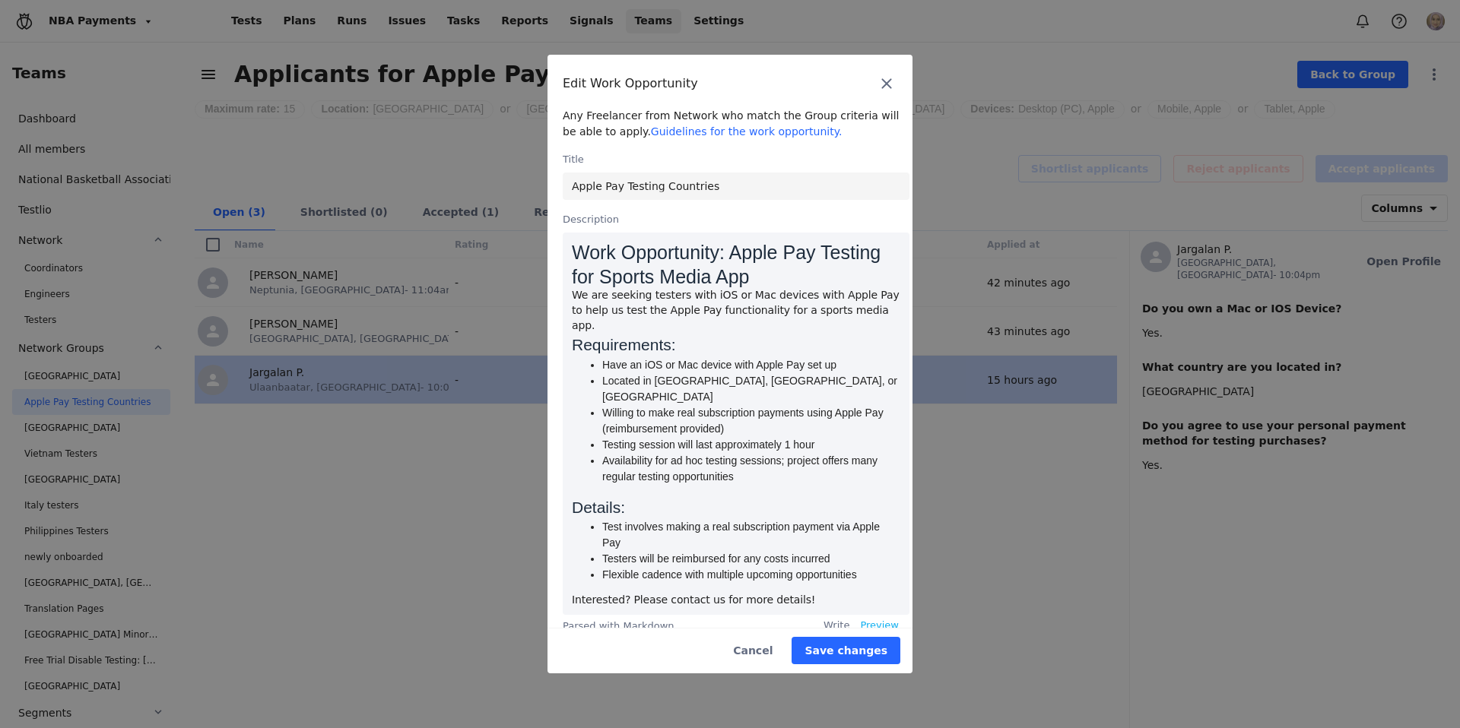
scroll to position [378, 0]
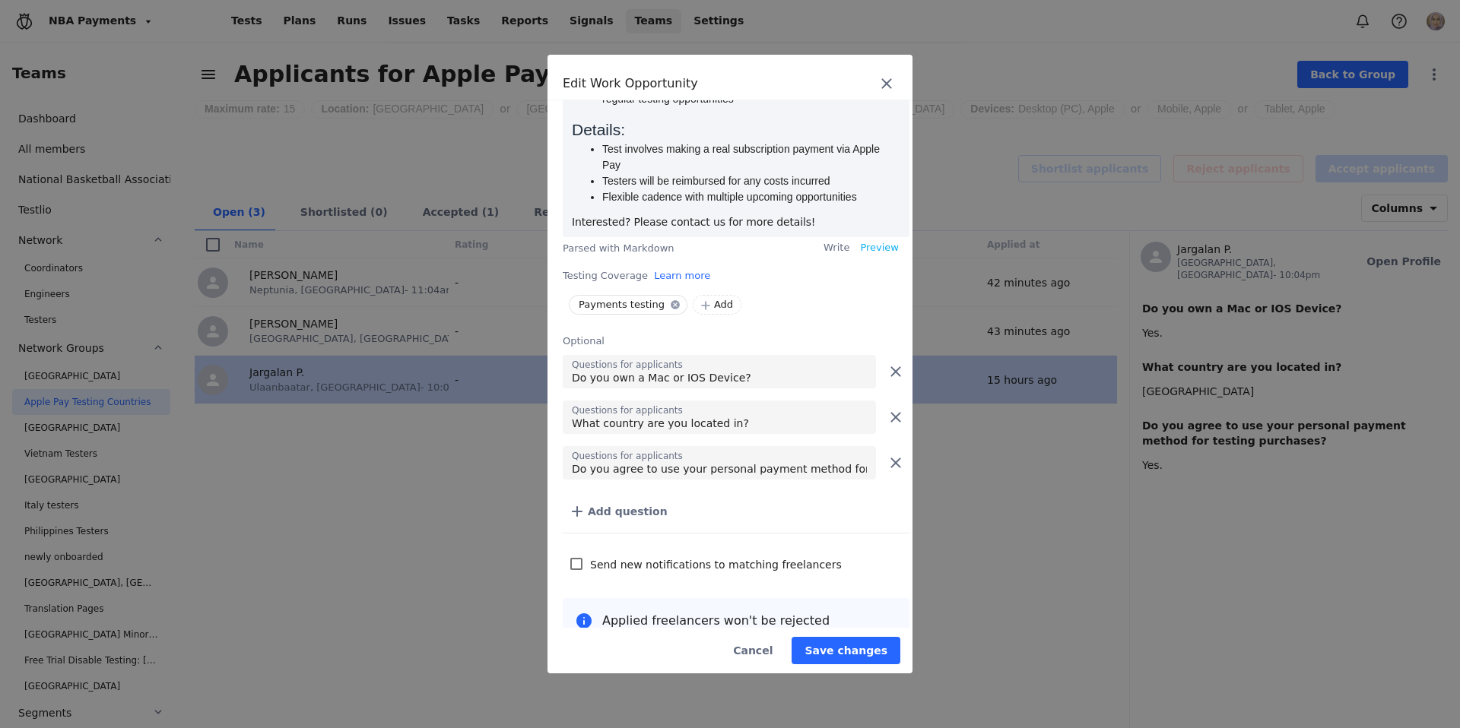
click at [580, 558] on input "checkbox" at bounding box center [576, 564] width 12 height 12
checkbox input "true"
click at [847, 647] on span "Save changes" at bounding box center [845, 650] width 83 height 15
